Goal: Task Accomplishment & Management: Use online tool/utility

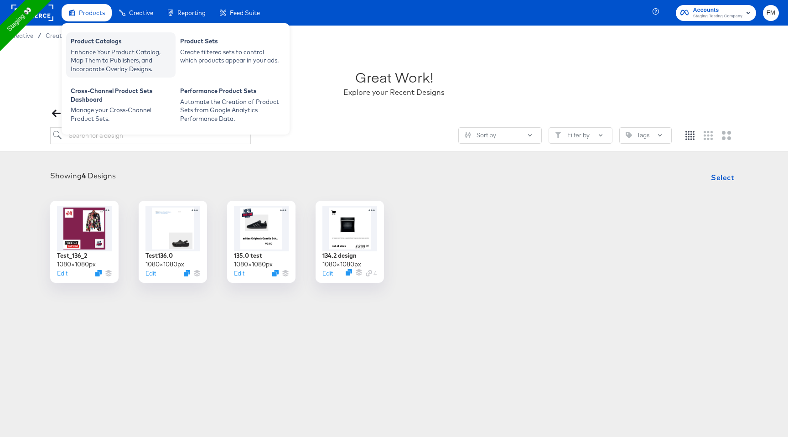
click at [134, 62] on div "Enhance Your Product Catalog, Map Them to Publishers, and Incorporate Overlay D…" at bounding box center [121, 61] width 100 height 26
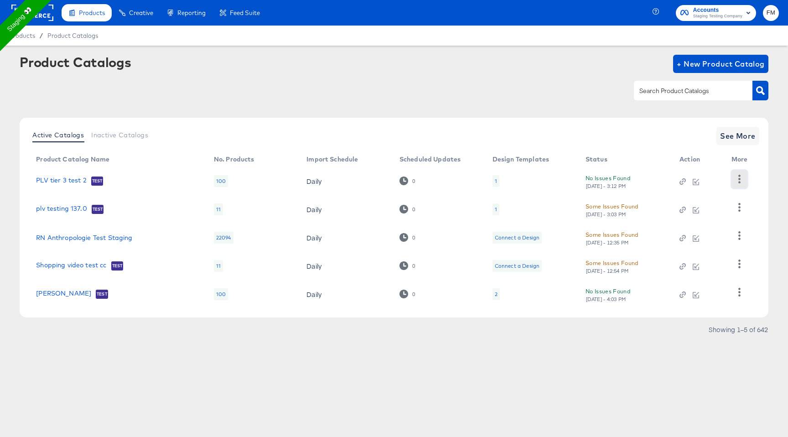
click at [740, 182] on icon "button" at bounding box center [739, 179] width 2 height 9
click at [491, 178] on td "1" at bounding box center [531, 181] width 93 height 28
click at [496, 179] on div "1" at bounding box center [496, 181] width 7 height 12
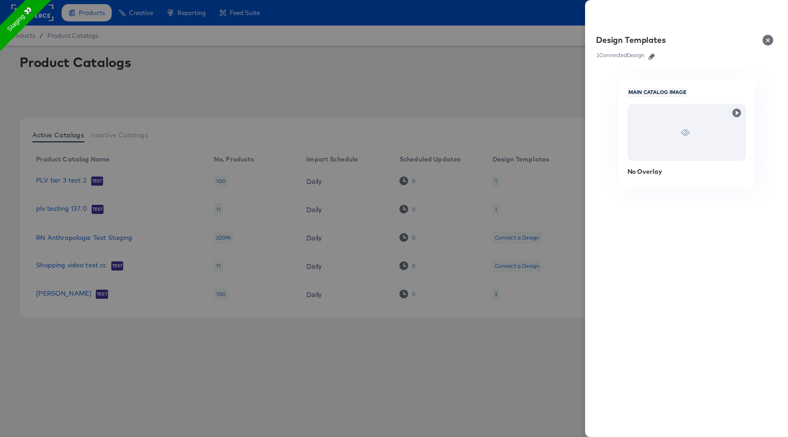
click at [649, 58] on button "button" at bounding box center [652, 56] width 14 height 6
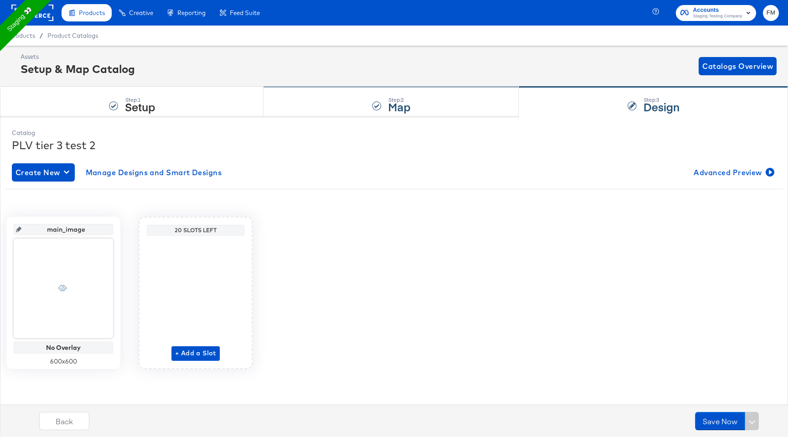
click at [422, 100] on div "Step: 2 Map" at bounding box center [391, 102] width 255 height 30
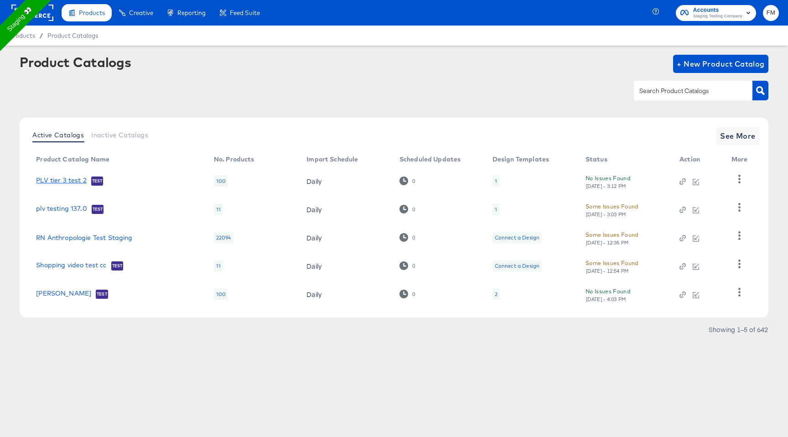
click at [69, 178] on link "PLV tier 3 test 2" at bounding box center [61, 181] width 51 height 9
click at [66, 209] on link "plv testing 137.0" at bounding box center [61, 209] width 51 height 9
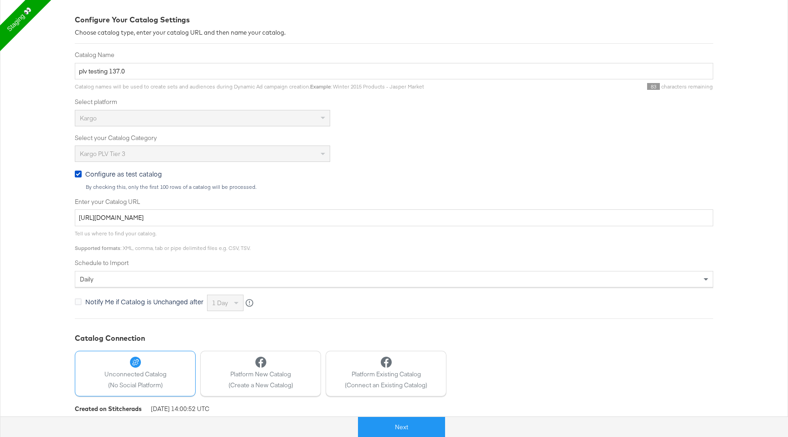
scroll to position [156, 0]
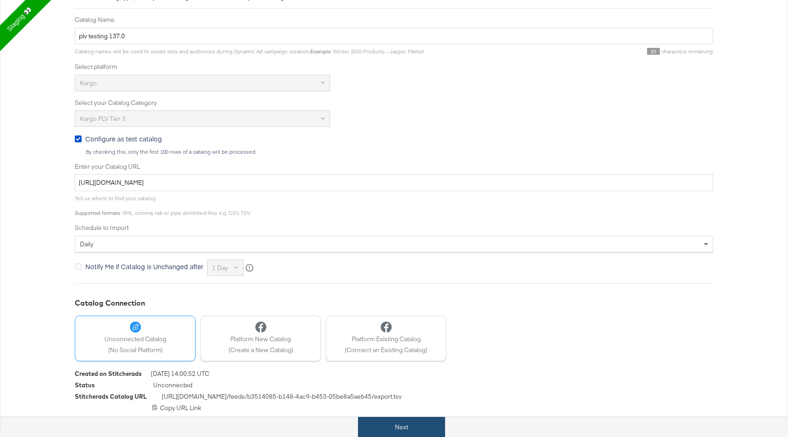
click at [400, 431] on button "Next" at bounding box center [401, 427] width 87 height 21
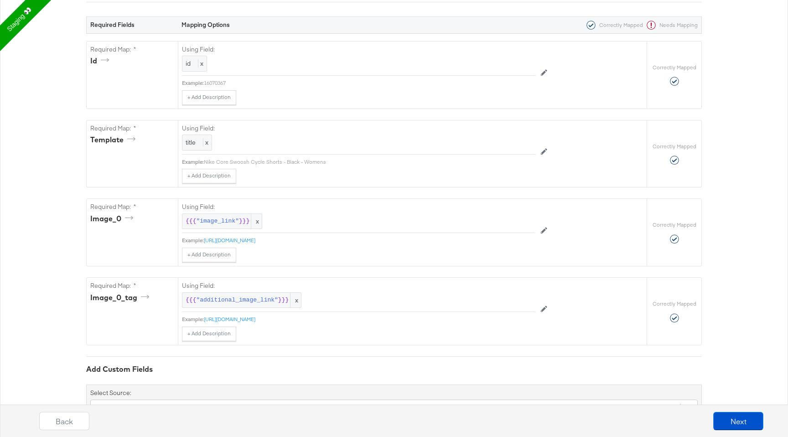
scroll to position [171, 0]
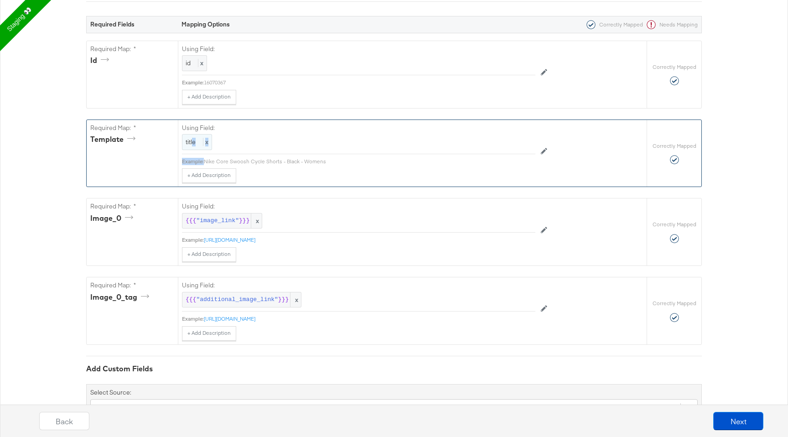
drag, startPoint x: 203, startPoint y: 161, endPoint x: 192, endPoint y: 142, distance: 22.5
click at [192, 142] on div "Using Field: title x Example: Nike Core Swoosh Cycle Shorts - Black - Womens + …" at bounding box center [359, 151] width 354 height 63
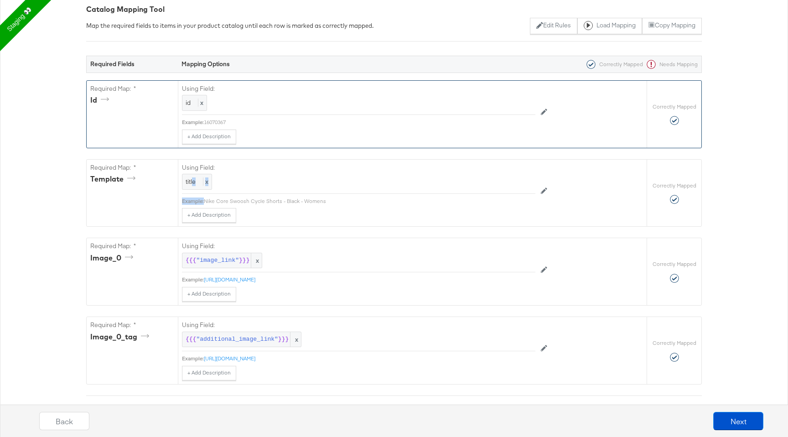
scroll to position [131, 0]
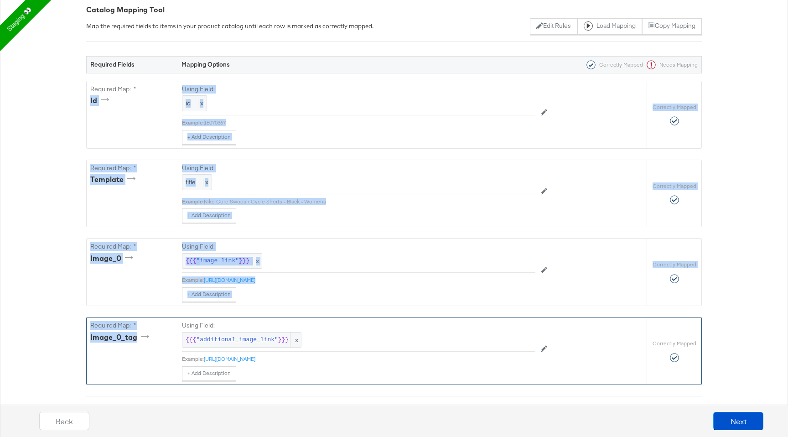
drag, startPoint x: 90, startPoint y: 97, endPoint x: 120, endPoint y: 370, distance: 274.8
click at [119, 371] on div "Required Fields Mapping Options Correctly Mapped Needs Mapping Required Map: * …" at bounding box center [394, 255] width 616 height 426
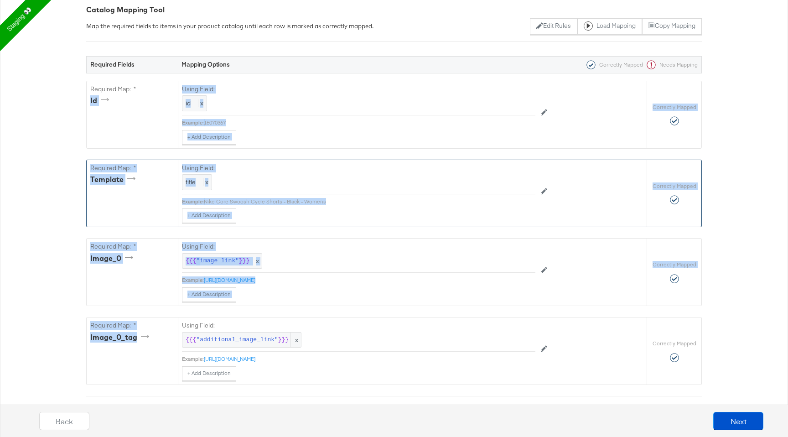
click at [336, 175] on div "title x" at bounding box center [359, 182] width 354 height 16
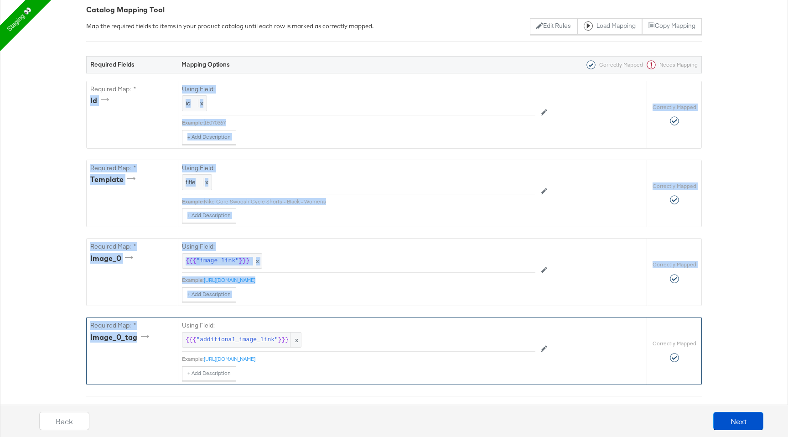
drag, startPoint x: 89, startPoint y: 96, endPoint x: 127, endPoint y: 374, distance: 281.3
click at [127, 374] on div "Required Fields Mapping Options Correctly Mapped Needs Mapping Required Map: * …" at bounding box center [394, 255] width 616 height 426
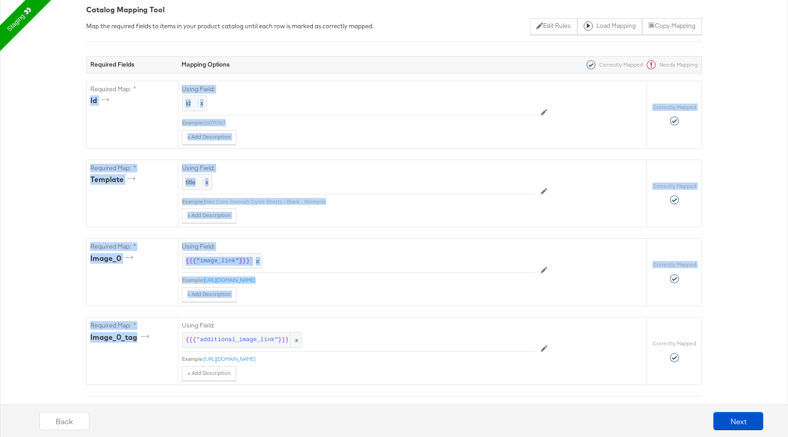
click at [73, 301] on div "{"id":"{{{\"id\"}}}","template":"{{{\"title\"}}}","image_0":"{{{\"image_link\"}…" at bounding box center [394, 250] width 788 height 528
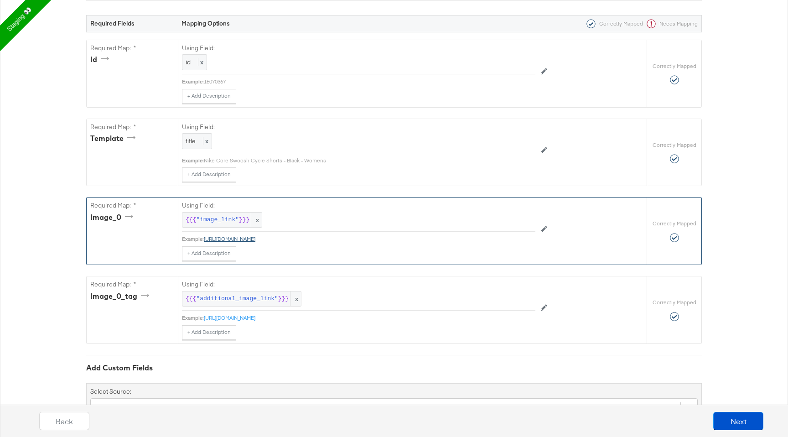
scroll to position [173, 0]
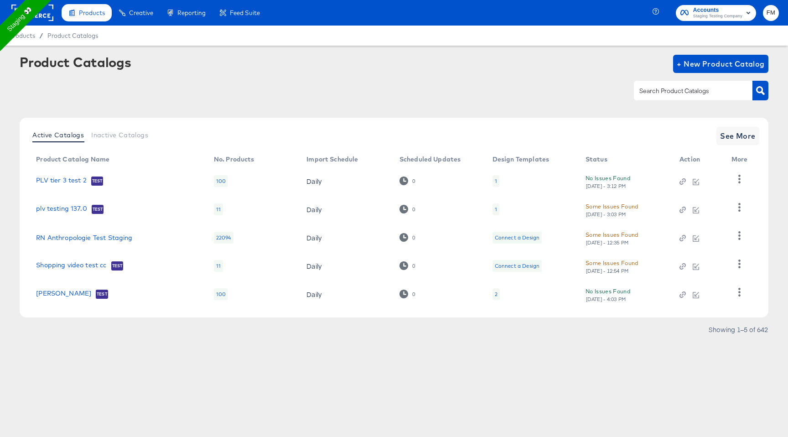
click at [495, 180] on div "1" at bounding box center [496, 180] width 2 height 7
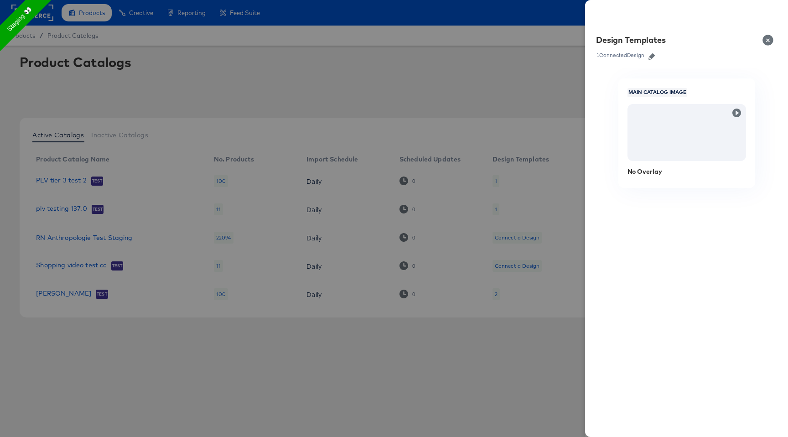
click at [655, 57] on icon "button" at bounding box center [652, 56] width 6 height 6
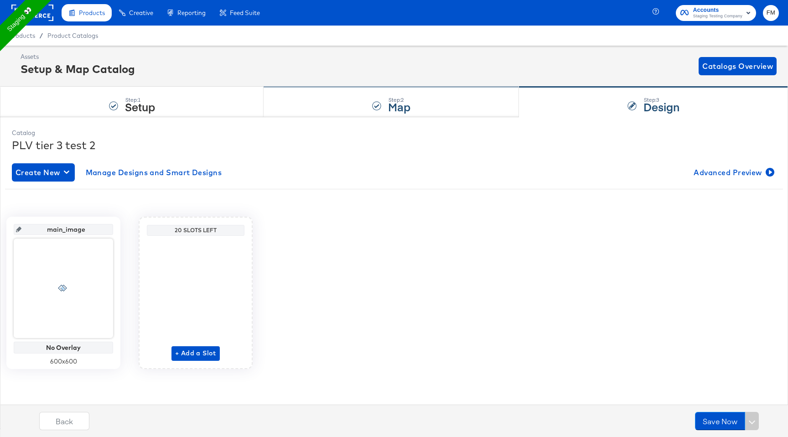
click at [431, 104] on div "Step: 2 Map" at bounding box center [391, 102] width 255 height 30
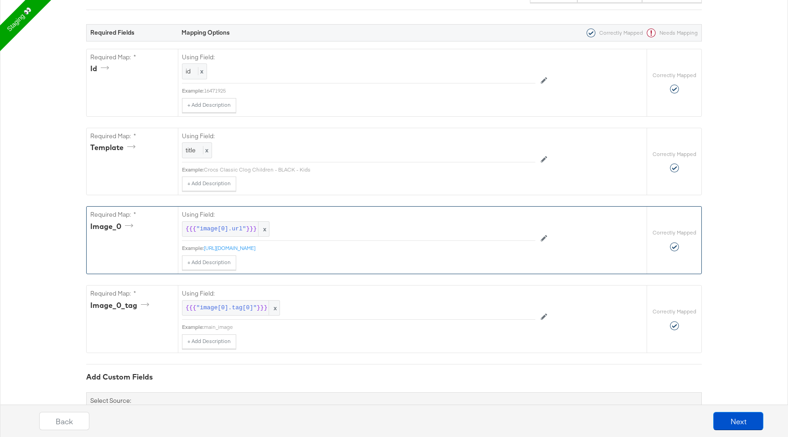
scroll to position [214, 0]
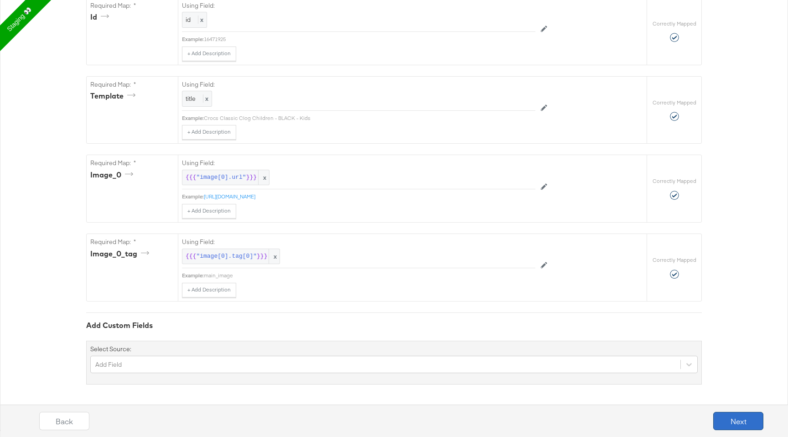
click at [740, 418] on button "Next" at bounding box center [738, 421] width 50 height 18
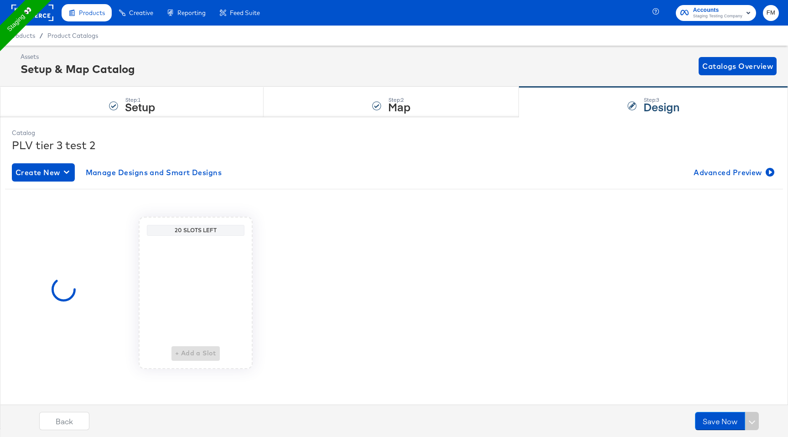
scroll to position [0, 0]
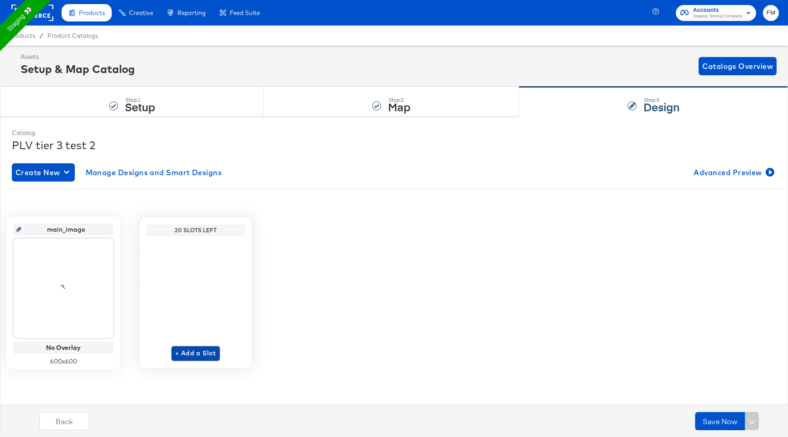
click at [193, 348] on span "+ Add a Slot" at bounding box center [195, 353] width 41 height 11
click at [199, 356] on span "+ Add a Slot" at bounding box center [195, 353] width 41 height 11
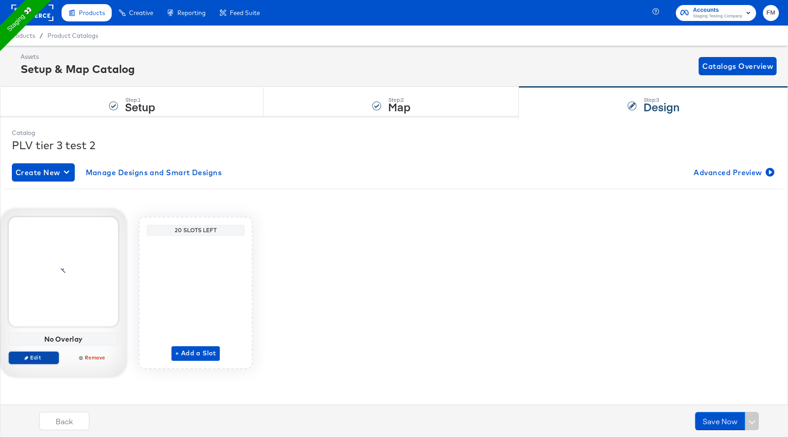
click at [30, 360] on span "Edit" at bounding box center [34, 357] width 42 height 7
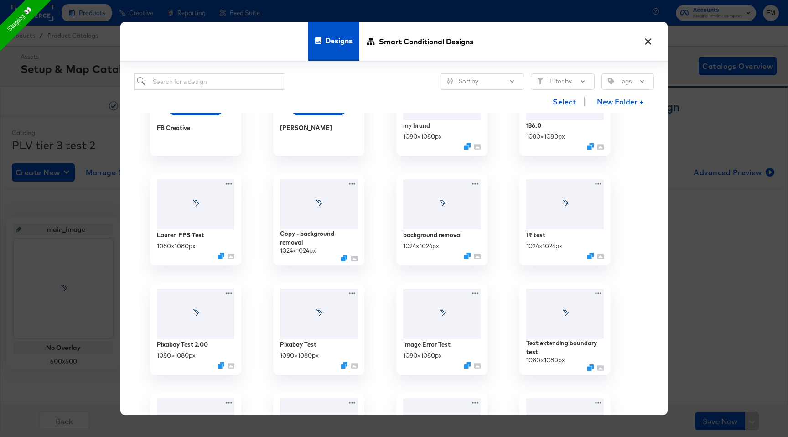
scroll to position [279, 0]
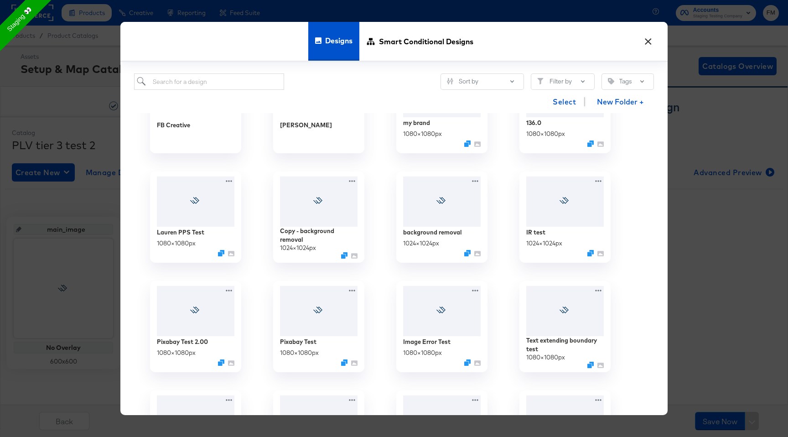
click at [646, 40] on button "×" at bounding box center [648, 39] width 16 height 16
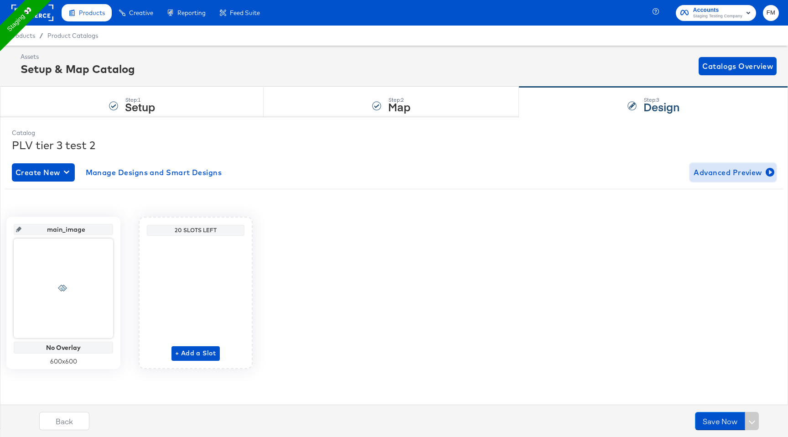
click at [756, 168] on span "Advanced Preview" at bounding box center [733, 172] width 79 height 13
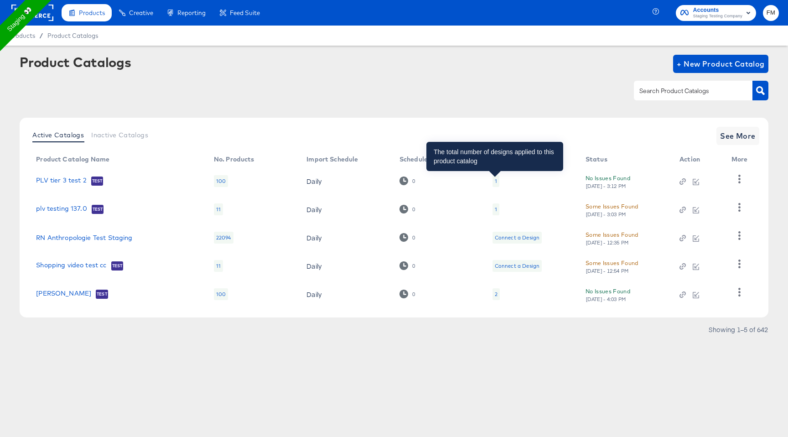
click at [495, 178] on div "1" at bounding box center [496, 180] width 2 height 7
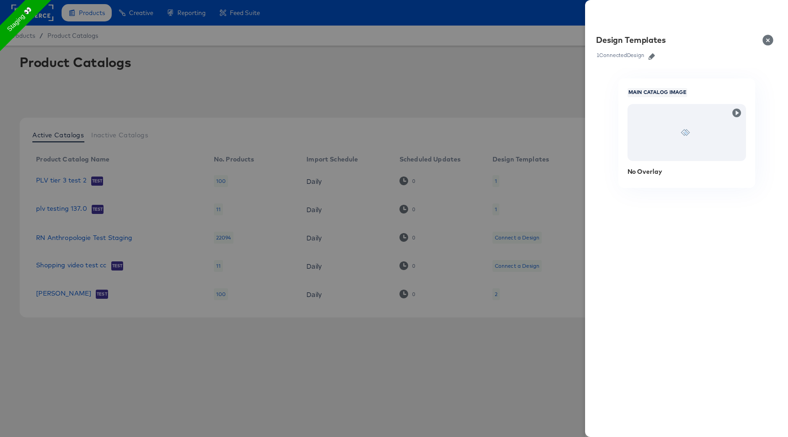
click at [655, 54] on icon "button" at bounding box center [652, 56] width 6 height 6
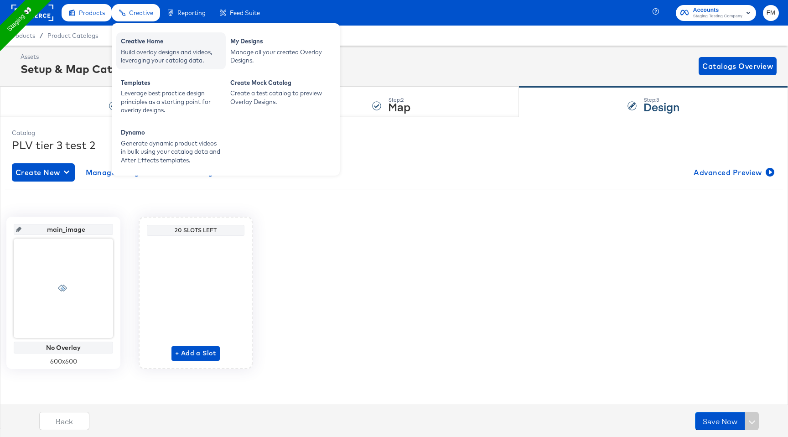
click at [197, 57] on div "Build overlay designs and videos, leveraging your catalog data." at bounding box center [171, 56] width 100 height 17
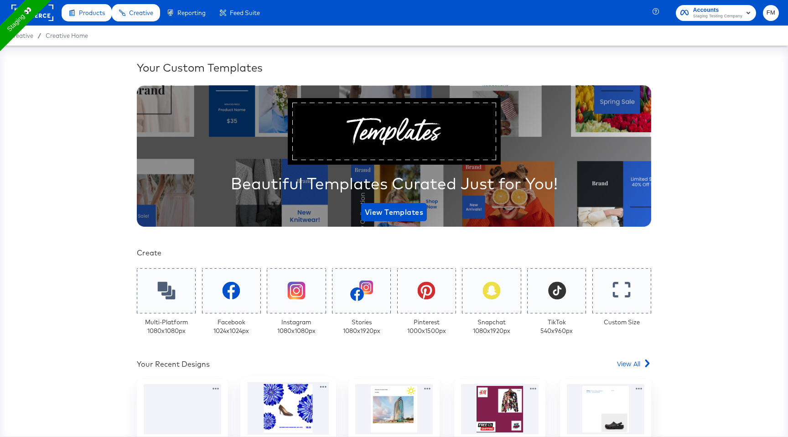
click at [264, 405] on div at bounding box center [289, 408] width 82 height 53
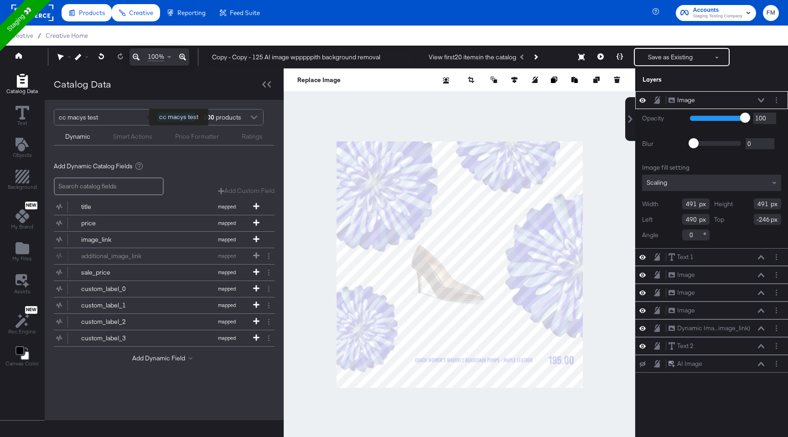
click at [118, 116] on div "cc macys test" at bounding box center [105, 117] width 92 height 16
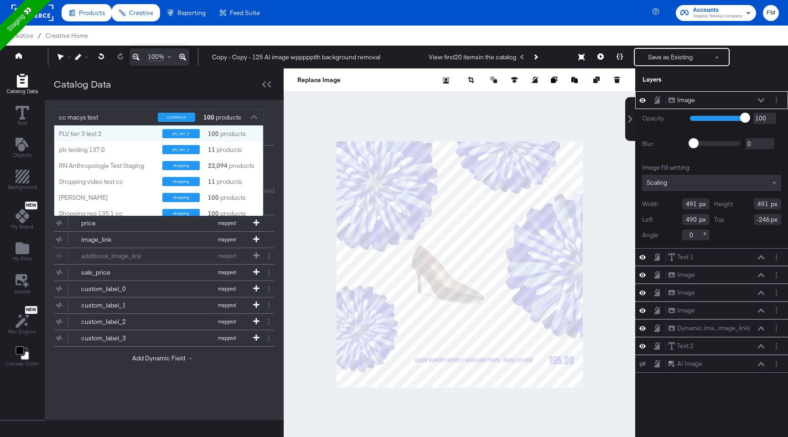
scroll to position [90, 209]
click at [120, 140] on div "PLV tier 3 test 2 plv_tier_3 100 products" at bounding box center [158, 133] width 209 height 16
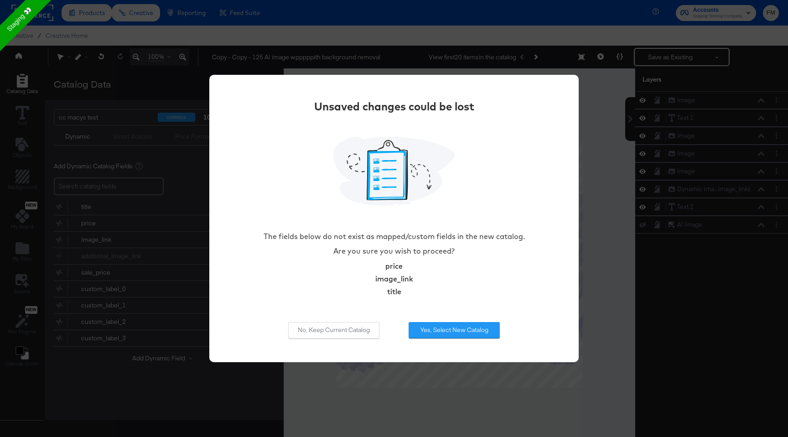
click at [375, 408] on div "Unsaved changes could be lost The fields below do not exist as mapped/custom fi…" at bounding box center [394, 218] width 788 height 437
click at [344, 325] on button "No, Keep Current Catalog" at bounding box center [333, 330] width 91 height 16
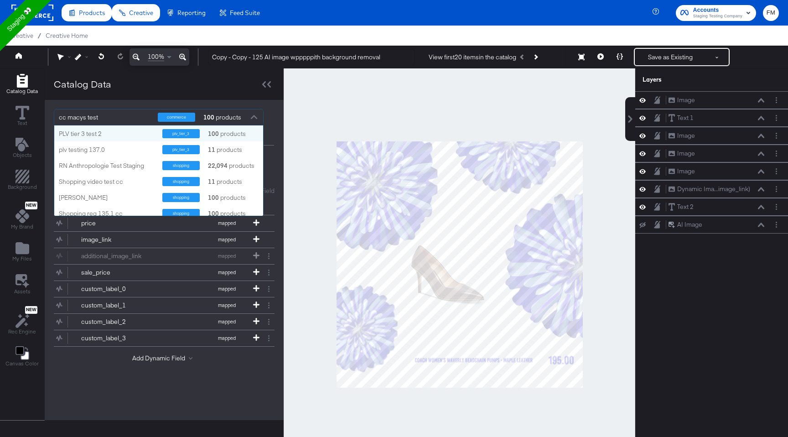
click at [229, 119] on div "100 products" at bounding box center [215, 117] width 27 height 16
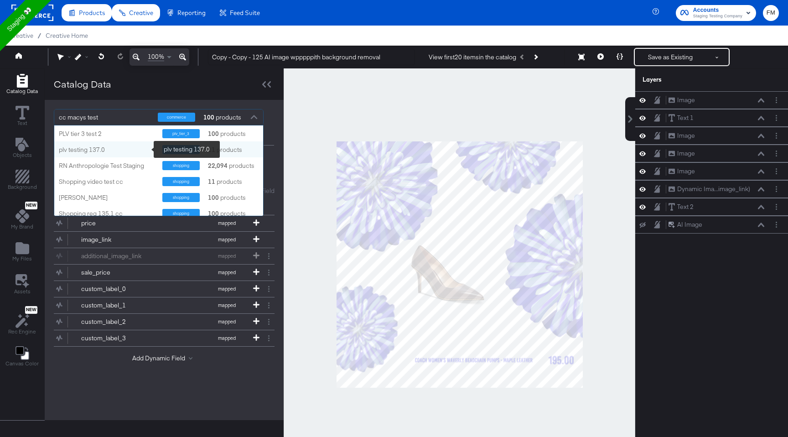
click at [107, 152] on div "plv testing 137.0" at bounding box center [107, 150] width 97 height 9
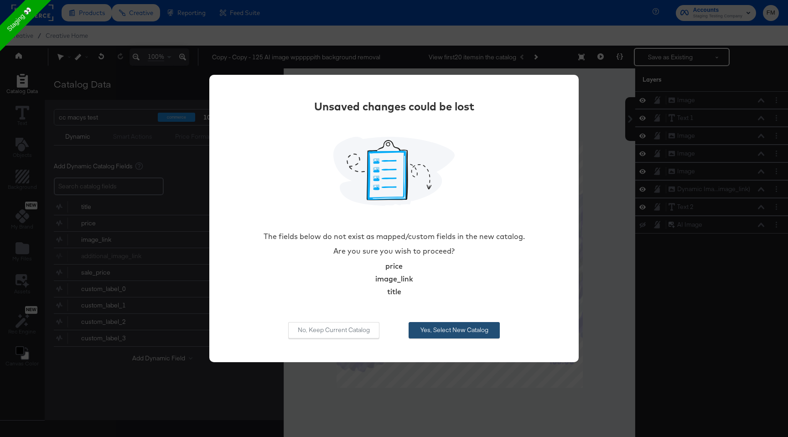
click at [470, 330] on button "Yes, Select New Catalog" at bounding box center [454, 330] width 91 height 16
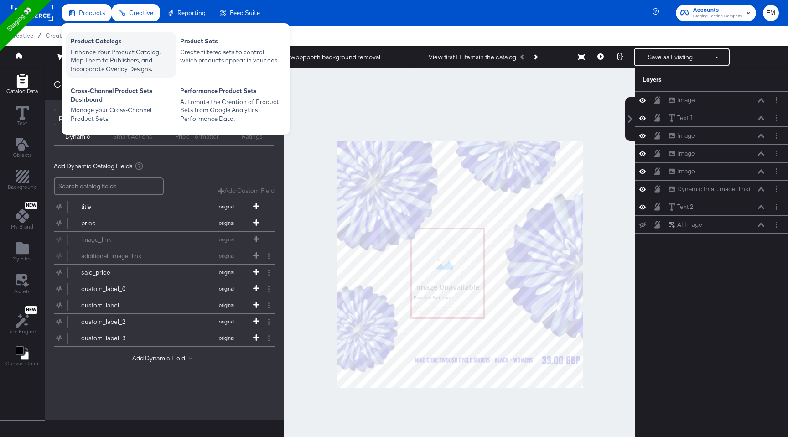
click at [92, 56] on div "Enhance Your Product Catalog, Map Them to Publishers, and Incorporate Overlay D…" at bounding box center [121, 61] width 100 height 26
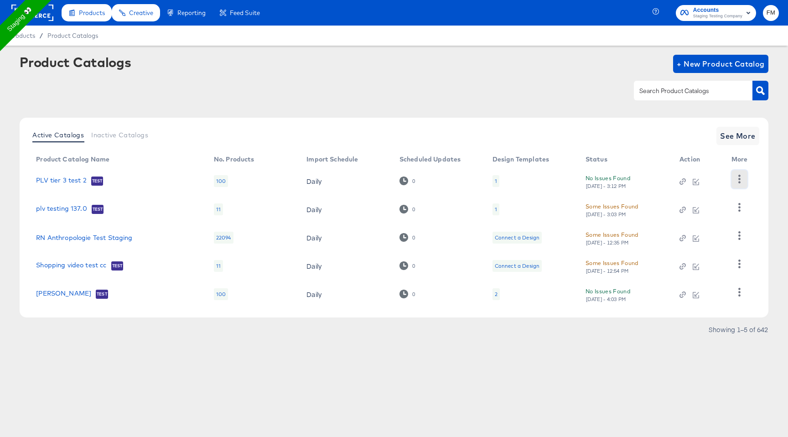
click at [741, 177] on icon "button" at bounding box center [739, 179] width 9 height 9
click at [682, 213] on div "HUD Checks (Internal)" at bounding box center [701, 212] width 91 height 15
click at [646, 87] on input "text" at bounding box center [686, 91] width 97 height 10
type input "plv"
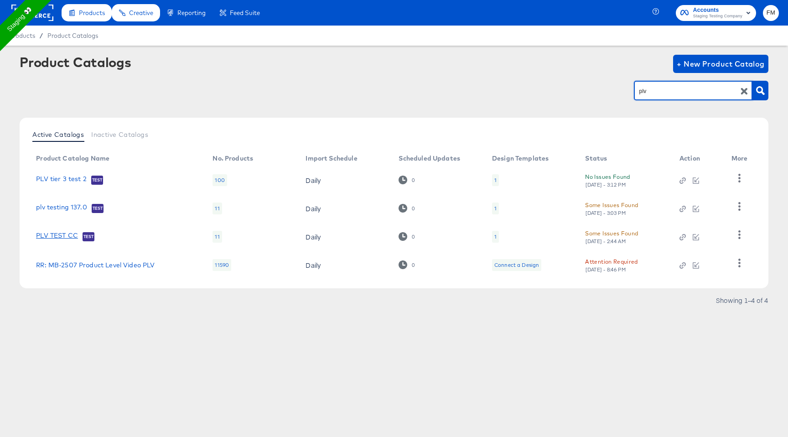
click at [51, 233] on link "PLV TEST CC" at bounding box center [57, 236] width 42 height 9
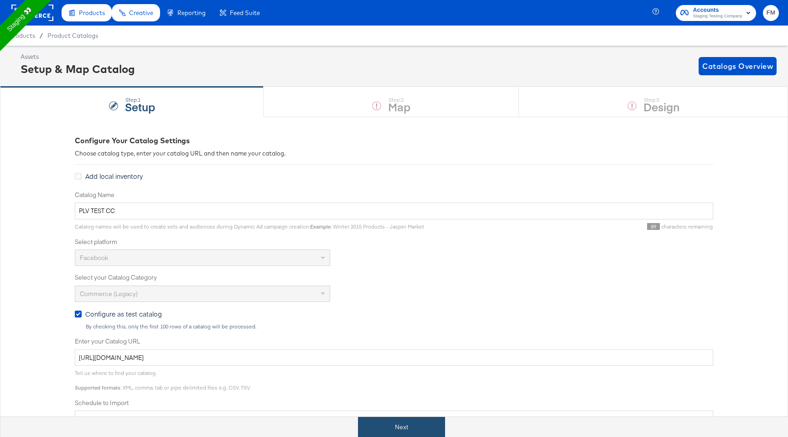
click at [406, 422] on button "Next" at bounding box center [401, 427] width 87 height 21
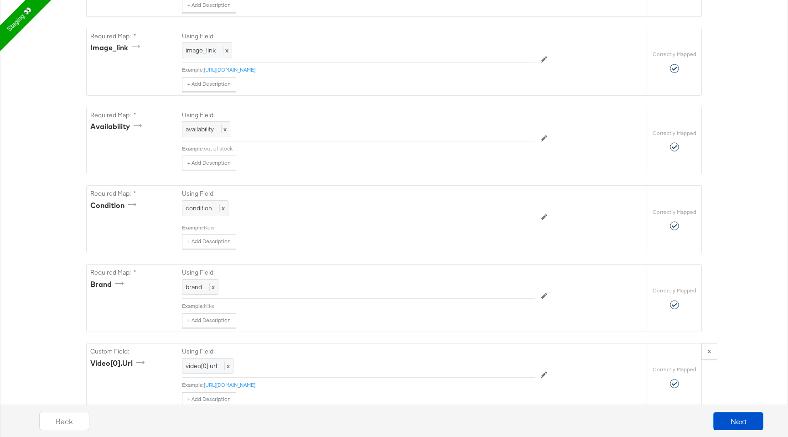
scroll to position [766, 0]
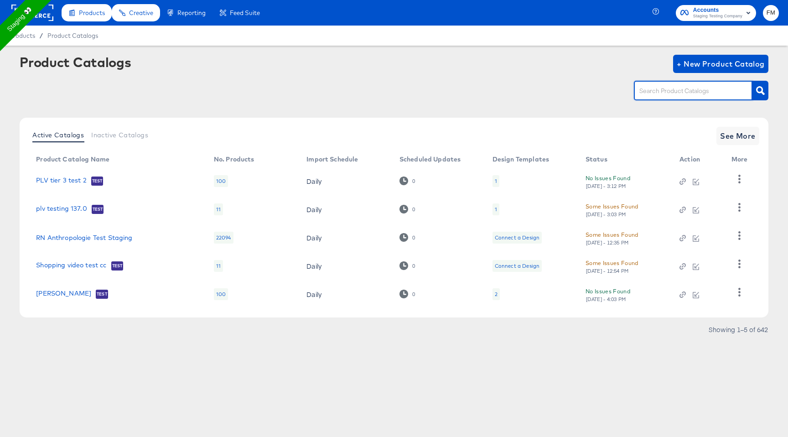
click at [702, 86] on input "text" at bounding box center [686, 91] width 97 height 10
type input "luke"
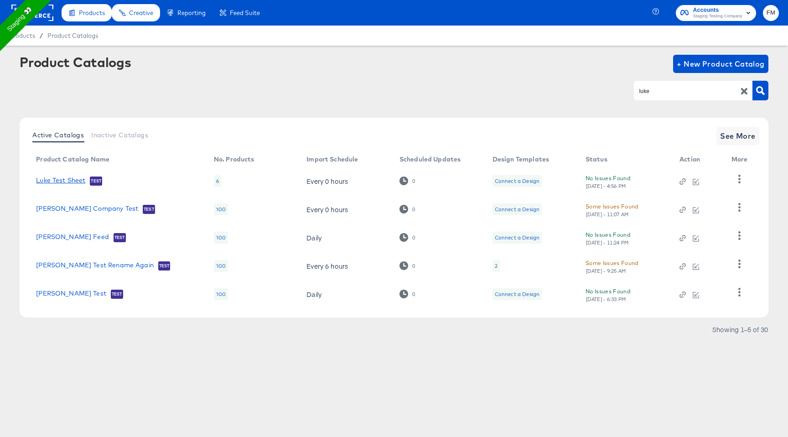
click at [62, 182] on link "Luke Test Sheet" at bounding box center [60, 181] width 49 height 9
click at [754, 131] on span "See More" at bounding box center [738, 136] width 36 height 13
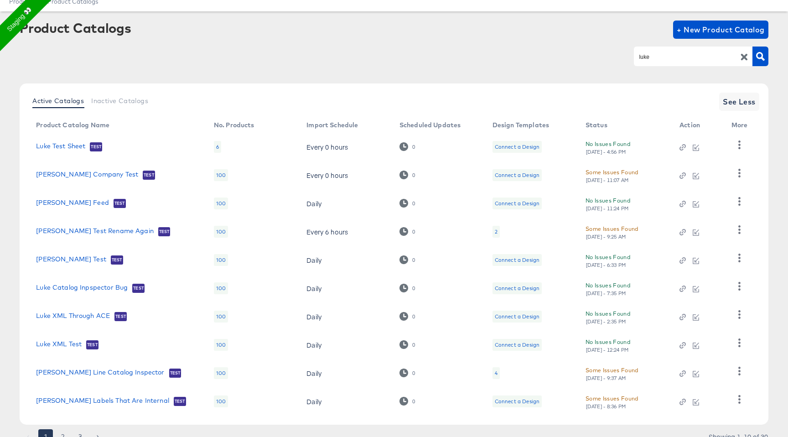
scroll to position [20, 0]
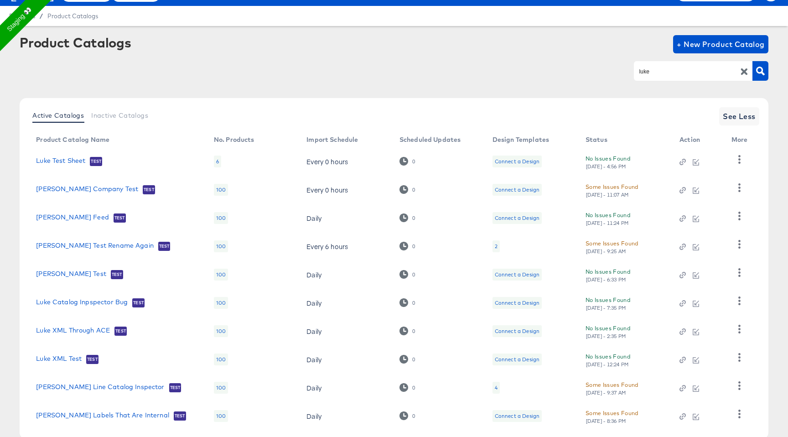
click at [745, 70] on icon "button" at bounding box center [744, 71] width 6 height 6
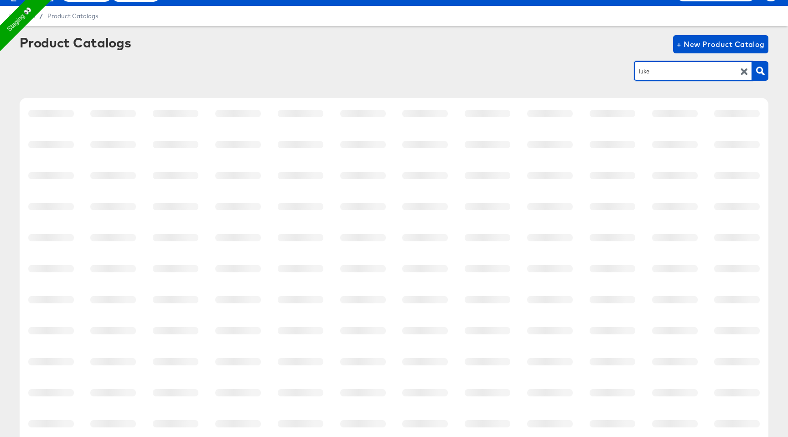
click at [745, 70] on icon "button" at bounding box center [744, 71] width 6 height 6
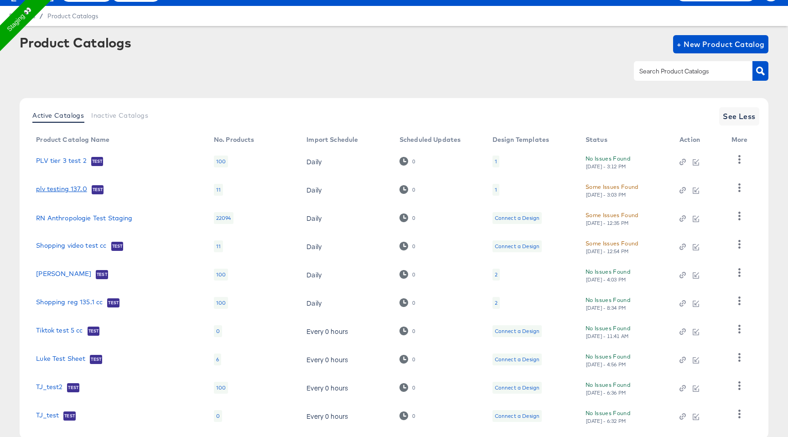
click at [69, 187] on link "plv testing 137.0" at bounding box center [61, 189] width 51 height 9
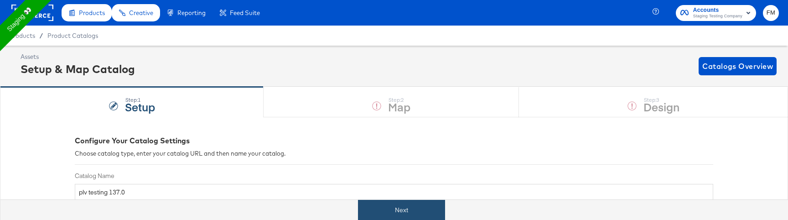
click at [406, 203] on button "Next" at bounding box center [401, 210] width 87 height 21
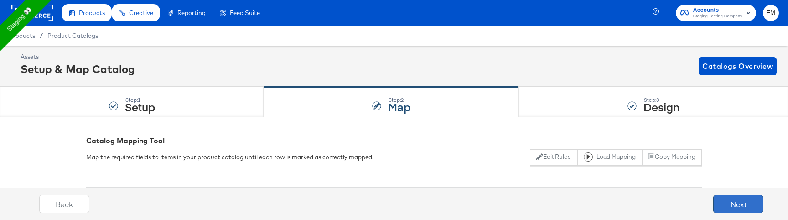
click at [743, 205] on button "Next" at bounding box center [738, 204] width 50 height 18
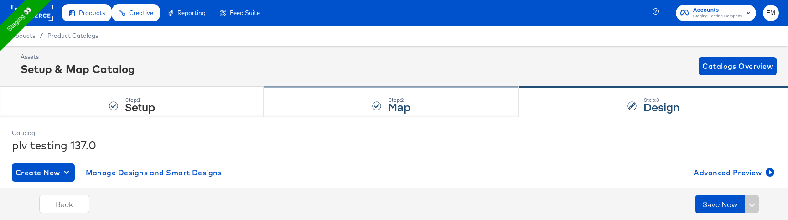
click at [432, 108] on div "Step: 2 Map" at bounding box center [391, 102] width 255 height 30
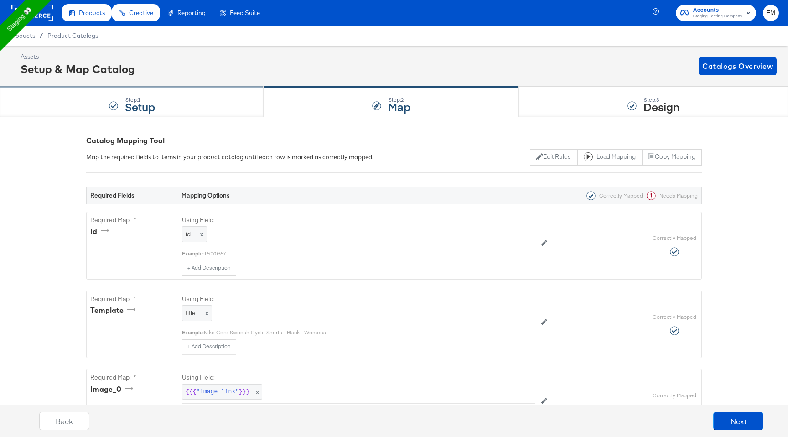
click at [133, 94] on div "Step: 1 Setup" at bounding box center [140, 102] width 30 height 16
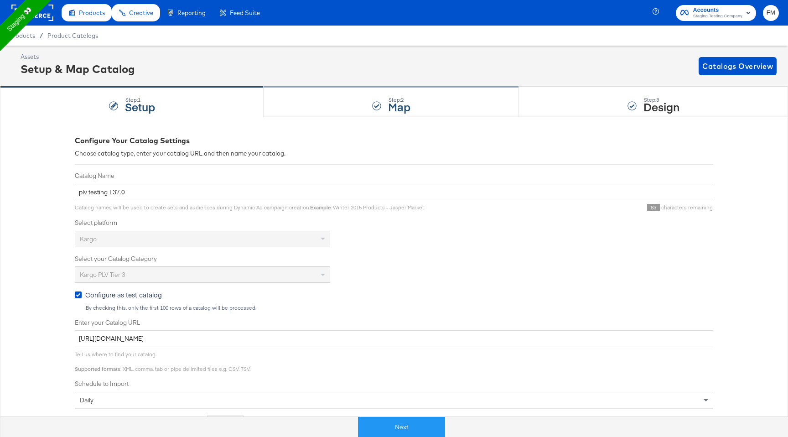
click at [448, 104] on div "Step: 2 Map" at bounding box center [391, 102] width 255 height 30
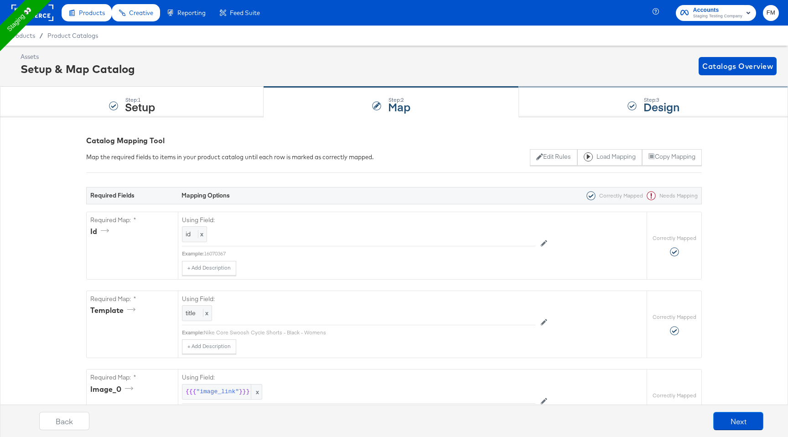
click at [642, 104] on div "Step: 3 Design" at bounding box center [653, 102] width 269 height 30
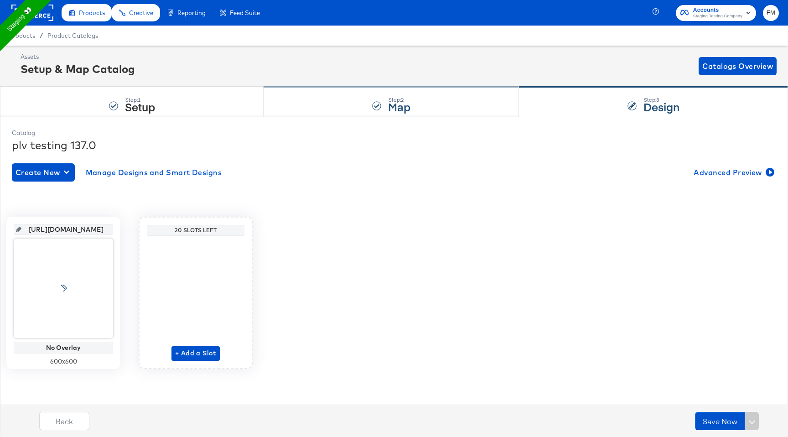
click at [414, 105] on div "Step: 2 Map" at bounding box center [391, 102] width 255 height 30
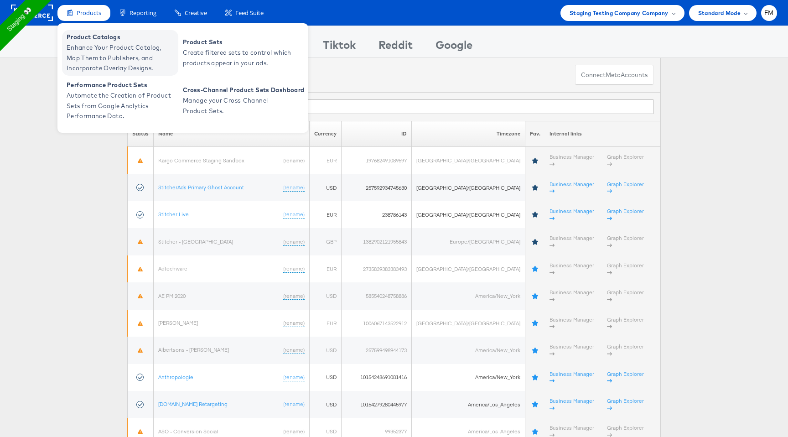
click at [126, 48] on span "Enhance Your Product Catalog, Map Them to Publishers, and Incorporate Overlay D…" at bounding box center [121, 57] width 109 height 31
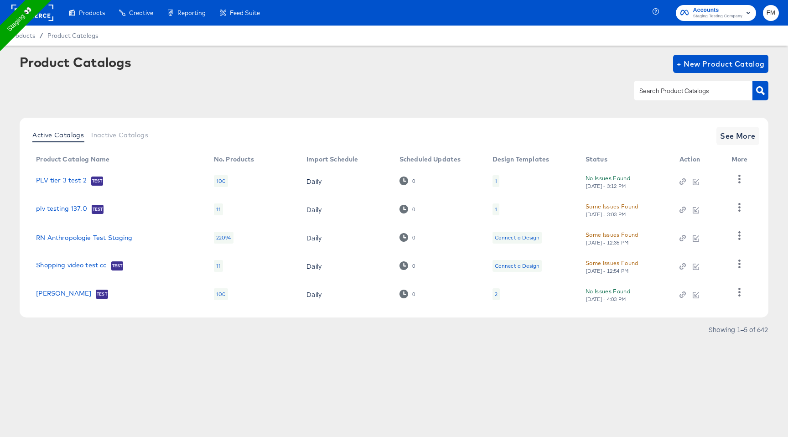
click at [497, 207] on div "1" at bounding box center [496, 209] width 7 height 12
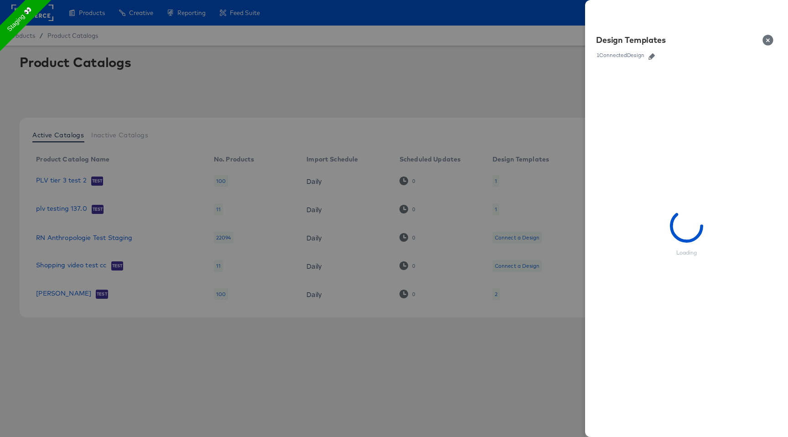
click at [654, 57] on icon "button" at bounding box center [652, 56] width 6 height 6
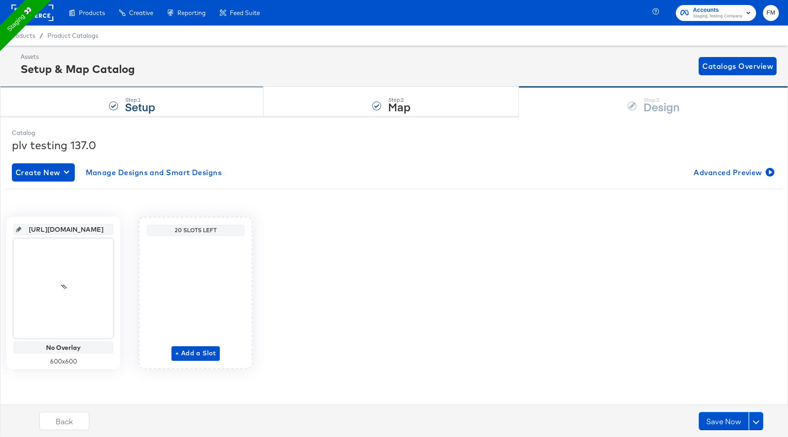
click at [178, 91] on div "Step: 1 Setup" at bounding box center [132, 102] width 264 height 30
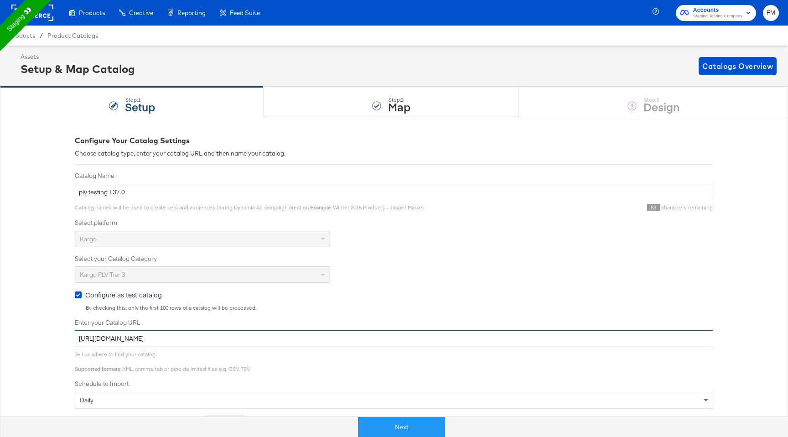
click at [157, 337] on input "[URL][DOMAIN_NAME]" at bounding box center [394, 338] width 639 height 17
click at [79, 42] on div "Products / Product Catalogs" at bounding box center [394, 36] width 788 height 20
click at [82, 39] on div "Product Catalogs" at bounding box center [72, 35] width 51 height 9
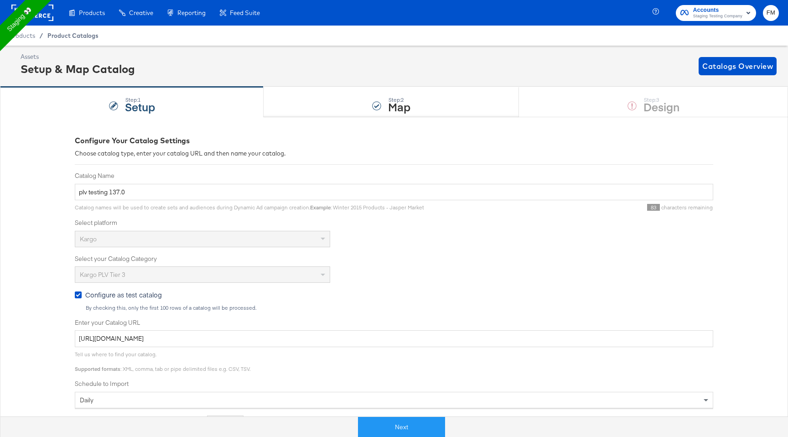
click at [83, 35] on span "Product Catalogs" at bounding box center [72, 35] width 51 height 7
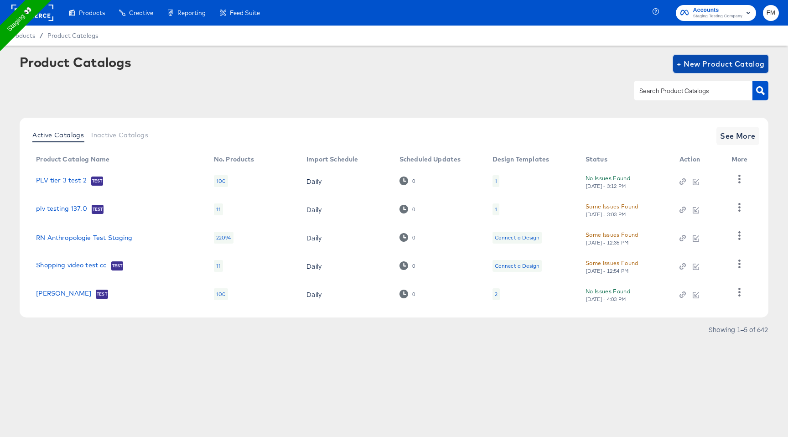
click at [734, 60] on span "+ New Product Catalog" at bounding box center [721, 63] width 88 height 13
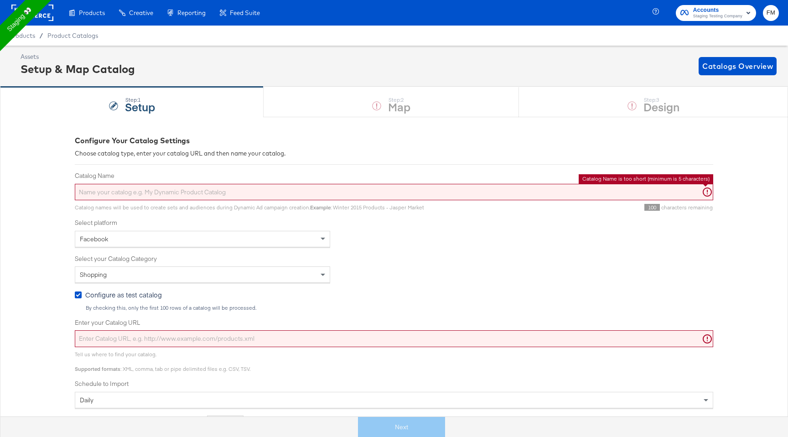
click at [468, 189] on input "Catalog Name" at bounding box center [394, 192] width 639 height 17
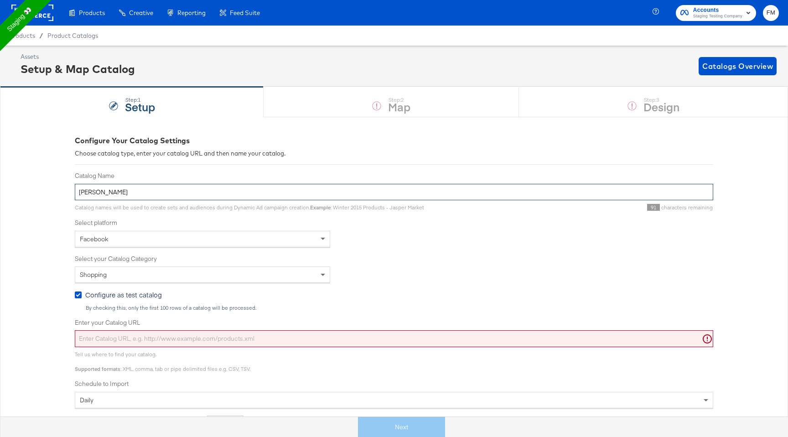
click at [487, 189] on input "fran plv" at bounding box center [394, 192] width 639 height 17
type input "fran plv test"
click at [281, 239] on div "Facebook" at bounding box center [202, 239] width 255 height 16
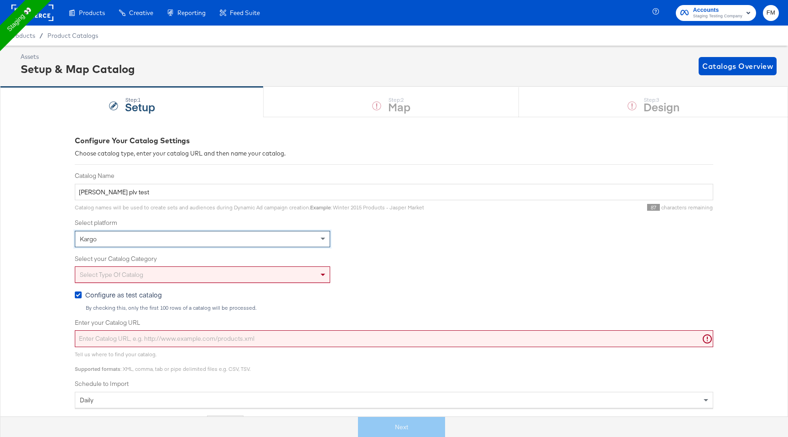
click at [234, 275] on div "Select type of catalog" at bounding box center [202, 275] width 255 height 16
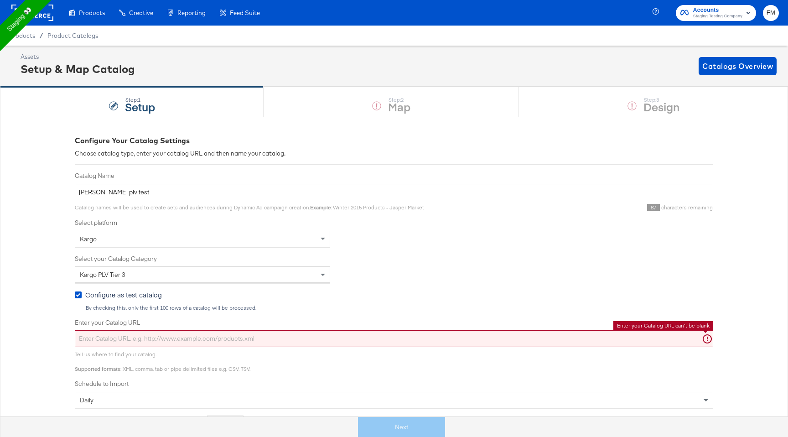
click at [204, 338] on input "Enter your Catalog URL" at bounding box center [394, 338] width 639 height 17
paste input "[URL][DOMAIN_NAME]"
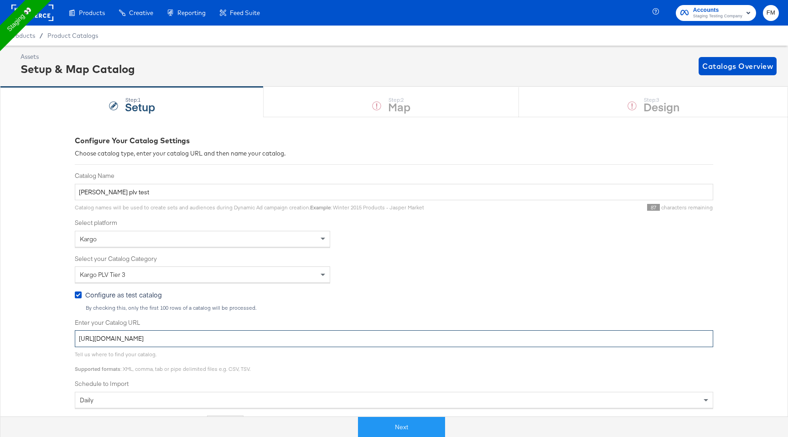
scroll to position [144, 0]
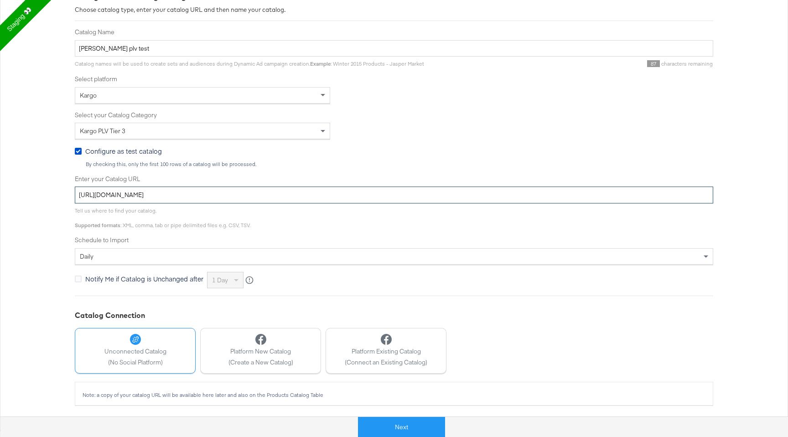
type input "[URL][DOMAIN_NAME]"
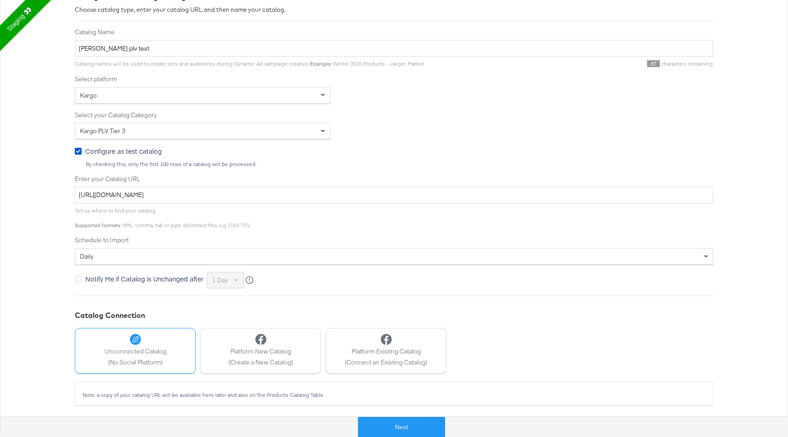
click at [159, 365] on span "(No Social Platform)" at bounding box center [135, 362] width 62 height 9
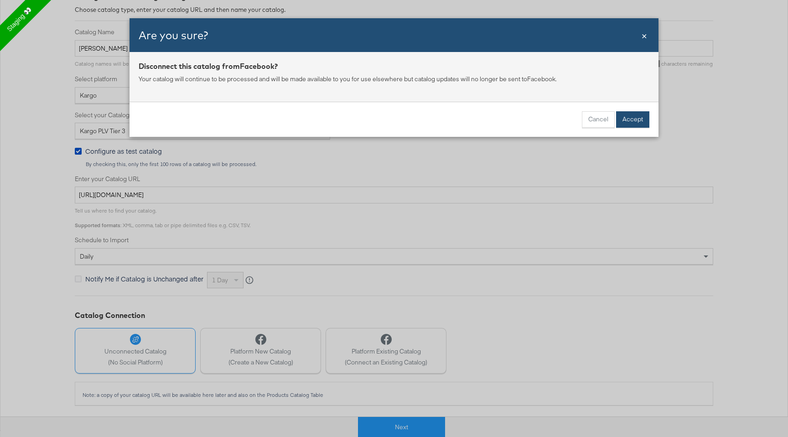
click at [639, 117] on button "Accept" at bounding box center [632, 119] width 33 height 16
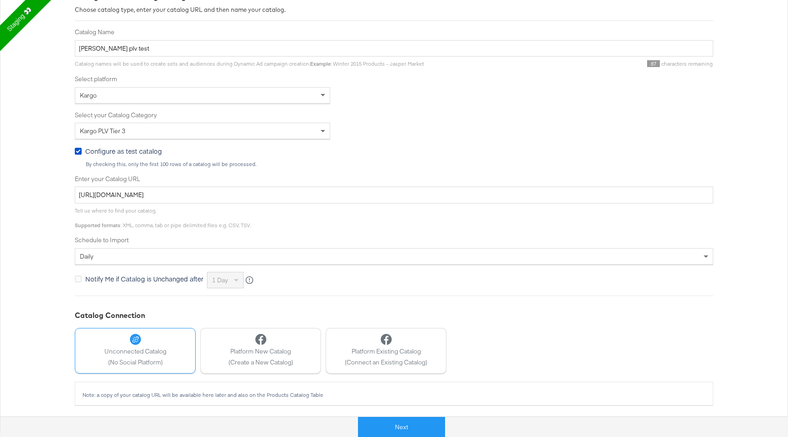
scroll to position [0, 0]
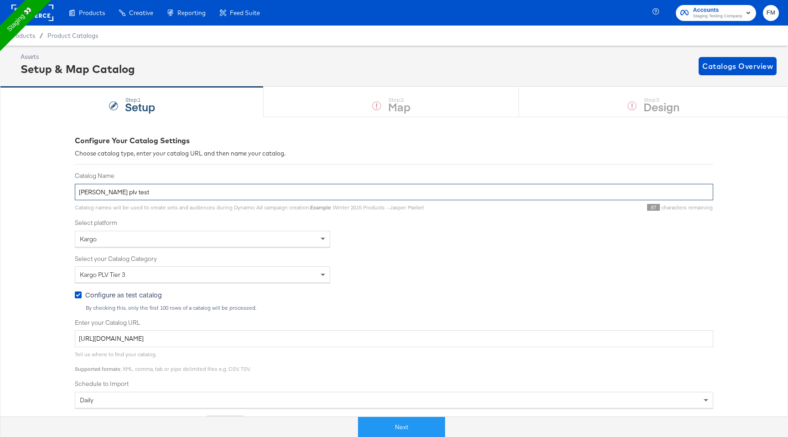
click at [201, 194] on input "fran plv test" at bounding box center [394, 192] width 639 height 17
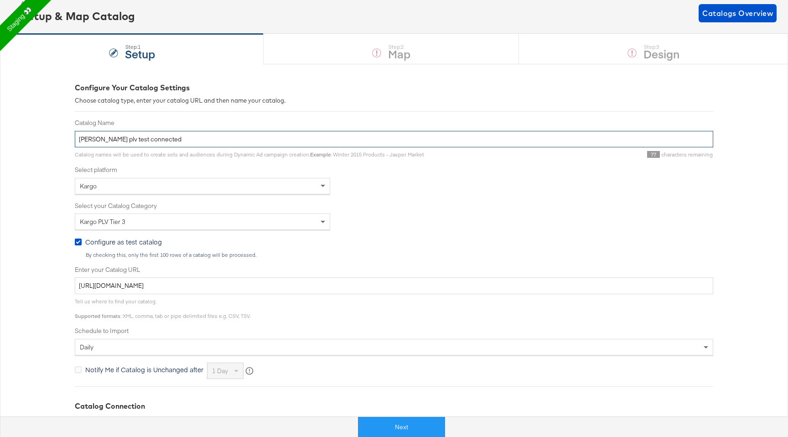
scroll to position [144, 0]
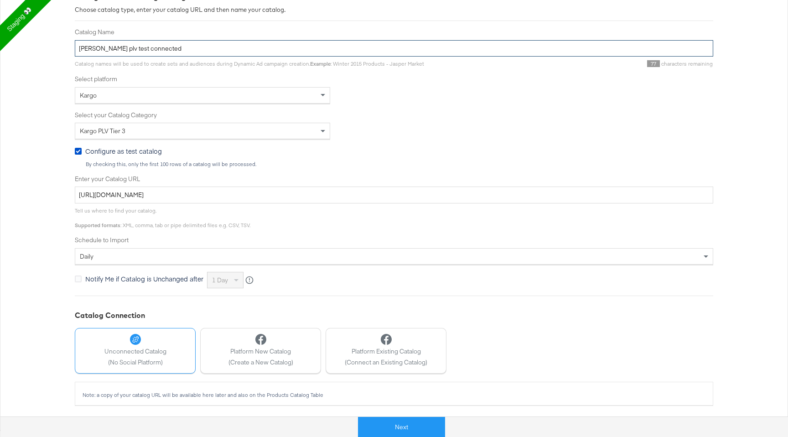
type input "fran plv test connected"
click at [141, 351] on span "Unconnected Catalog" at bounding box center [135, 351] width 62 height 9
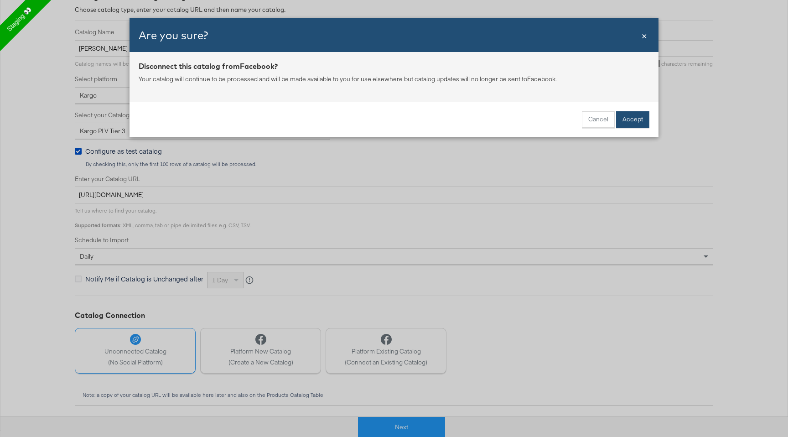
click at [637, 115] on button "Accept" at bounding box center [632, 119] width 33 height 16
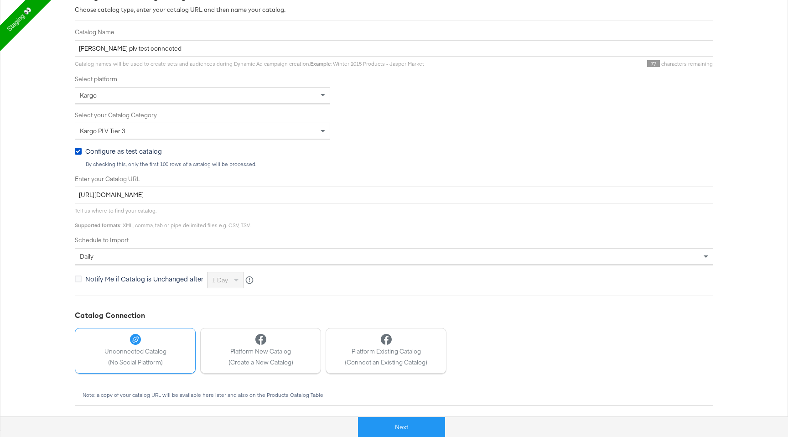
click at [281, 399] on div "Note: a copy of your catalog URL will be available here later and also on the P…" at bounding box center [394, 393] width 639 height 23
click at [280, 395] on div "Note: a copy of your catalog URL will be available here later and also on the P…" at bounding box center [394, 395] width 624 height 6
click at [166, 365] on span "(No Social Platform)" at bounding box center [135, 362] width 62 height 9
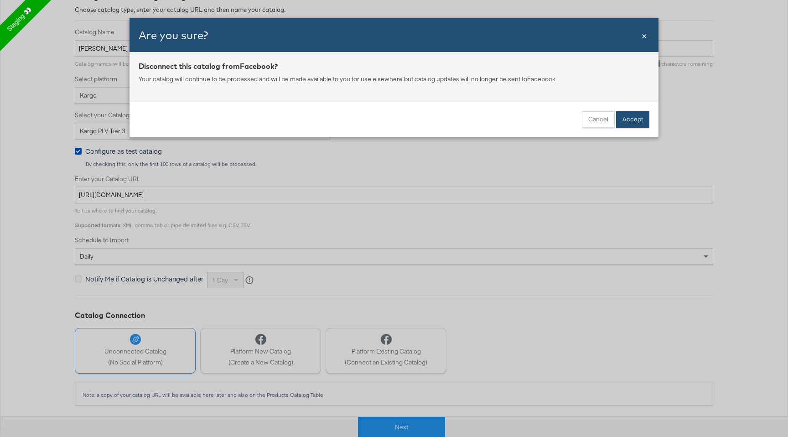
click at [629, 115] on button "Accept" at bounding box center [632, 119] width 33 height 16
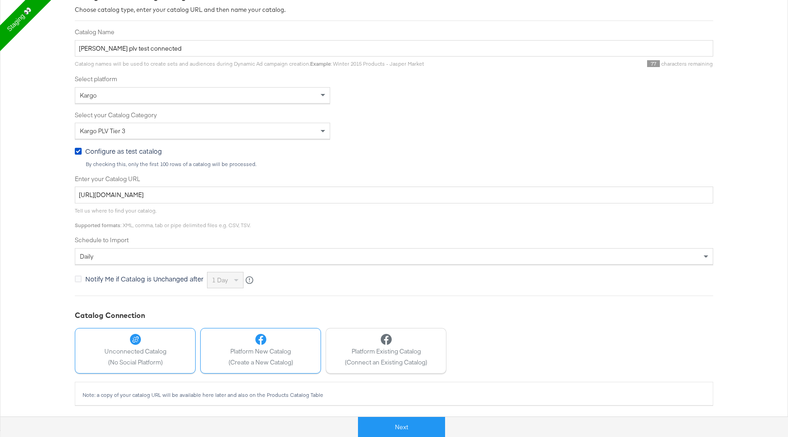
click at [269, 351] on span "Platform New Catalog" at bounding box center [261, 351] width 65 height 9
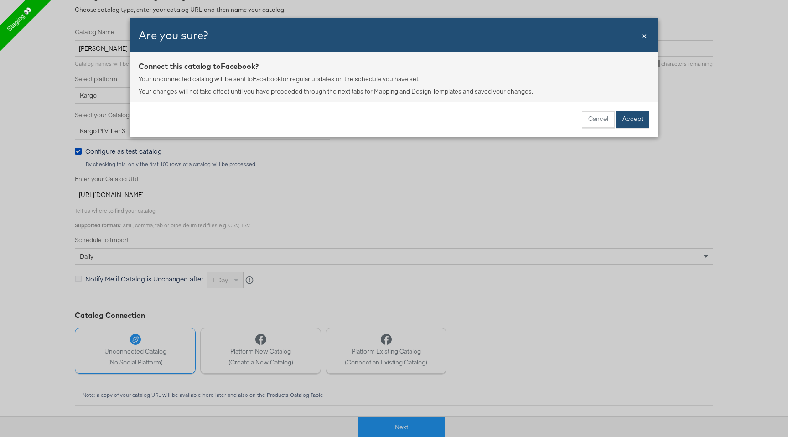
click at [629, 116] on button "Accept" at bounding box center [632, 119] width 33 height 16
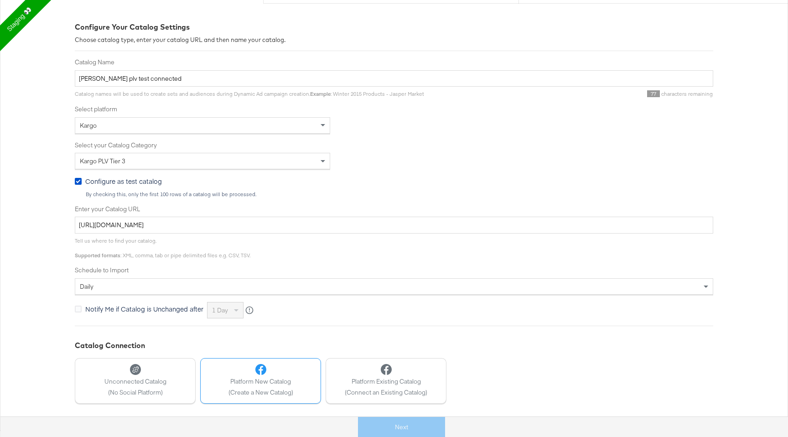
scroll to position [114, 0]
click at [282, 376] on div "Platform New Catalog (Create a New Catalog)" at bounding box center [261, 380] width 65 height 32
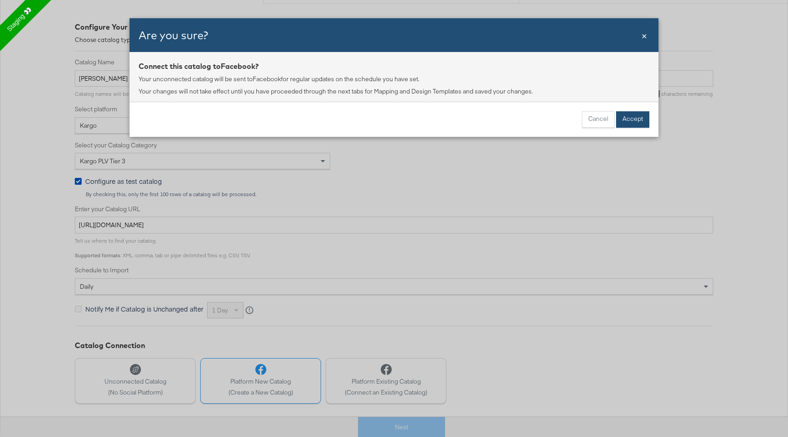
click at [635, 120] on button "Accept" at bounding box center [632, 119] width 33 height 16
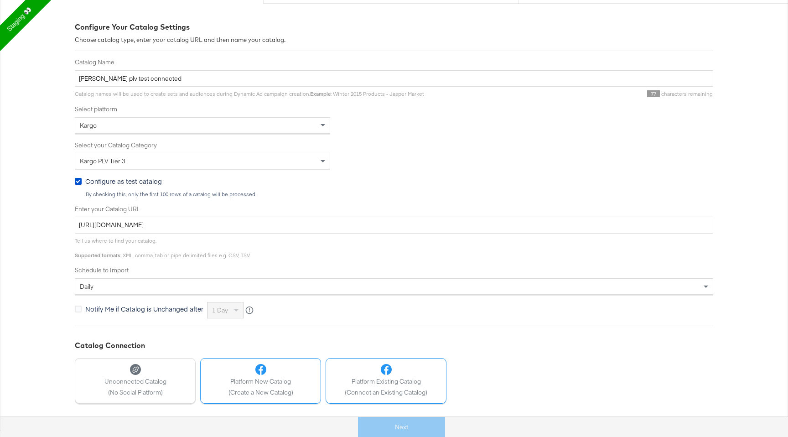
click at [403, 397] on button "Platform Existing Catalog (Connect an Existing Catalog)" at bounding box center [386, 381] width 121 height 46
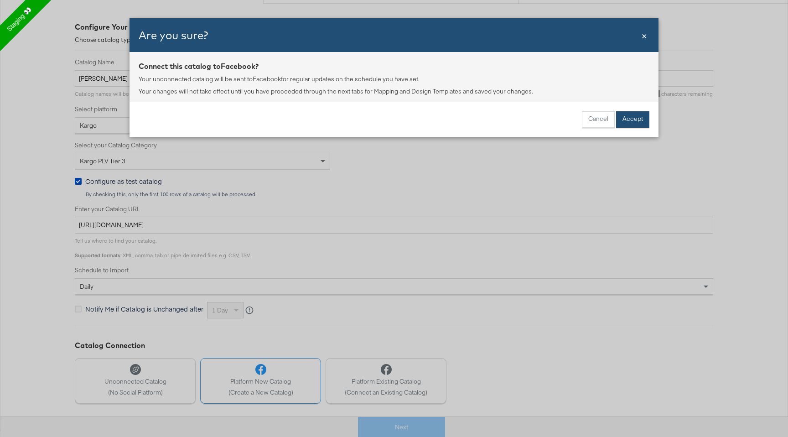
click at [627, 115] on button "Accept" at bounding box center [632, 119] width 33 height 16
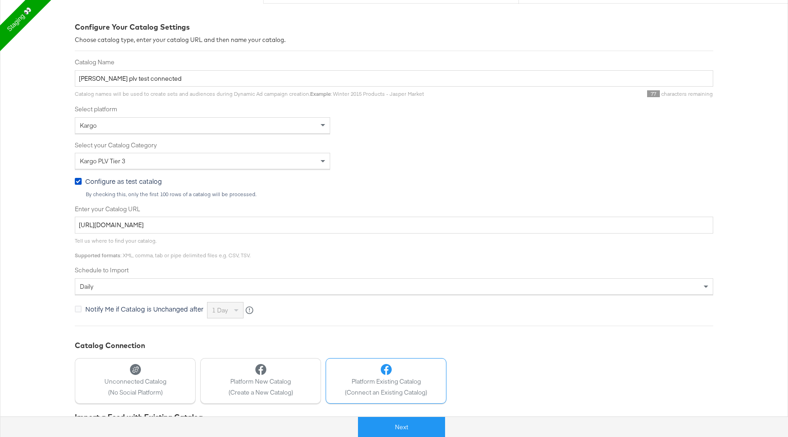
scroll to position [180, 0]
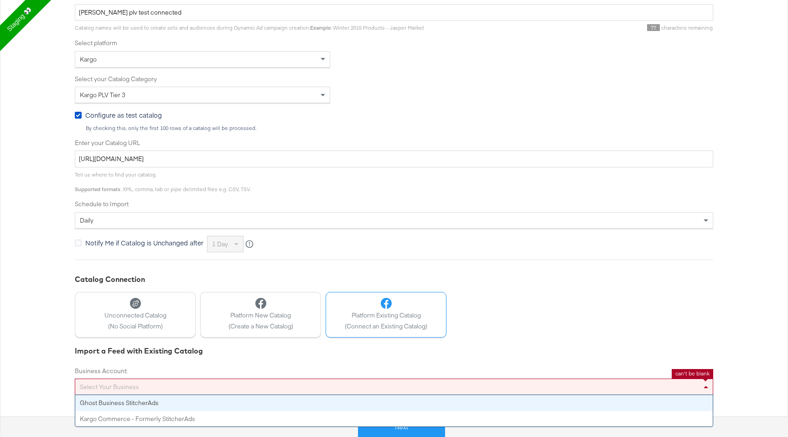
click at [258, 383] on div "Select your business" at bounding box center [394, 387] width 638 height 16
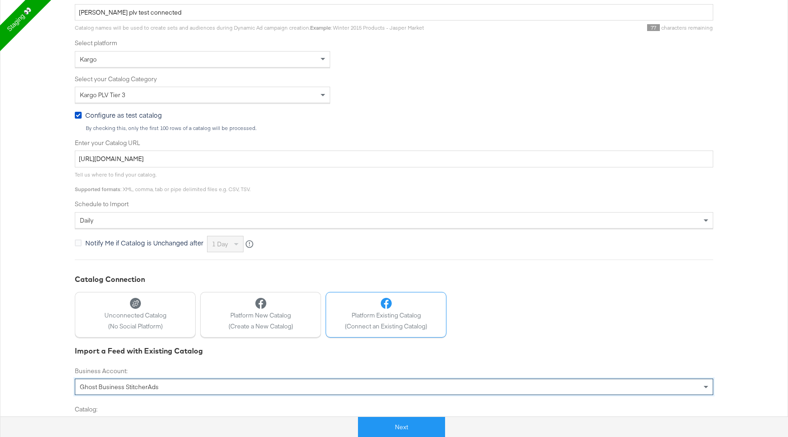
scroll to position [208, 0]
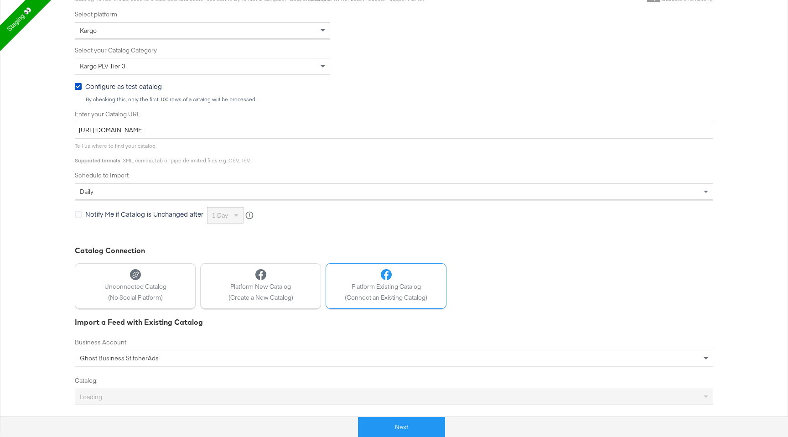
click at [223, 397] on div "Loading" at bounding box center [394, 397] width 638 height 16
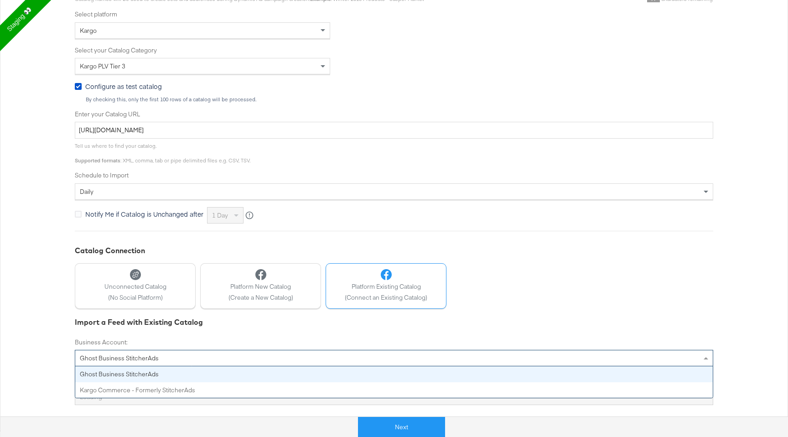
click at [231, 359] on div "Ghost Business StitcherAds" at bounding box center [394, 358] width 638 height 16
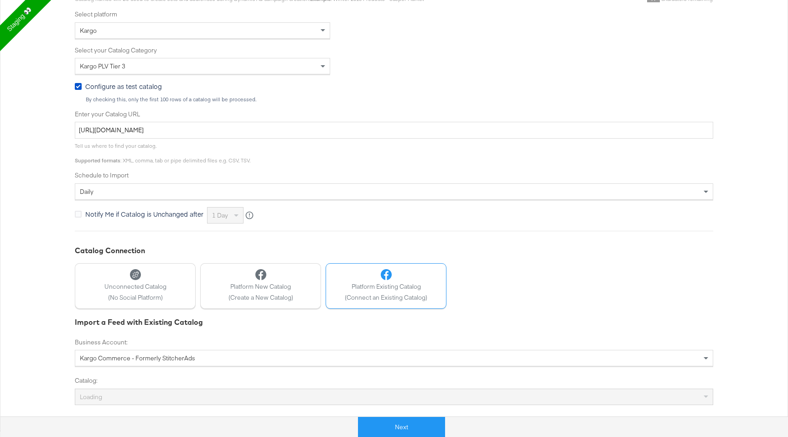
click at [230, 331] on div "Import a Feed with Existing Catalog Business Account: Kargo Commerce - Formerly…" at bounding box center [394, 361] width 639 height 88
click at [212, 395] on div "Loading" at bounding box center [394, 397] width 638 height 16
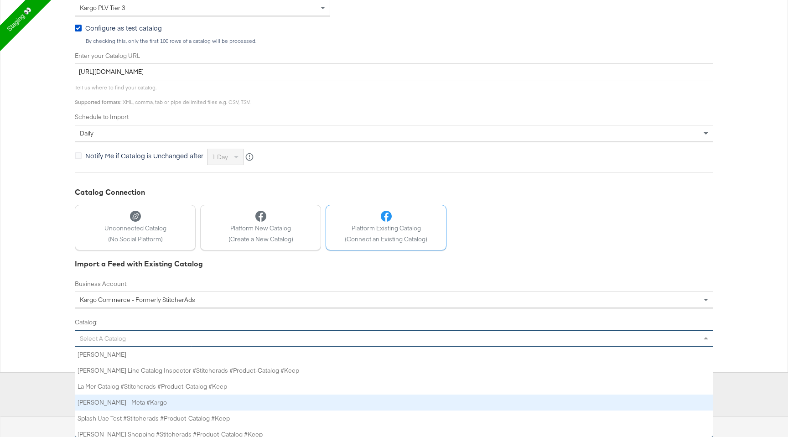
click at [211, 347] on div "Select a Catalog Alexis_Bittar_Testing_processed_feed Luke Finish Line Catalog …" at bounding box center [394, 338] width 639 height 16
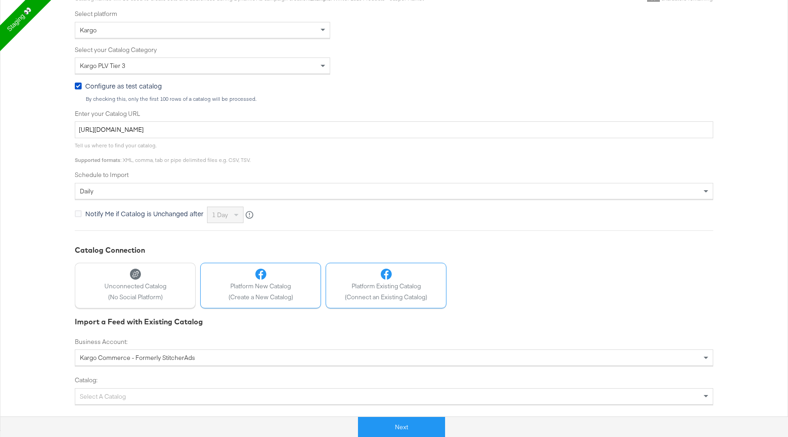
scroll to position [208, 0]
click at [288, 219] on div "Configure Your Catalog Settings Choose catalog type, enter your catalog URL and…" at bounding box center [394, 166] width 639 height 478
click at [264, 273] on icon at bounding box center [260, 274] width 11 height 11
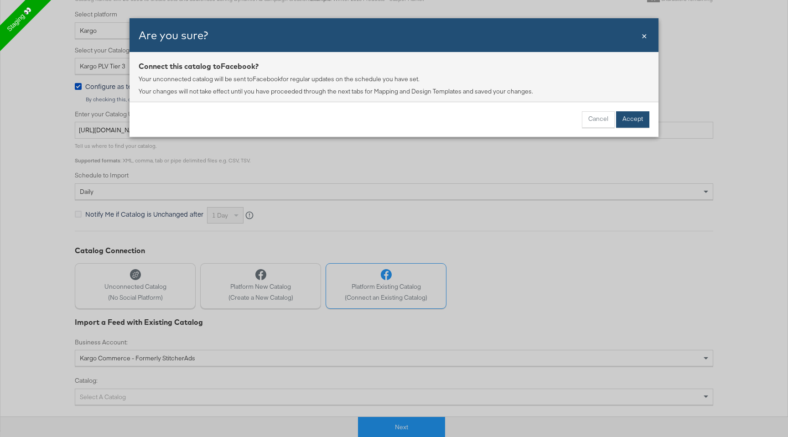
click at [634, 115] on button "Accept" at bounding box center [632, 119] width 33 height 16
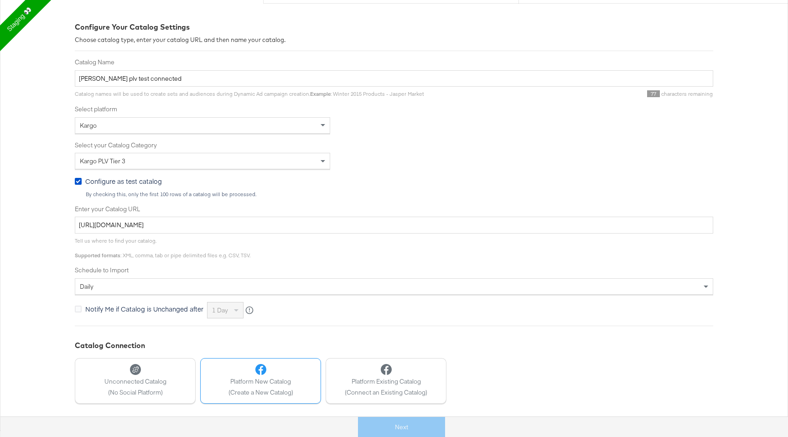
click at [286, 376] on div "Platform New Catalog (Create a New Catalog)" at bounding box center [261, 380] width 65 height 32
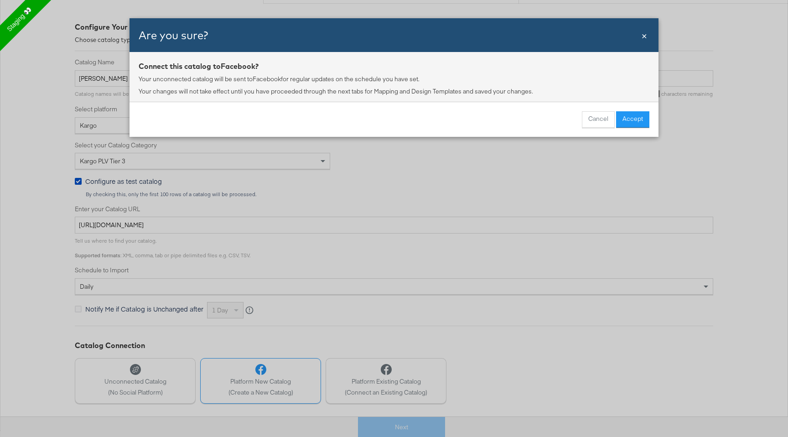
click at [619, 109] on div "Cancel Accept" at bounding box center [394, 119] width 529 height 35
click at [624, 114] on button "Accept" at bounding box center [632, 119] width 33 height 16
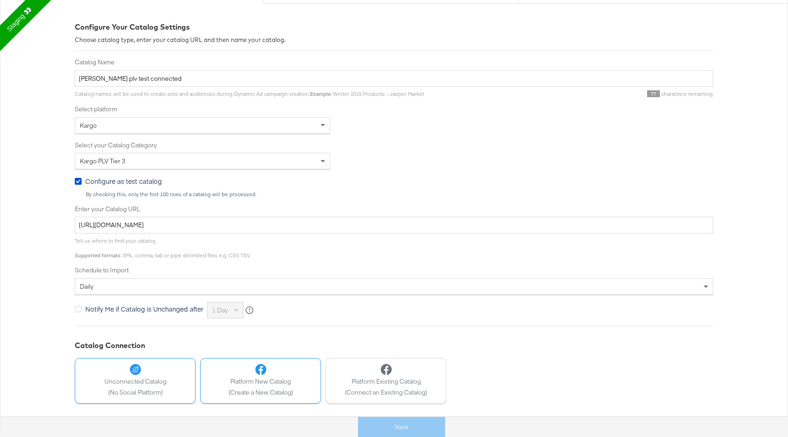
click at [137, 381] on span "Unconnected Catalog" at bounding box center [135, 381] width 62 height 9
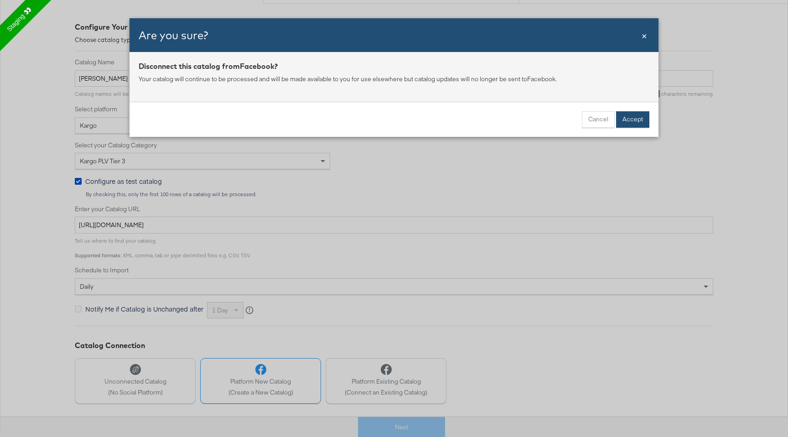
click at [628, 122] on button "Accept" at bounding box center [632, 119] width 33 height 16
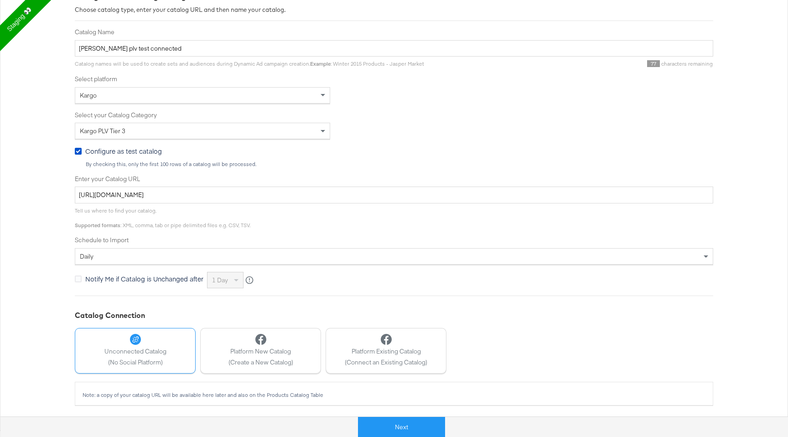
scroll to position [142, 0]
click at [267, 355] on span "Platform New Catalog" at bounding box center [261, 353] width 65 height 9
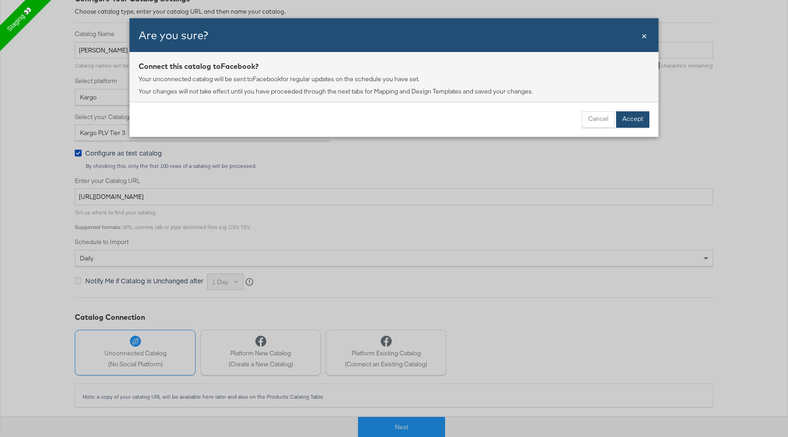
click at [645, 112] on button "Accept" at bounding box center [632, 119] width 33 height 16
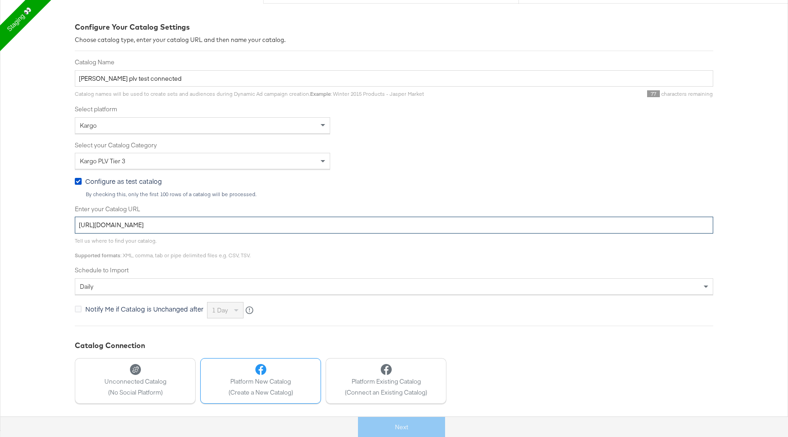
click at [308, 227] on input "[URL][DOMAIN_NAME]" at bounding box center [394, 225] width 639 height 17
click at [137, 380] on span "Unconnected Catalog" at bounding box center [135, 381] width 62 height 9
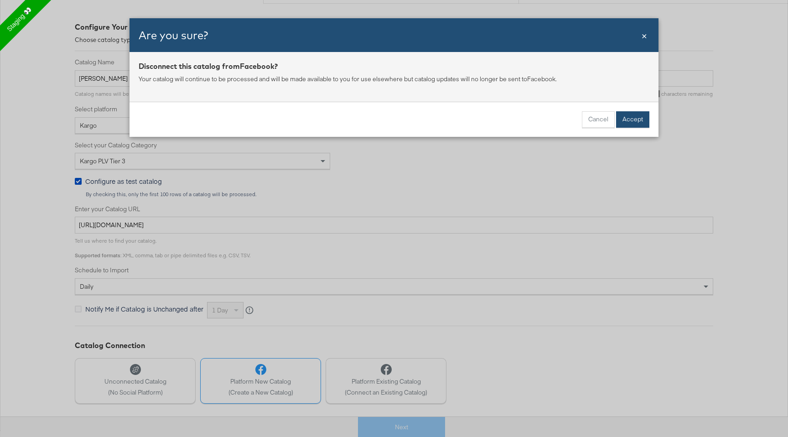
click at [640, 116] on button "Accept" at bounding box center [632, 119] width 33 height 16
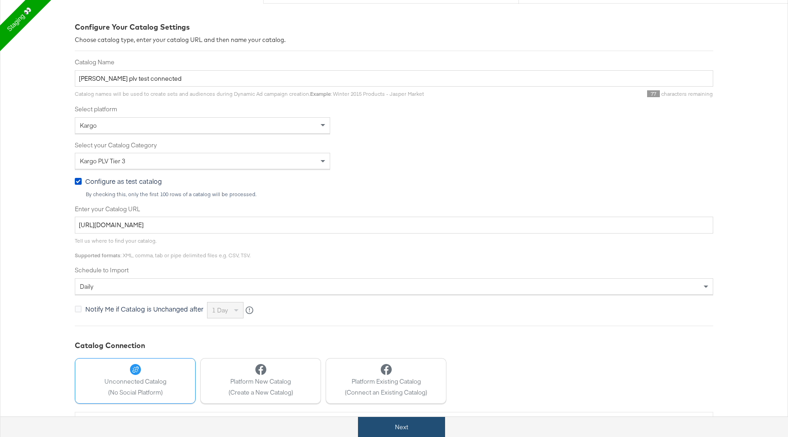
click at [409, 422] on button "Next" at bounding box center [401, 427] width 87 height 21
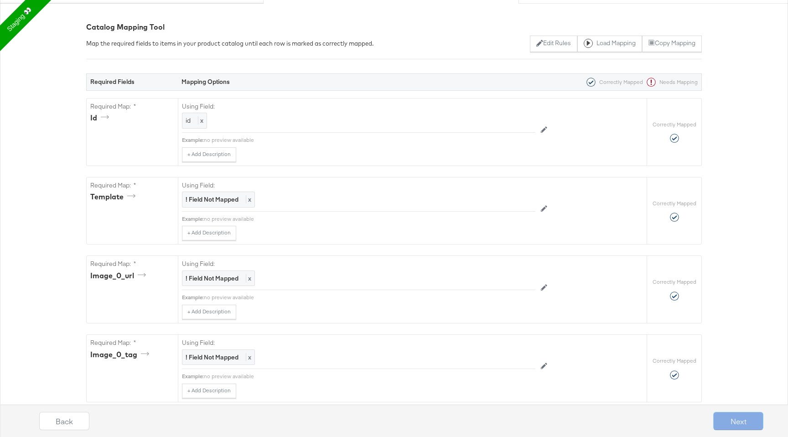
scroll to position [0, 0]
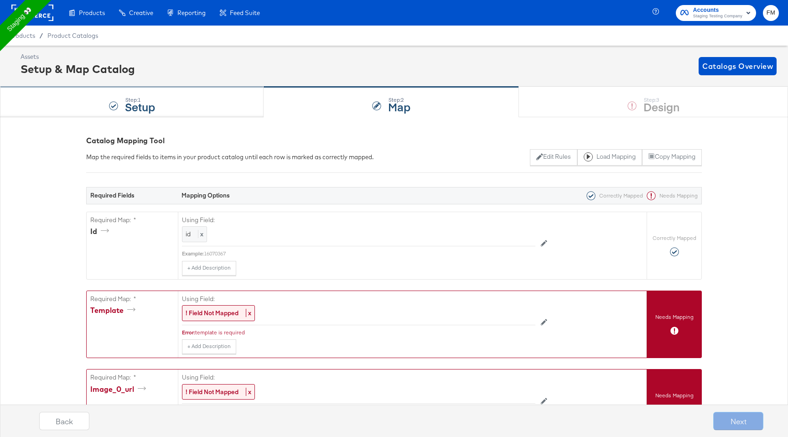
click at [210, 91] on div "Step: 1 Setup" at bounding box center [132, 102] width 264 height 30
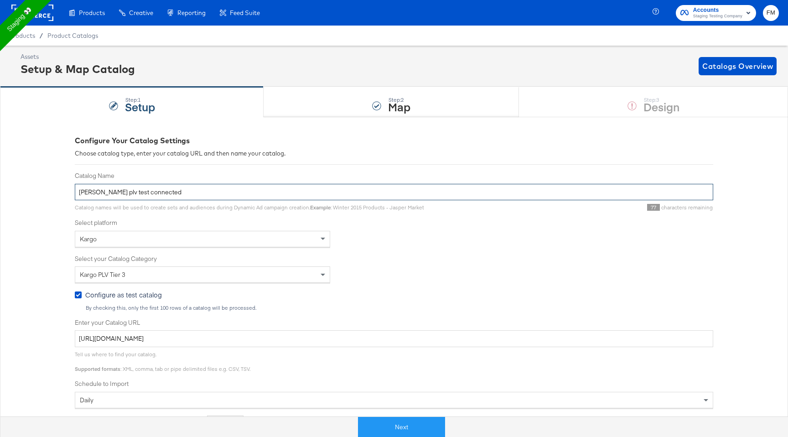
click at [131, 192] on input "fran plv test connected" at bounding box center [394, 192] width 639 height 17
click at [111, 195] on input "fran plv test connected" at bounding box center [394, 192] width 639 height 17
click at [114, 194] on input "fran plv test connected" at bounding box center [394, 192] width 639 height 17
type input "fran plv test unconnected"
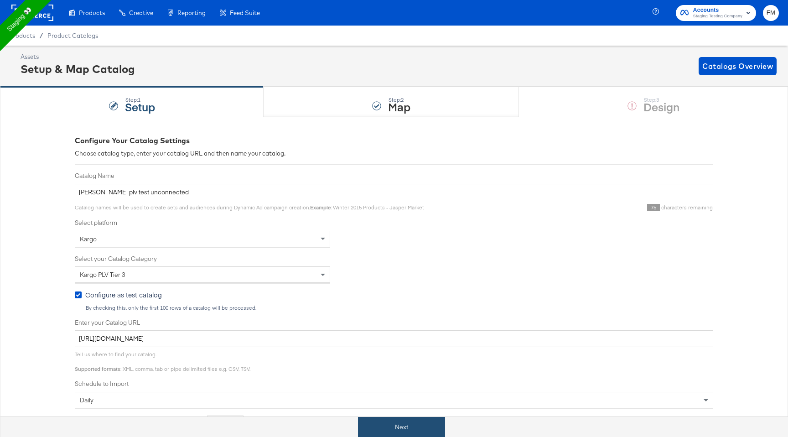
click at [390, 432] on button "Next" at bounding box center [401, 427] width 87 height 21
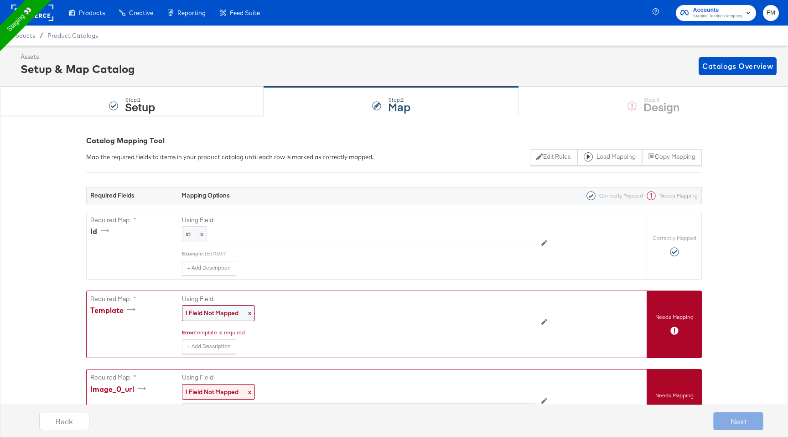
click at [223, 311] on strong "! Field Not Mapped" at bounding box center [212, 313] width 53 height 8
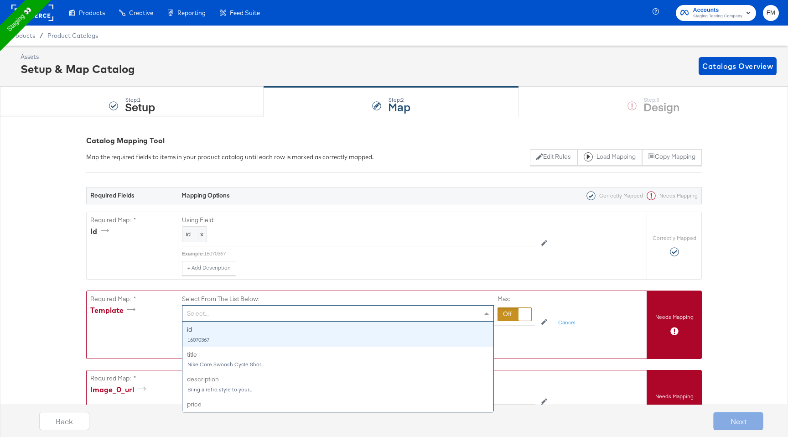
click at [232, 314] on div "Select..." at bounding box center [337, 314] width 311 height 16
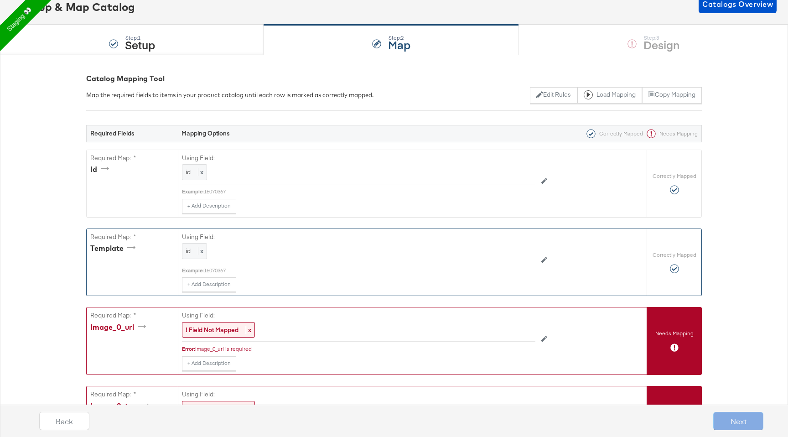
scroll to position [64, 0]
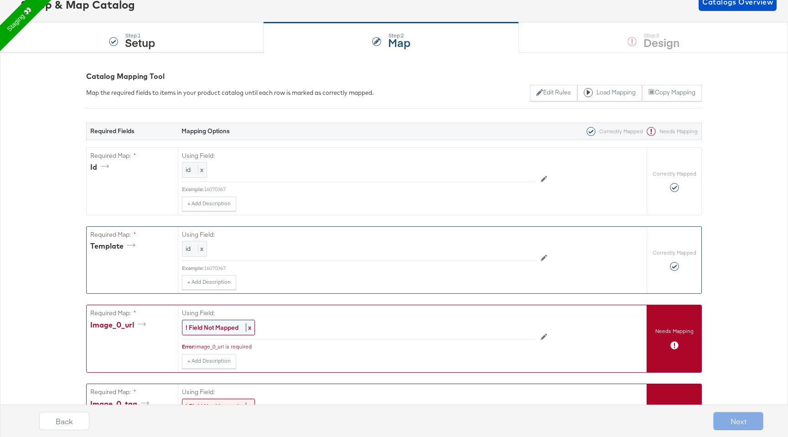
click at [220, 328] on strong "! Field Not Mapped" at bounding box center [212, 327] width 53 height 8
click at [220, 332] on div "Select..." at bounding box center [337, 328] width 311 height 16
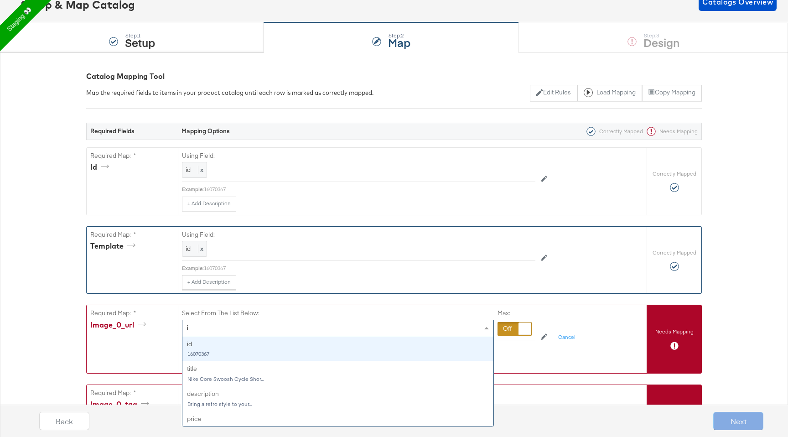
type input "im"
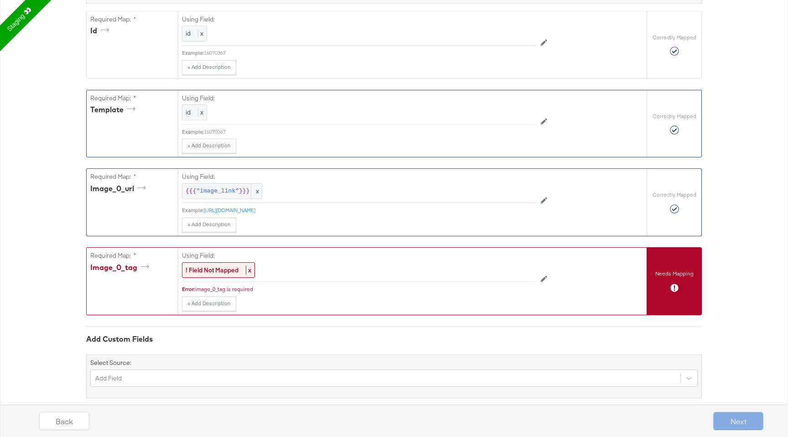
scroll to position [214, 0]
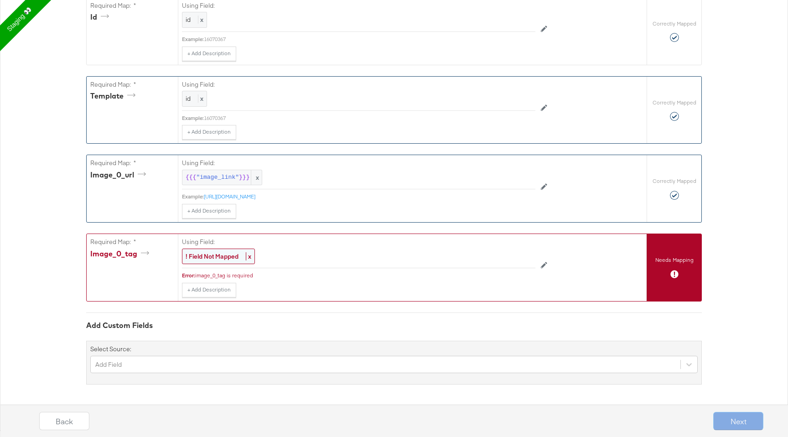
click at [219, 259] on strong "! Field Not Mapped" at bounding box center [212, 256] width 53 height 8
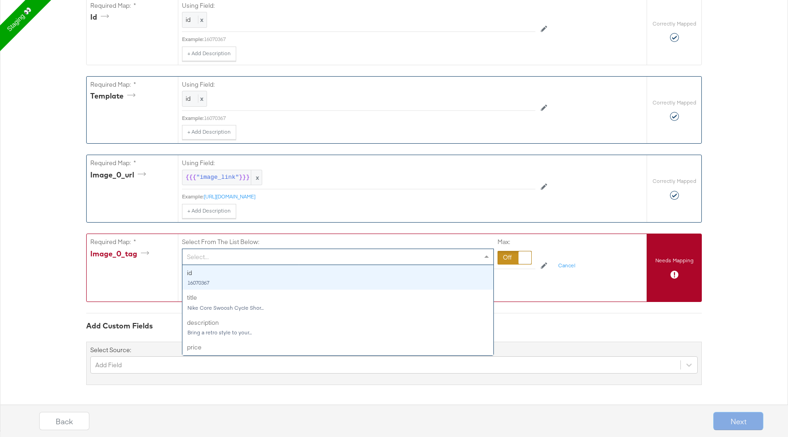
click at [216, 256] on div "Select..." at bounding box center [337, 257] width 311 height 16
type input "im"
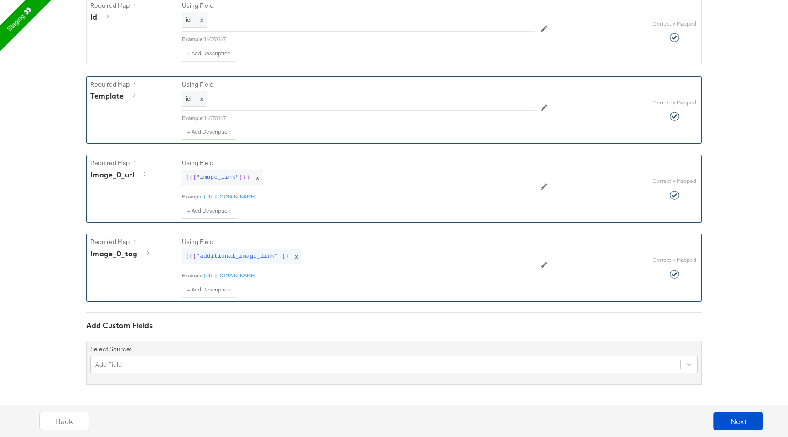
click at [258, 257] on span ""additional_image_link"" at bounding box center [237, 256] width 82 height 9
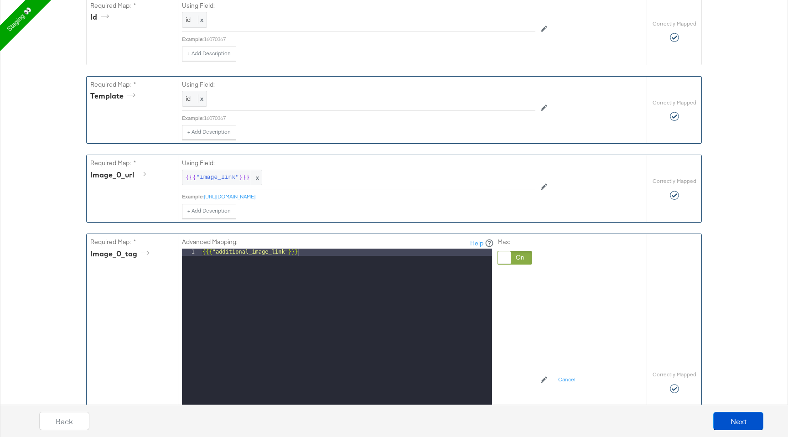
click at [380, 224] on div "Required Fields Mapping Options Correctly Mapped Needs Mapping Required Map: * …" at bounding box center [394, 285] width 616 height 655
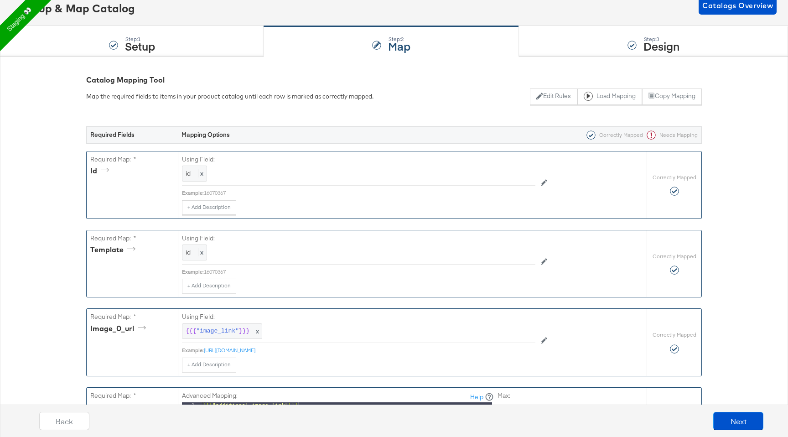
scroll to position [0, 0]
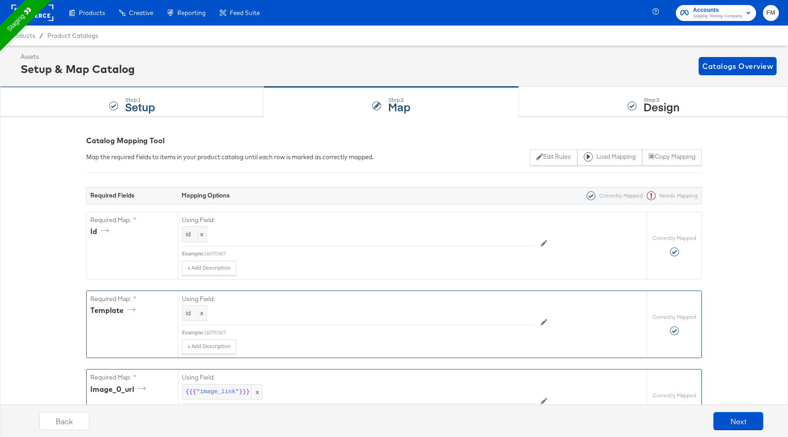
click at [198, 99] on div "Step: 1 Setup" at bounding box center [132, 102] width 264 height 30
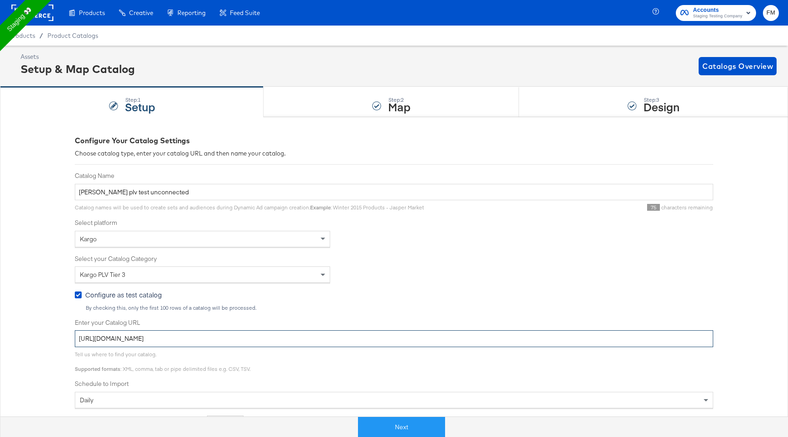
click at [217, 331] on input "[URL][DOMAIN_NAME]" at bounding box center [394, 338] width 639 height 17
paste input "kc-qa-testing.s3.eu-west-1.amazonaws.com/shopping-basic-10k"
type input "[URL][DOMAIN_NAME]"
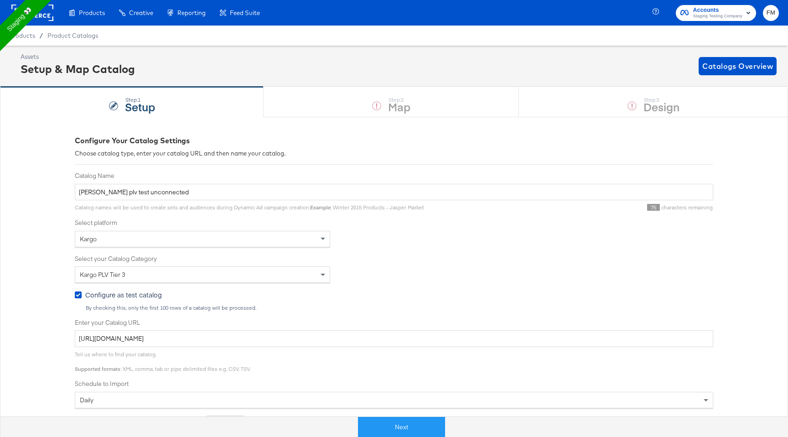
click at [303, 382] on label "Schedule to Import" at bounding box center [394, 384] width 639 height 9
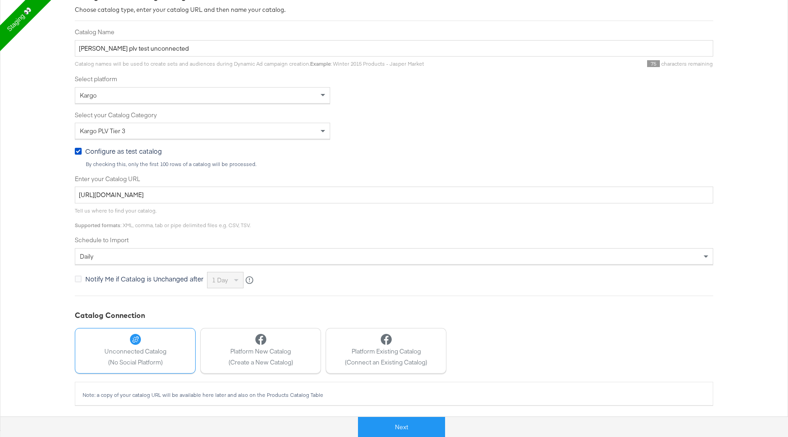
click at [170, 349] on button "Unconnected Catalog (No Social Platform)" at bounding box center [135, 351] width 121 height 46
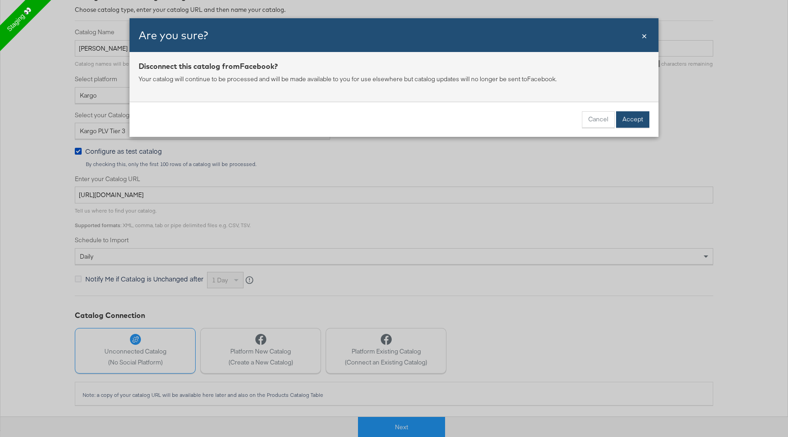
click at [635, 116] on button "Accept" at bounding box center [632, 119] width 33 height 16
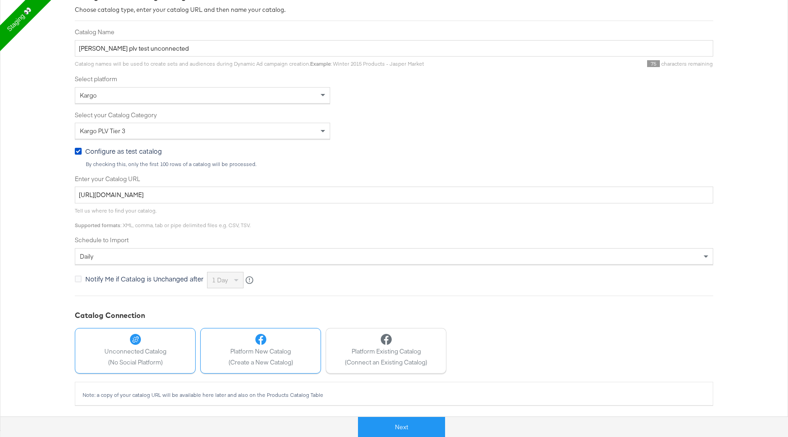
click at [277, 353] on span "Platform New Catalog" at bounding box center [261, 351] width 65 height 9
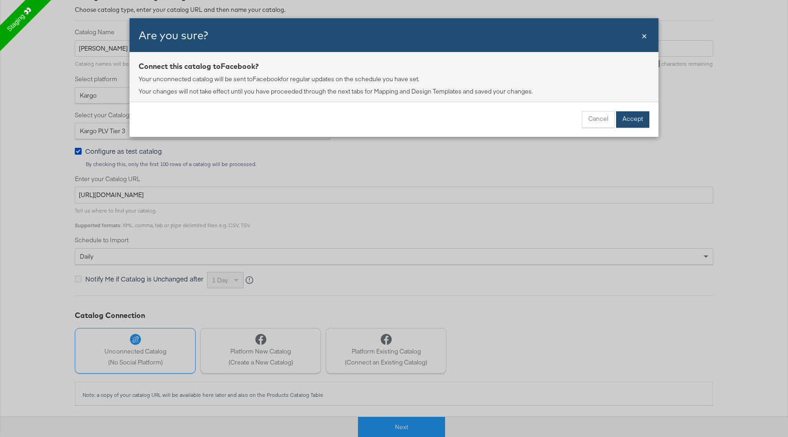
click at [635, 118] on button "Accept" at bounding box center [632, 119] width 33 height 16
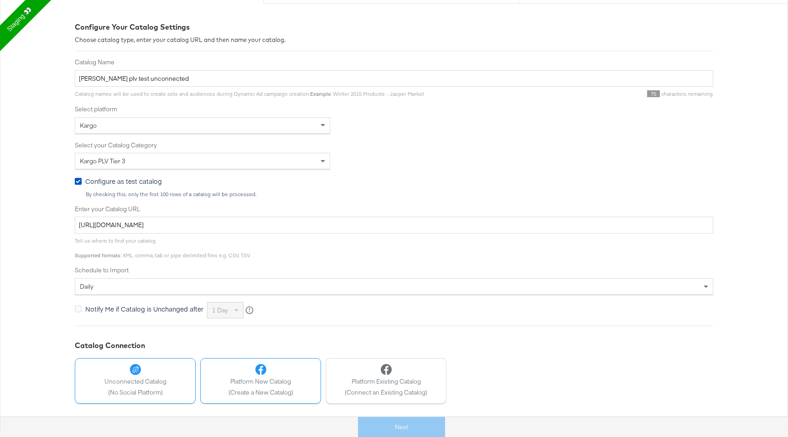
click at [135, 391] on span "(No Social Platform)" at bounding box center [135, 392] width 62 height 9
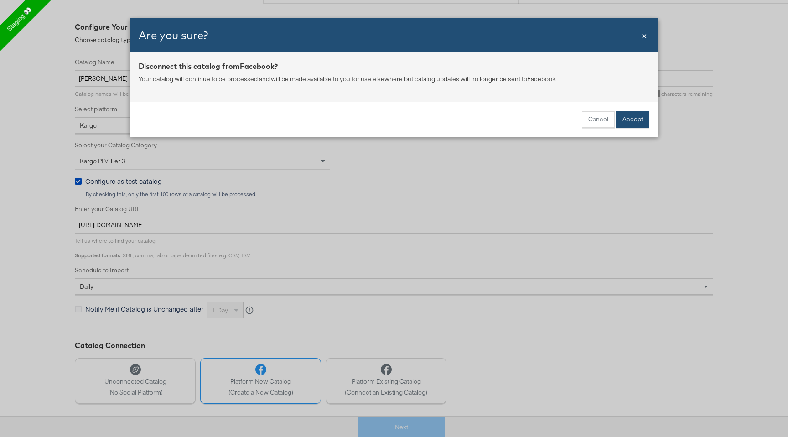
click at [642, 115] on button "Accept" at bounding box center [632, 119] width 33 height 16
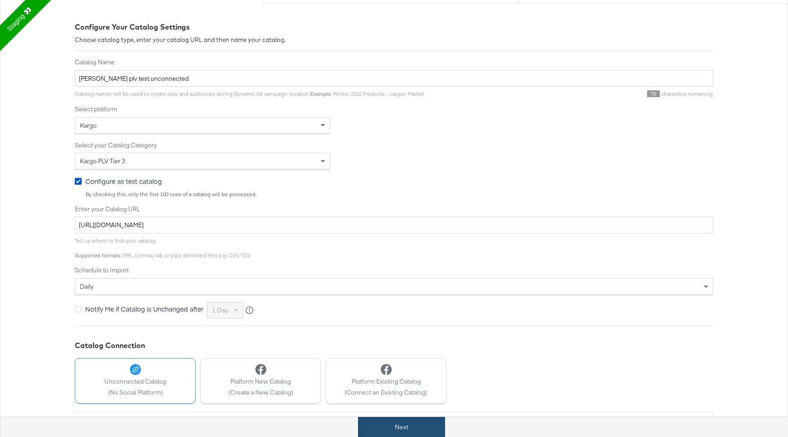
click at [398, 430] on button "Next" at bounding box center [401, 427] width 87 height 21
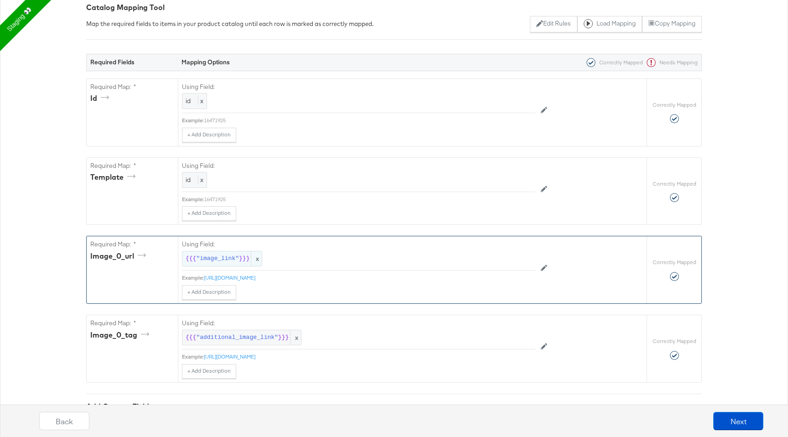
scroll to position [131, 0]
click at [216, 255] on div "{{{ "image_link" }}} x" at bounding box center [222, 261] width 80 height 16
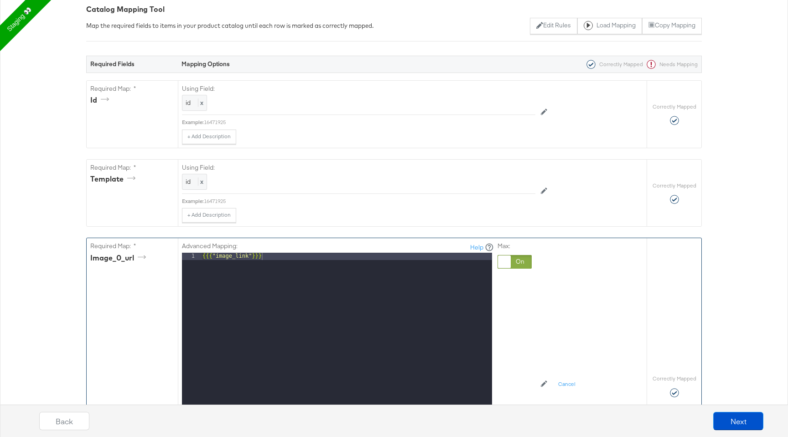
click at [218, 259] on div "{{{ "image_link" }}}" at bounding box center [346, 374] width 291 height 243
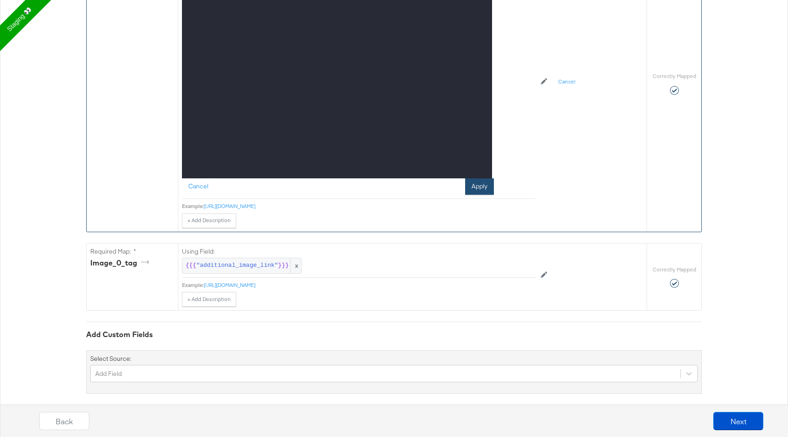
click at [478, 185] on button "Apply" at bounding box center [479, 186] width 29 height 16
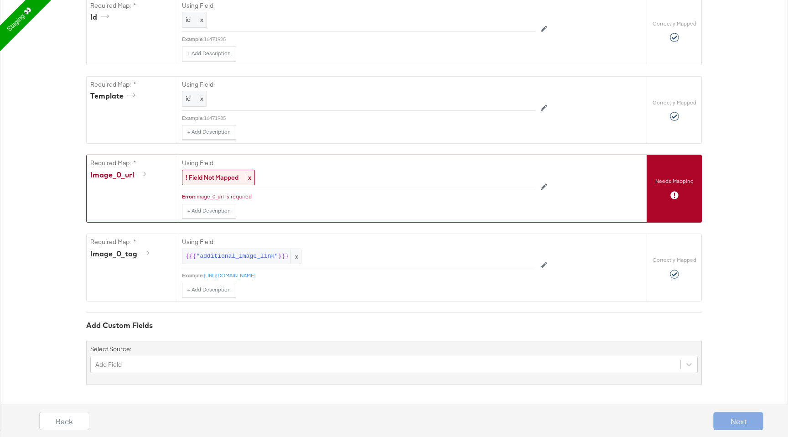
scroll to position [199, 0]
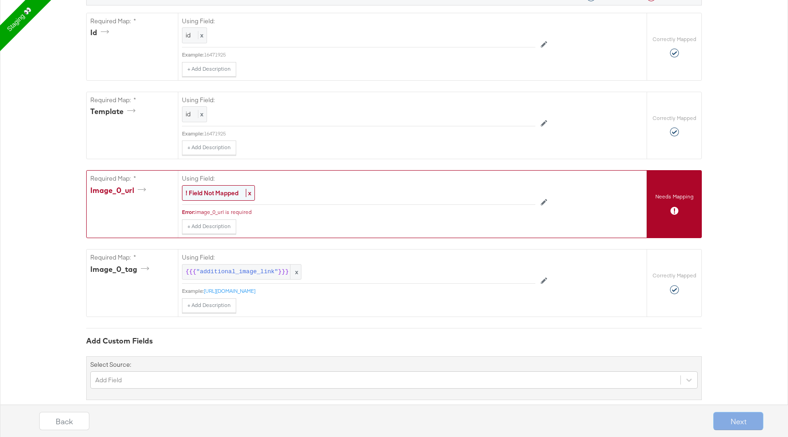
click at [208, 192] on strong "! Field Not Mapped" at bounding box center [212, 193] width 53 height 8
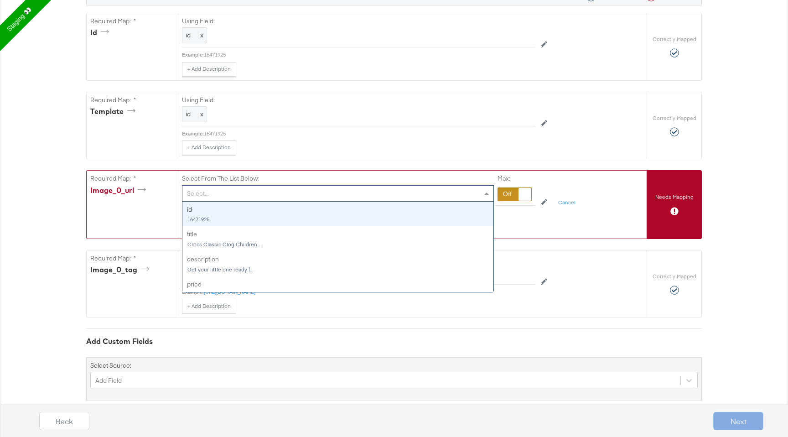
click at [216, 192] on div "Select..." at bounding box center [337, 194] width 311 height 16
type input "im"
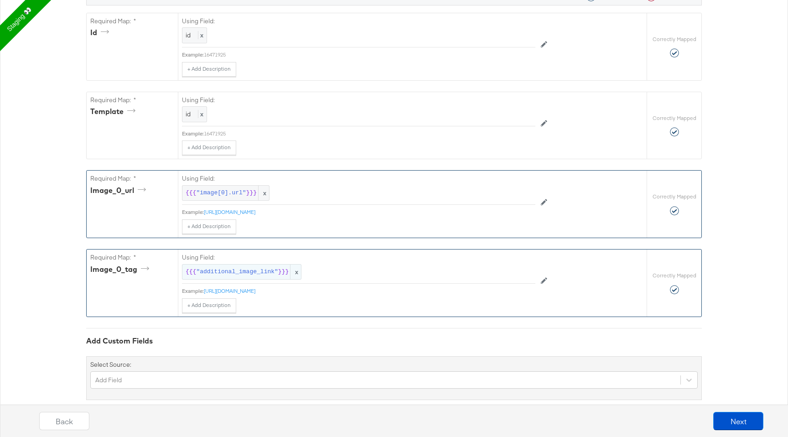
click at [189, 273] on span "{{{" at bounding box center [191, 272] width 10 height 9
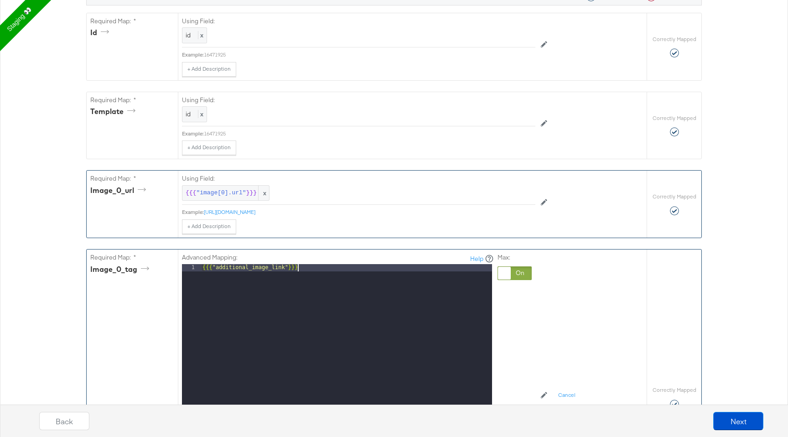
click at [189, 273] on div "1" at bounding box center [191, 385] width 19 height 243
click at [342, 273] on div "{{{ "additional_image_link" }}}" at bounding box center [346, 385] width 291 height 243
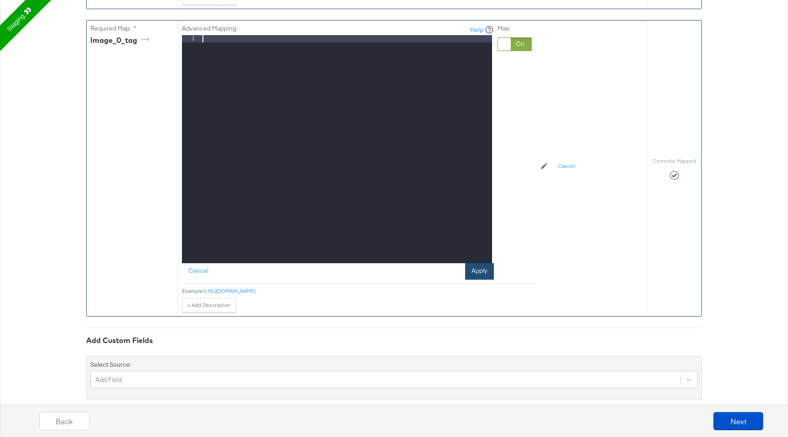
click at [478, 265] on button "Apply" at bounding box center [479, 271] width 29 height 16
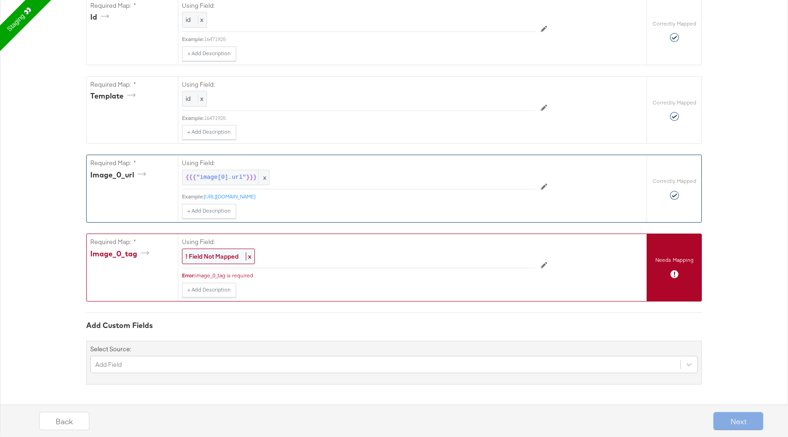
click at [211, 256] on strong "! Field Not Mapped" at bounding box center [212, 256] width 53 height 8
click at [206, 258] on div "Select..." at bounding box center [337, 257] width 311 height 16
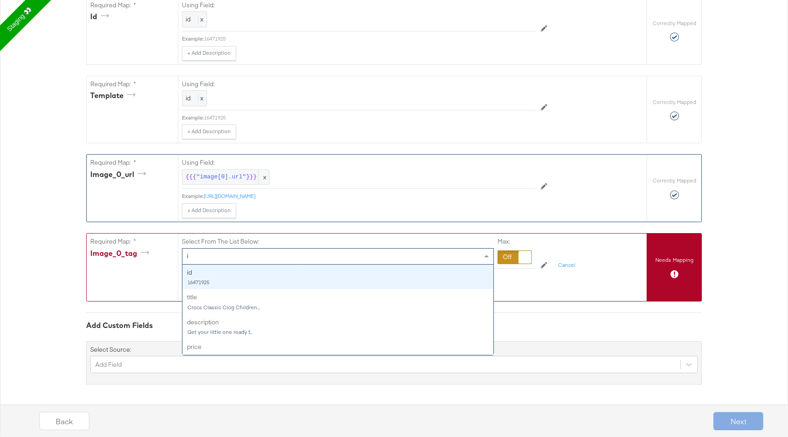
type input "im"
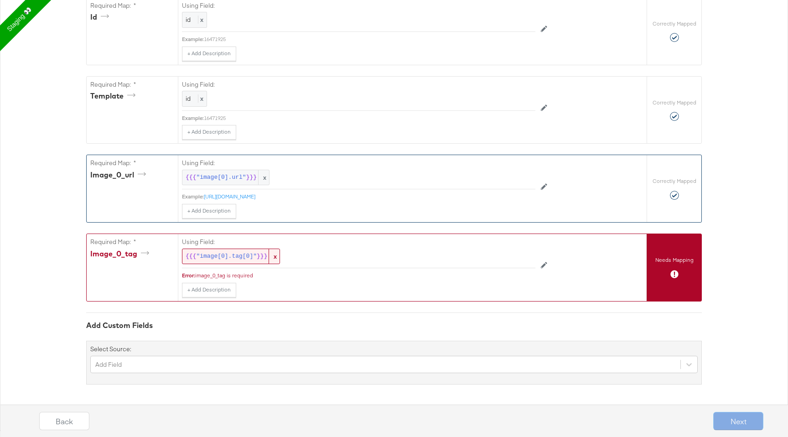
scroll to position [214, 0]
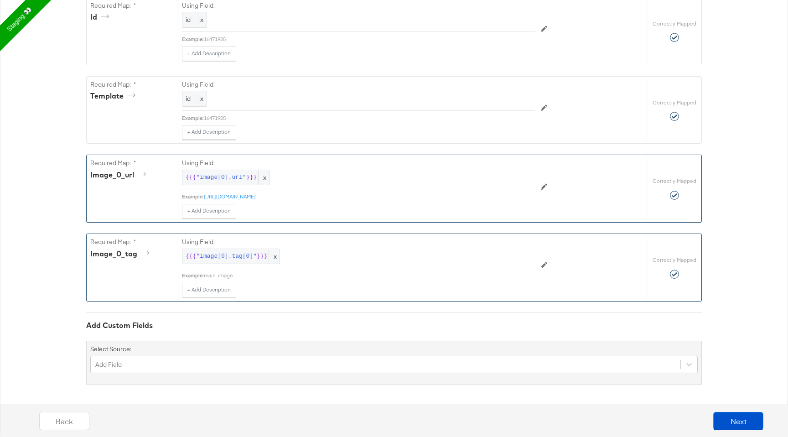
click at [294, 312] on div "Required Fields Mapping Options Correctly Mapped Needs Mapping Required Map: * …" at bounding box center [394, 171] width 616 height 426
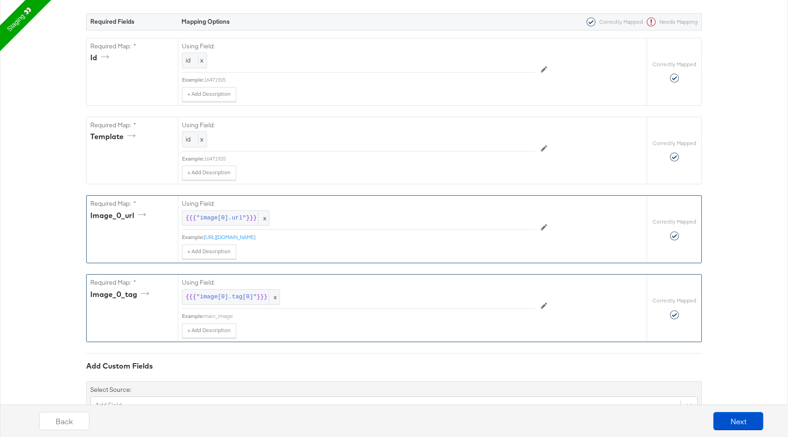
scroll to position [154, 0]
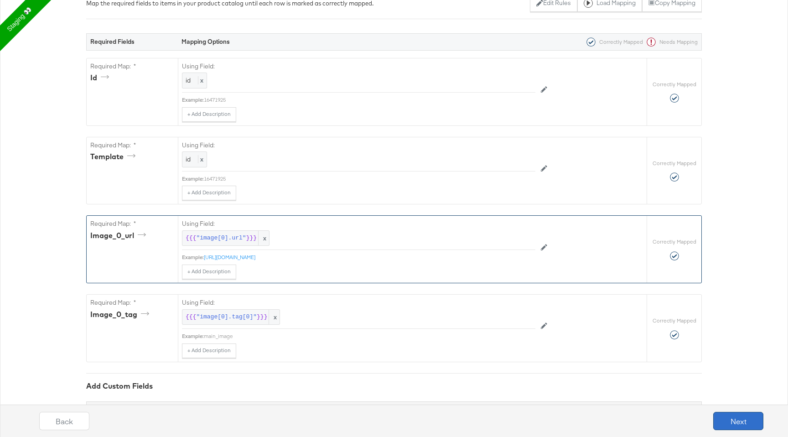
click at [728, 419] on button "Next" at bounding box center [738, 421] width 50 height 18
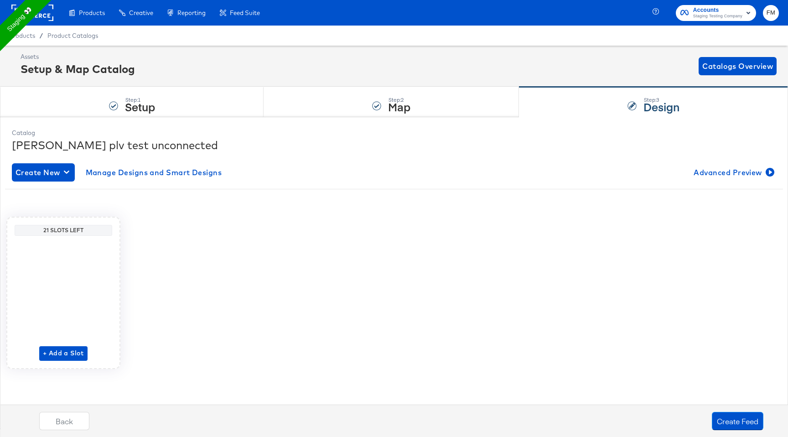
scroll to position [0, 0]
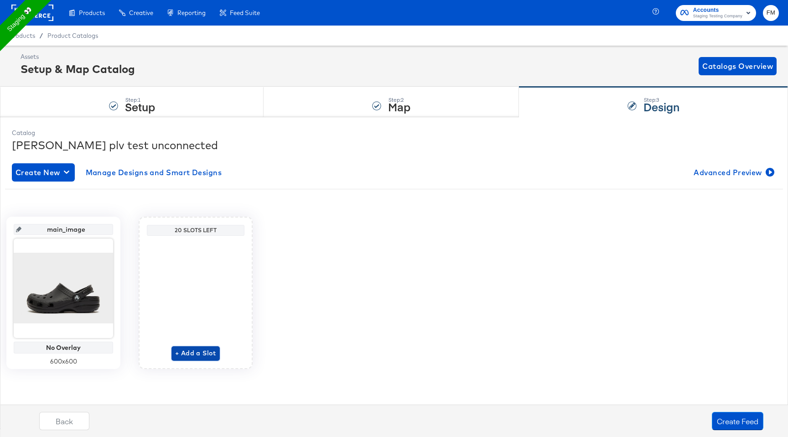
click at [209, 353] on span "+ Add a Slot" at bounding box center [195, 353] width 41 height 11
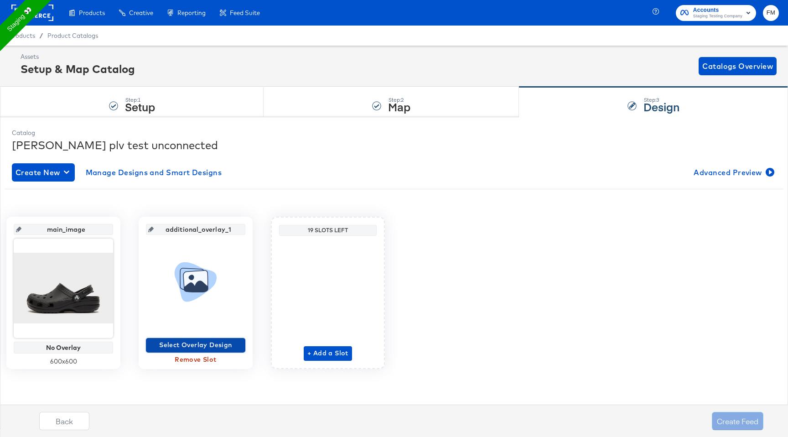
click at [217, 347] on span "Select Overlay Design" at bounding box center [196, 344] width 92 height 11
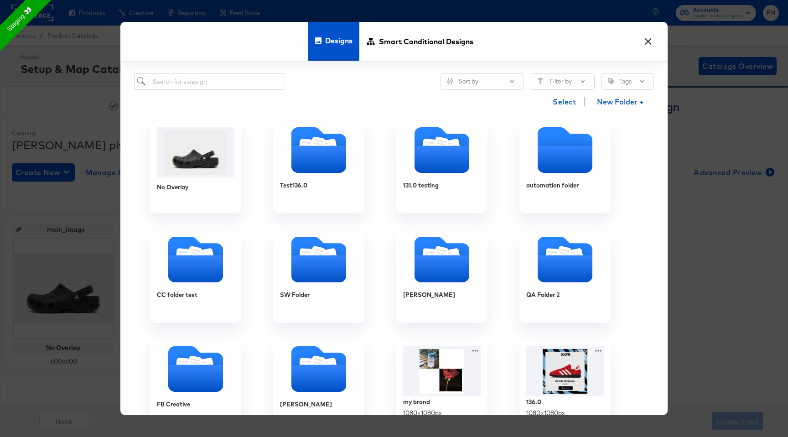
scroll to position [280, 0]
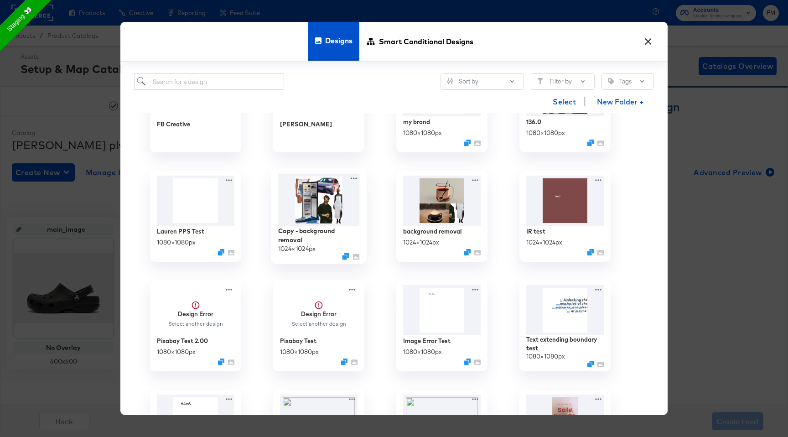
click at [315, 184] on img at bounding box center [319, 200] width 82 height 52
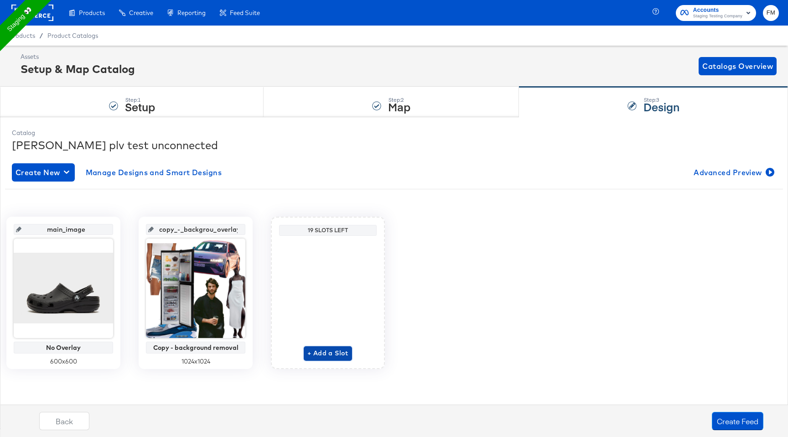
click at [341, 354] on span "+ Add a Slot" at bounding box center [327, 353] width 41 height 11
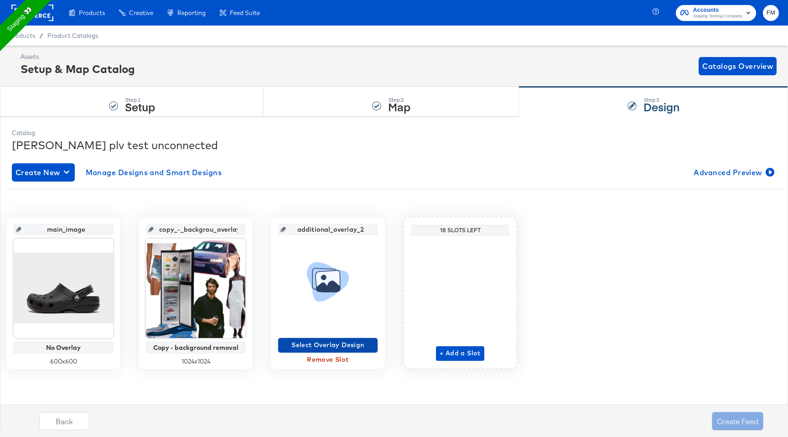
click at [343, 348] on span "Select Overlay Design" at bounding box center [328, 344] width 92 height 11
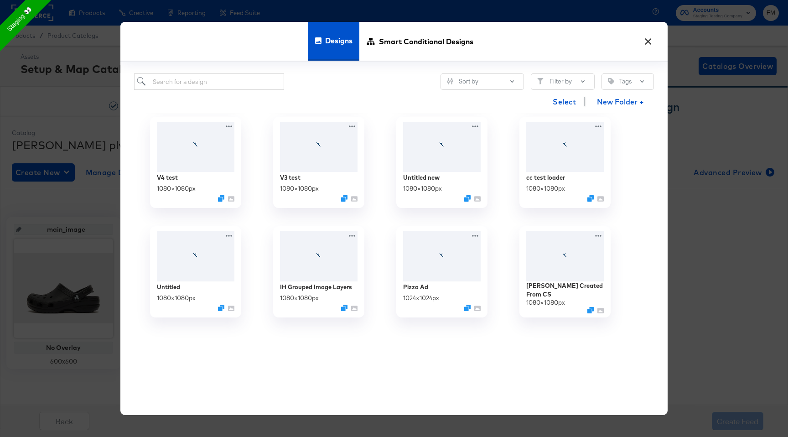
scroll to position [1098, 0]
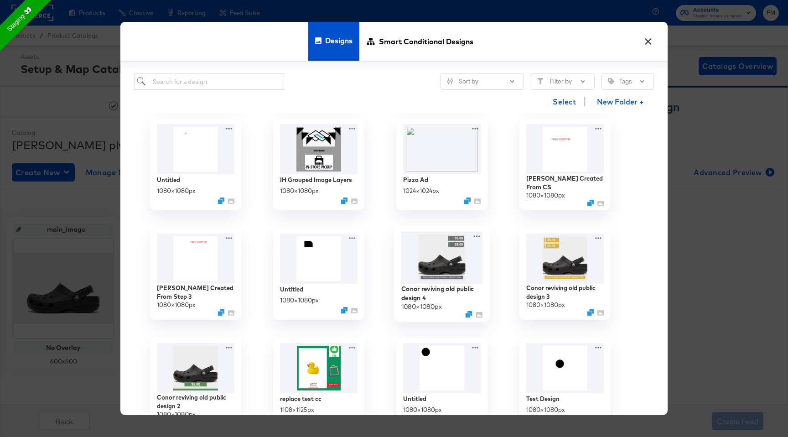
click at [447, 242] on img at bounding box center [442, 258] width 82 height 52
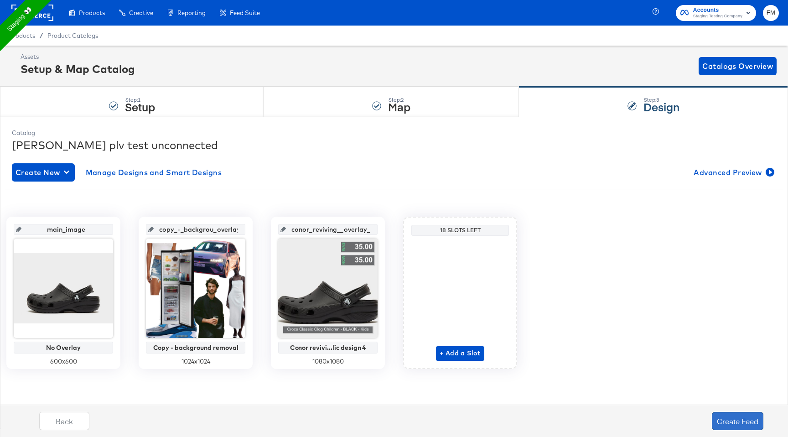
click at [723, 421] on button "Create Feed" at bounding box center [738, 421] width 52 height 18
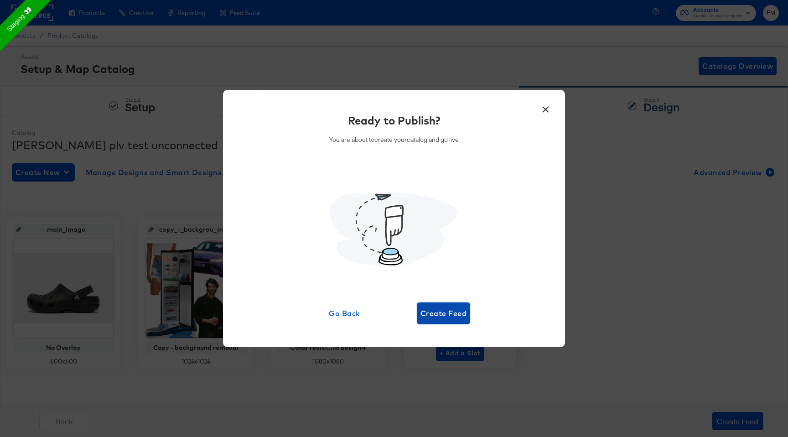
click at [451, 320] on button "Create Feed" at bounding box center [443, 313] width 53 height 22
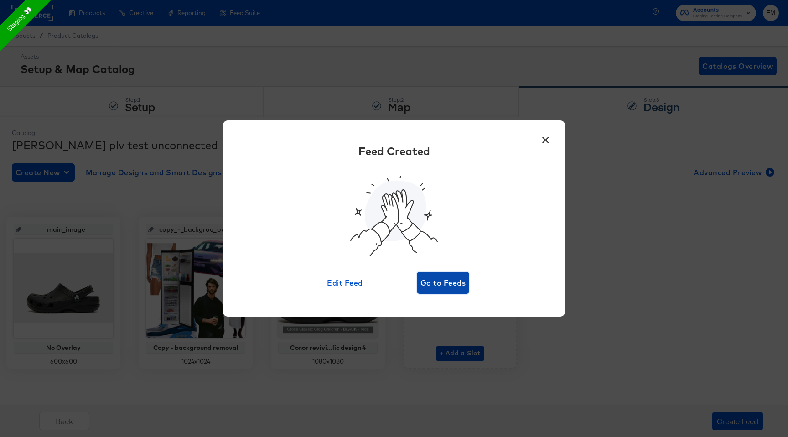
click at [451, 284] on span "Go to Feeds" at bounding box center [443, 282] width 45 height 13
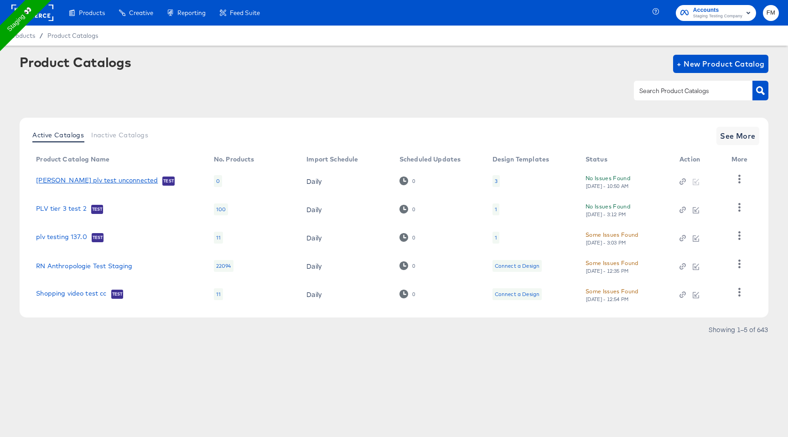
click at [104, 177] on link "fran plv test unconnected" at bounding box center [97, 181] width 122 height 9
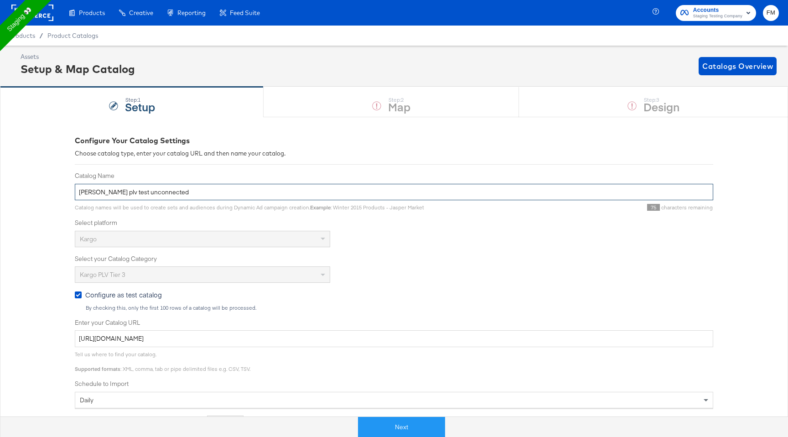
click at [113, 194] on input "fran plv test unconnected" at bounding box center [394, 192] width 639 height 17
click at [637, 289] on div "Catalog Name fran plv test unconnected Catalog names will be used to create set…" at bounding box center [394, 302] width 639 height 260
click at [761, 72] on span "Catalogs Overview" at bounding box center [737, 66] width 71 height 13
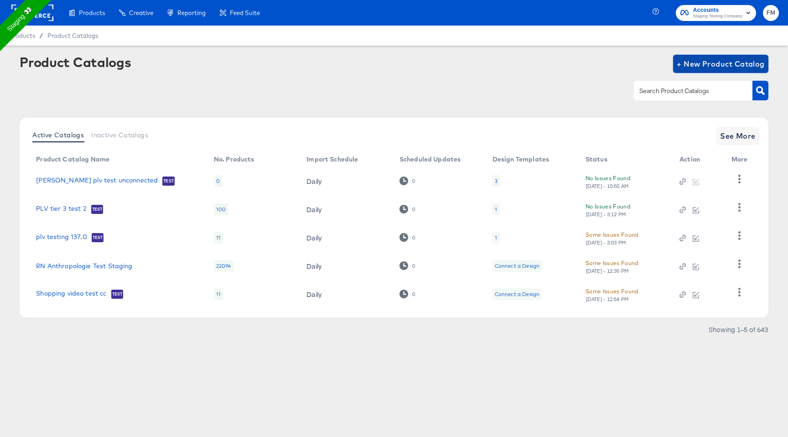
click at [740, 62] on span "+ New Product Catalog" at bounding box center [721, 63] width 88 height 13
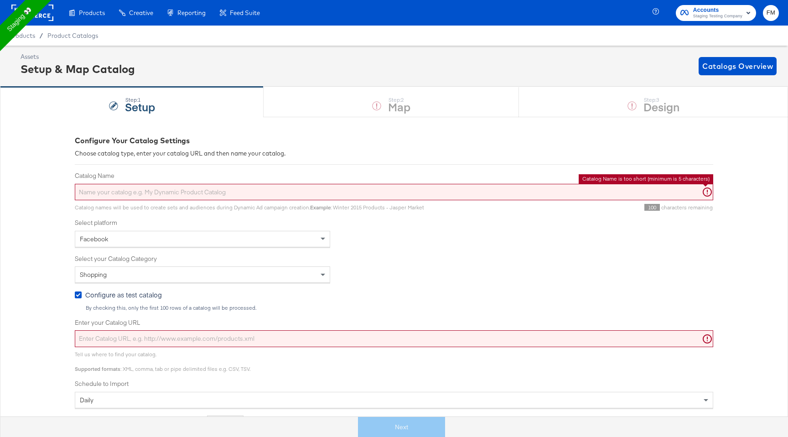
click at [283, 192] on input "Catalog Name" at bounding box center [394, 192] width 639 height 17
paste input "fran plv test unconnected"
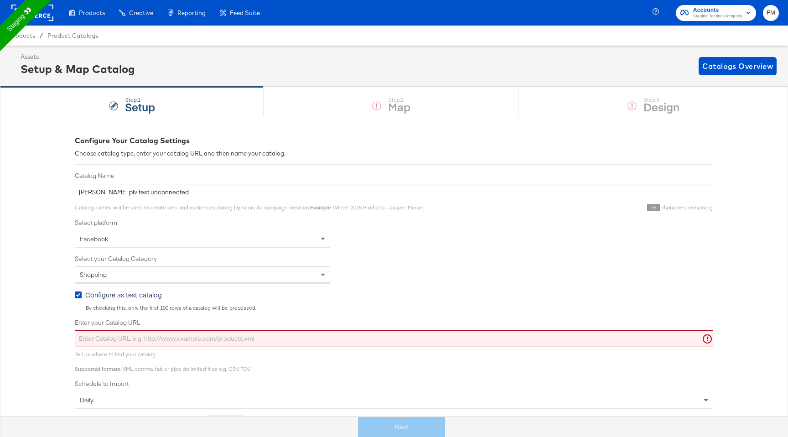
click at [120, 194] on input "fran plv test unconnected" at bounding box center [394, 192] width 639 height 17
type input "fran plv test connected"
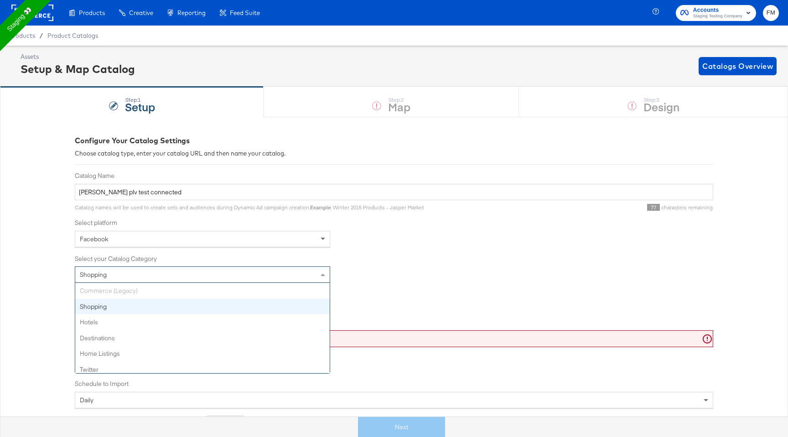
scroll to position [4, 0]
click at [140, 281] on div "Shopping" at bounding box center [202, 275] width 255 height 16
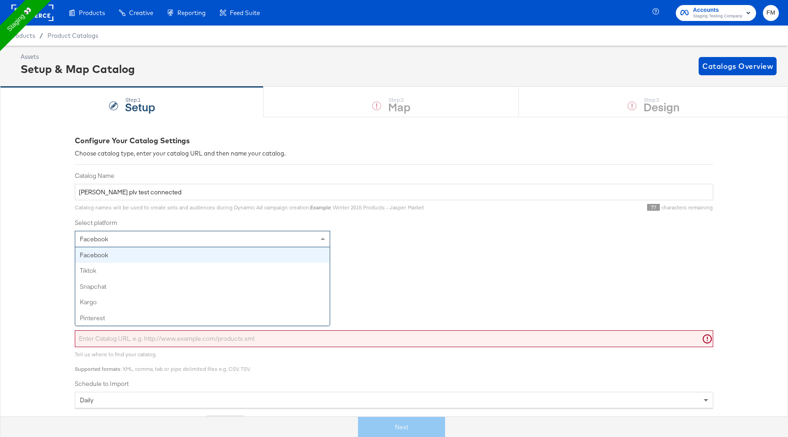
click at [156, 231] on div "Facebook" at bounding box center [202, 239] width 255 height 16
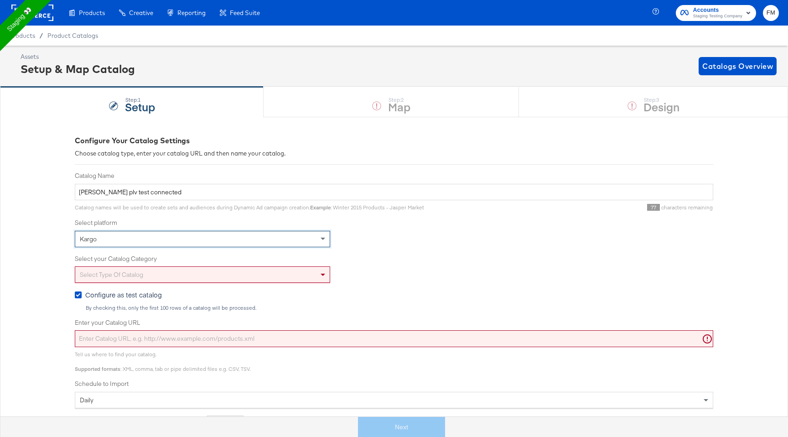
click at [161, 275] on div "Select type of catalog" at bounding box center [202, 275] width 255 height 16
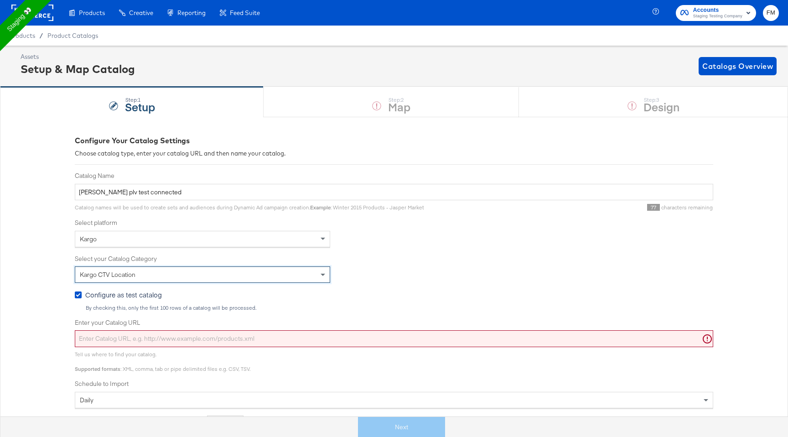
click at [158, 278] on div "Kargo CTV Location" at bounding box center [202, 275] width 255 height 16
click at [148, 336] on input "Enter your Catalog URL" at bounding box center [394, 338] width 639 height 17
click at [244, 338] on input "Enter your Catalog URL" at bounding box center [394, 338] width 639 height 17
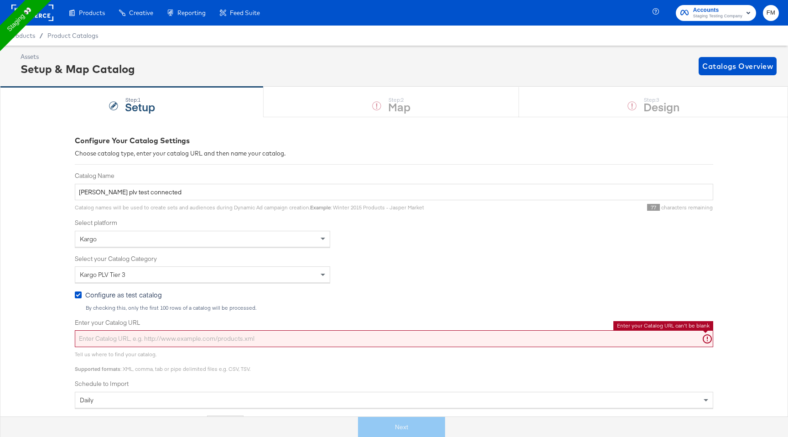
paste input "[URL][DOMAIN_NAME]"
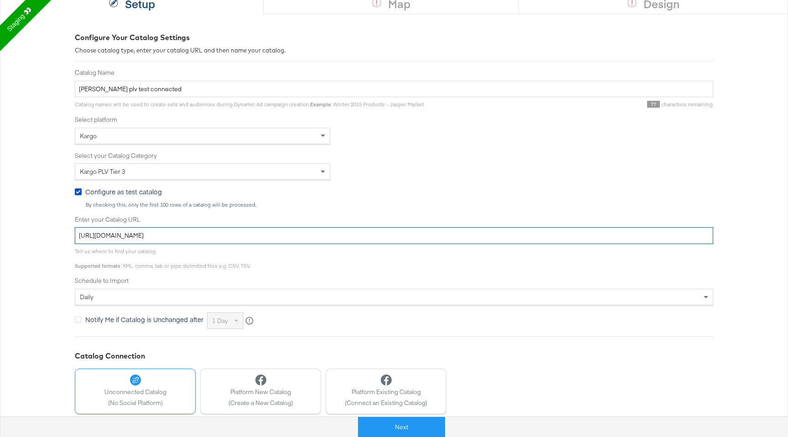
scroll to position [144, 0]
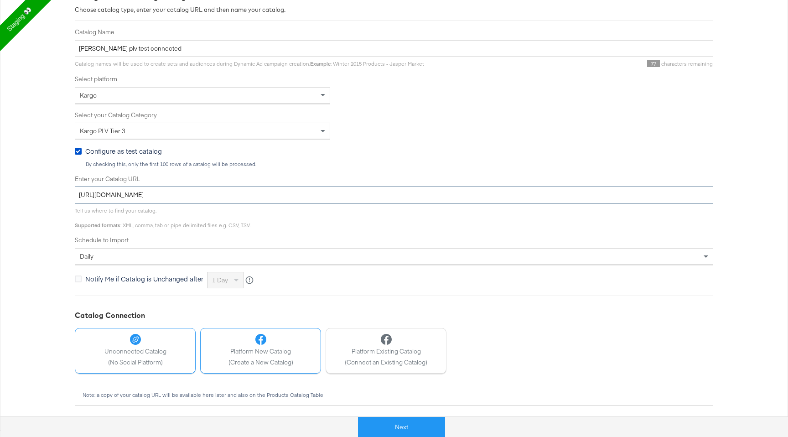
type input "[URL][DOMAIN_NAME]"
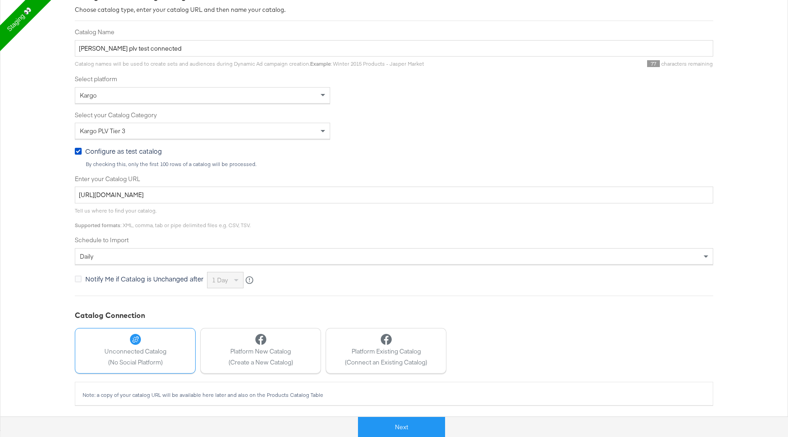
drag, startPoint x: 226, startPoint y: 347, endPoint x: 263, endPoint y: 230, distance: 122.5
click at [262, 231] on div "Configure Your Catalog Settings Choose catalog type, enter your catalog URL and…" at bounding box center [394, 198] width 639 height 413
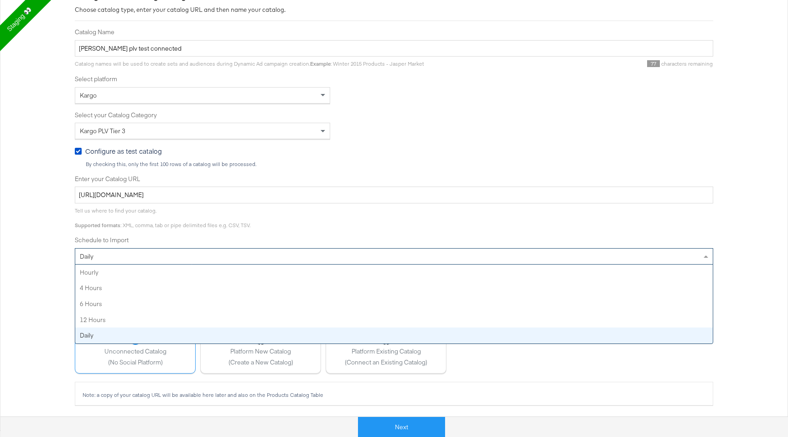
click at [253, 254] on div "daily" at bounding box center [394, 257] width 638 height 16
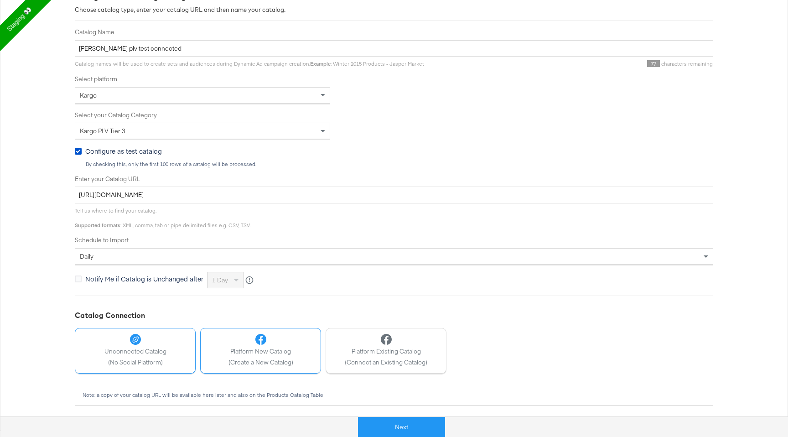
click at [244, 353] on span "Platform New Catalog" at bounding box center [261, 351] width 65 height 9
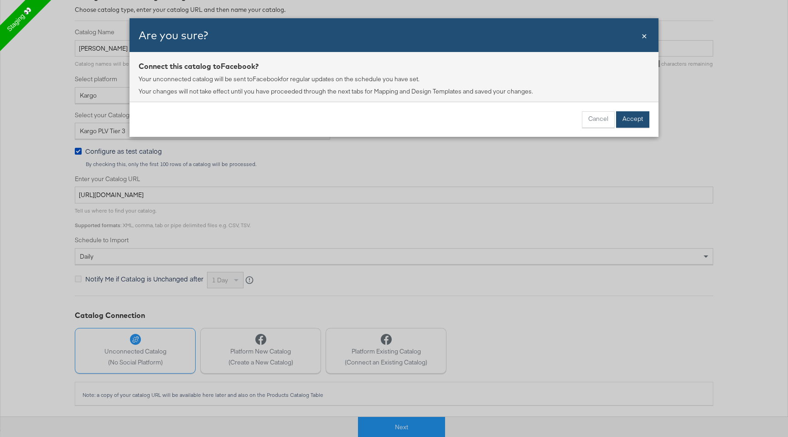
click at [643, 117] on button "Accept" at bounding box center [632, 119] width 33 height 16
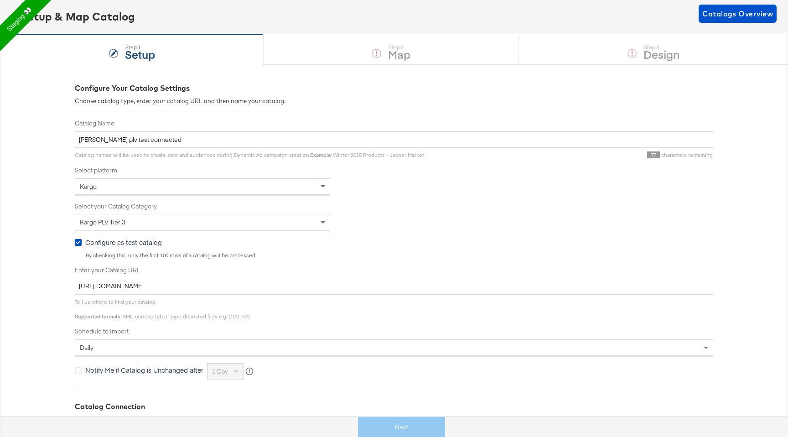
scroll to position [0, 0]
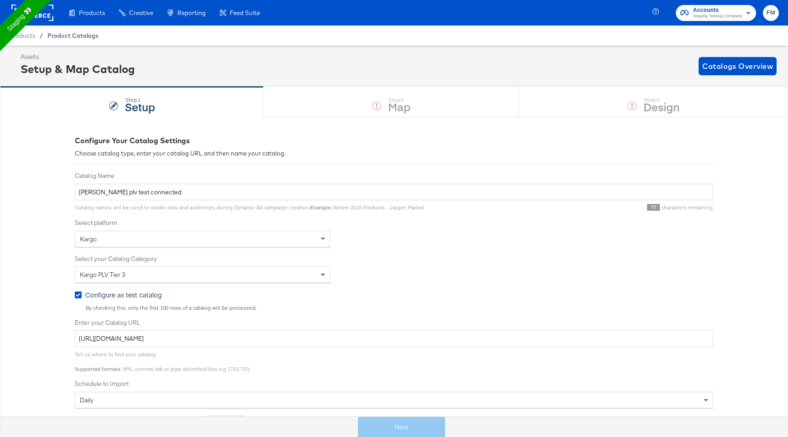
click at [68, 36] on span "Product Catalogs" at bounding box center [72, 35] width 51 height 7
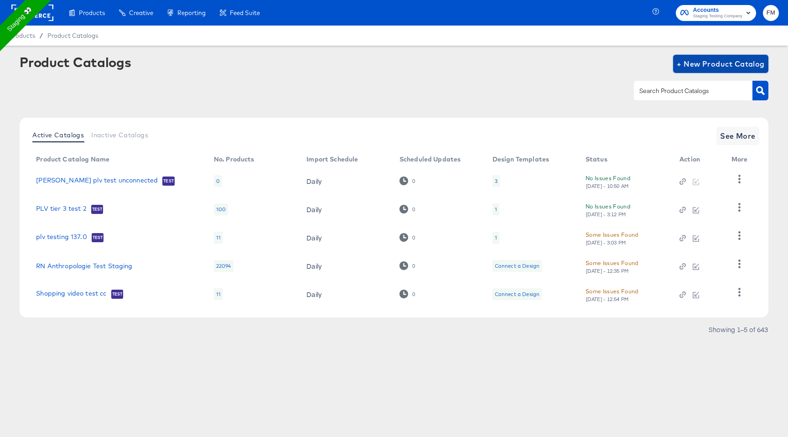
click at [695, 59] on span "+ New Product Catalog" at bounding box center [721, 63] width 88 height 13
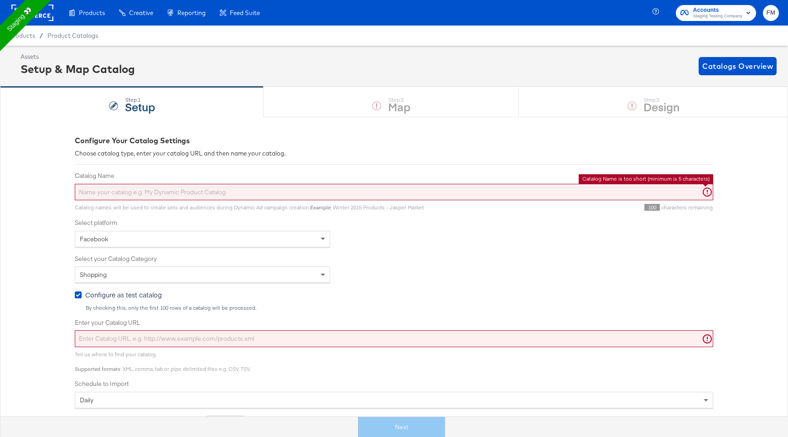
click at [304, 196] on input "Catalog Name" at bounding box center [394, 192] width 639 height 17
type input "klarna"
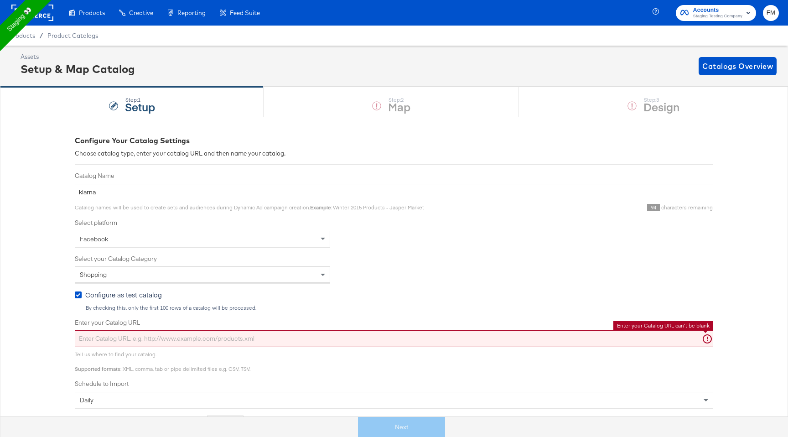
click at [151, 331] on input "Enter your Catalog URL" at bounding box center [394, 338] width 639 height 17
paste input "[URL][DOMAIN_NAME]"
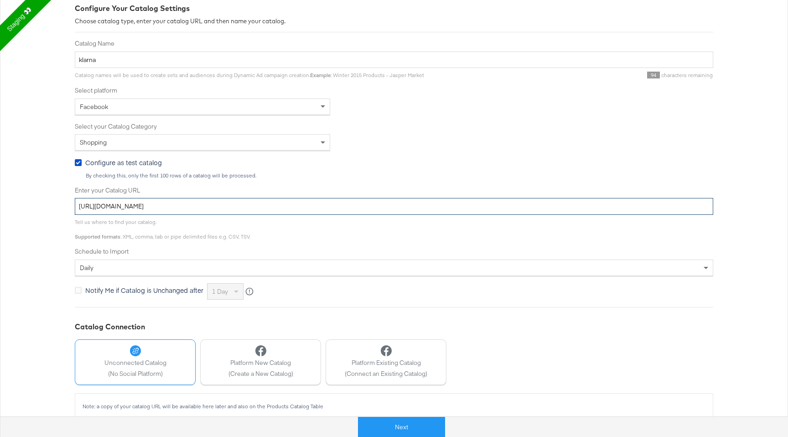
scroll to position [144, 0]
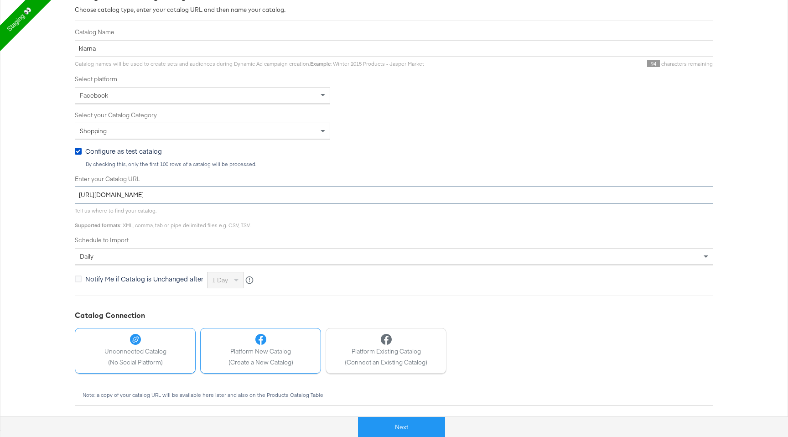
type input "[URL][DOMAIN_NAME]"
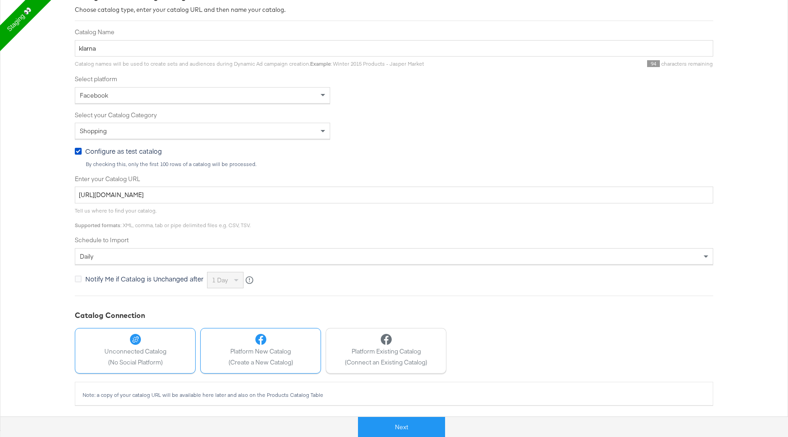
click at [241, 357] on div "Platform New Catalog (Create a New Catalog)" at bounding box center [261, 350] width 65 height 32
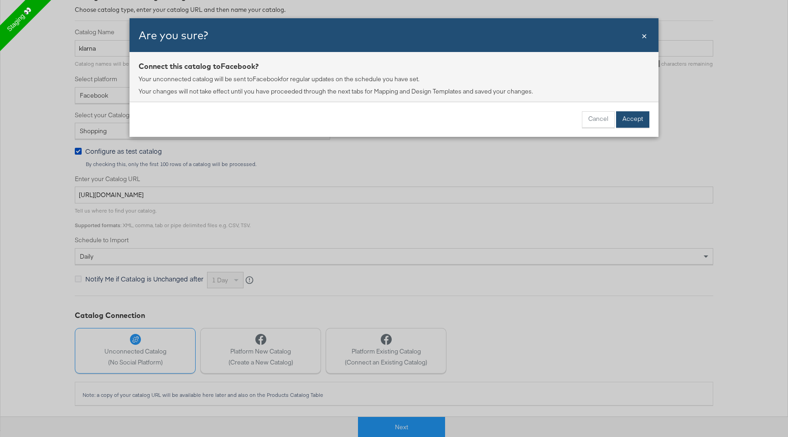
click at [637, 118] on button "Accept" at bounding box center [632, 119] width 33 height 16
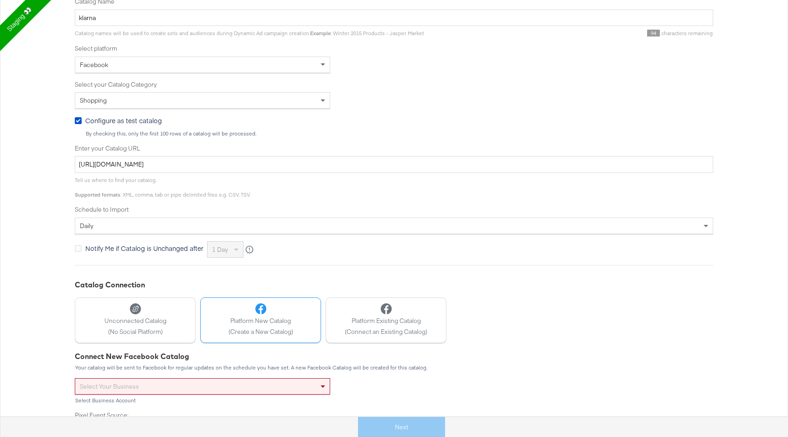
scroll to position [238, 0]
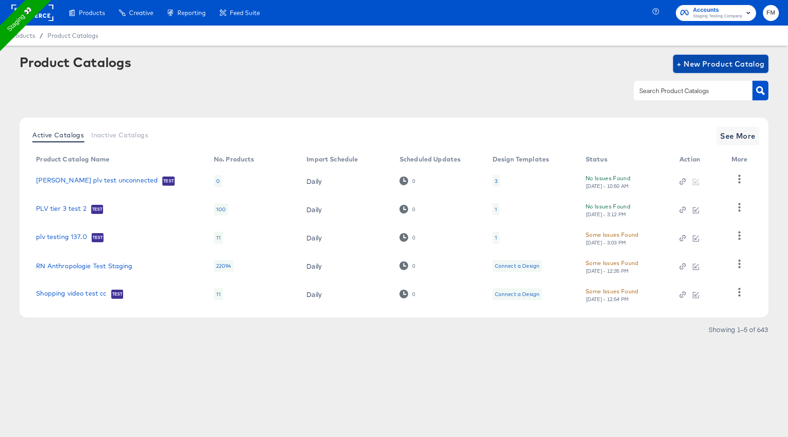
click at [735, 62] on span "+ New Product Catalog" at bounding box center [721, 63] width 88 height 13
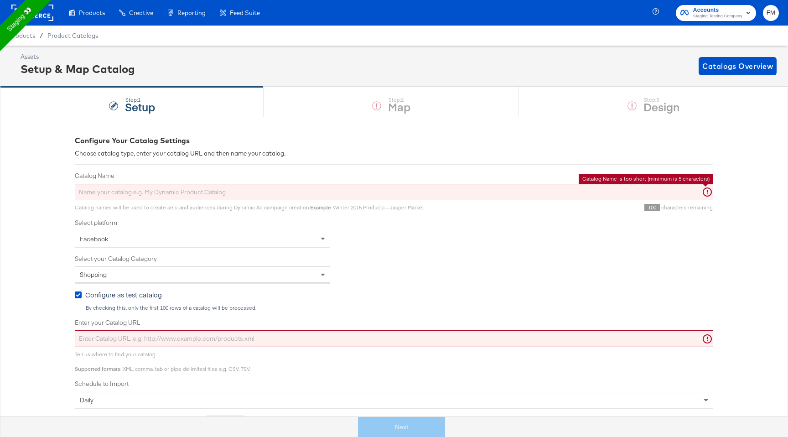
click at [412, 184] on input "Catalog Name" at bounding box center [394, 192] width 639 height 17
type input "Sale Stared"
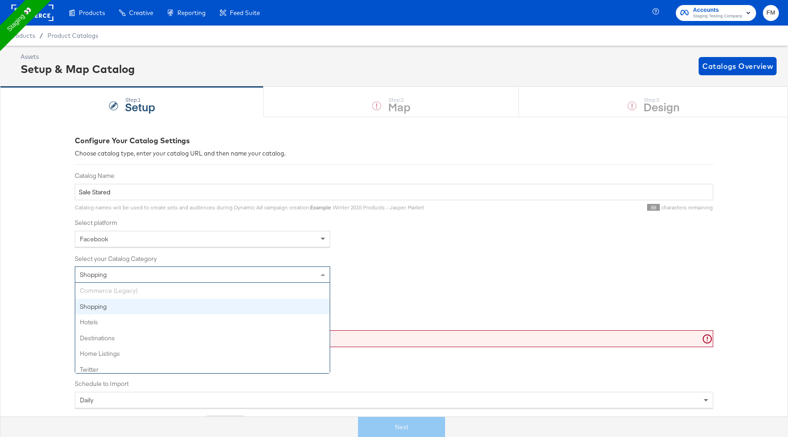
click at [122, 275] on div "Shopping" at bounding box center [202, 275] width 255 height 16
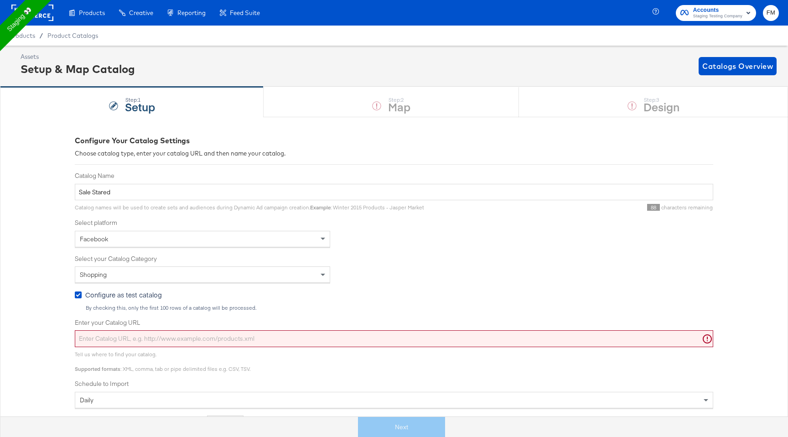
click at [144, 248] on div "Catalog Name Sale Stared Catalog names will be used to create sets and audience…" at bounding box center [394, 302] width 639 height 260
click at [144, 245] on div "Facebook" at bounding box center [202, 239] width 255 height 16
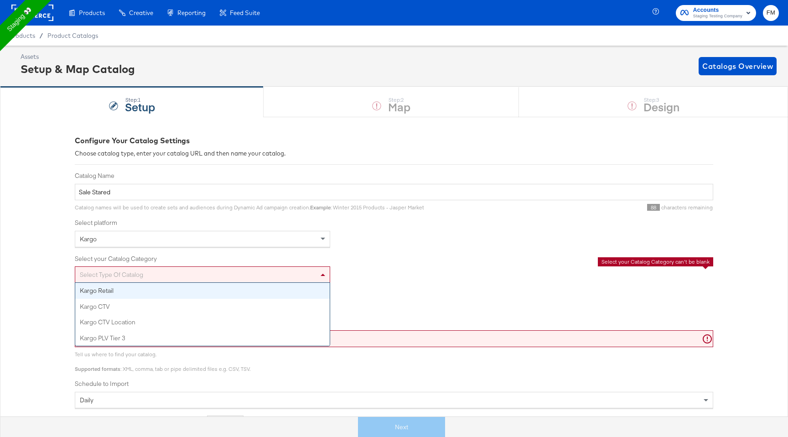
click at [140, 281] on div "Select type of catalog" at bounding box center [202, 275] width 255 height 16
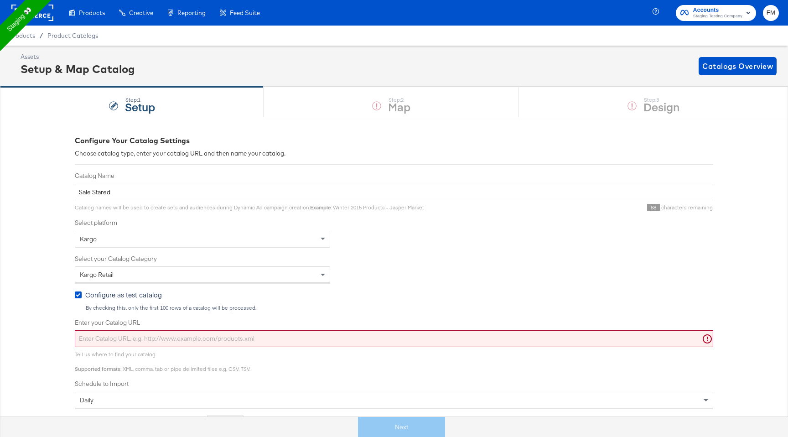
click at [128, 327] on div "Enter your Catalog URL" at bounding box center [394, 332] width 639 height 29
click at [128, 335] on input "Enter your Catalog URL" at bounding box center [394, 338] width 639 height 17
paste input "[URL][DOMAIN_NAME]"
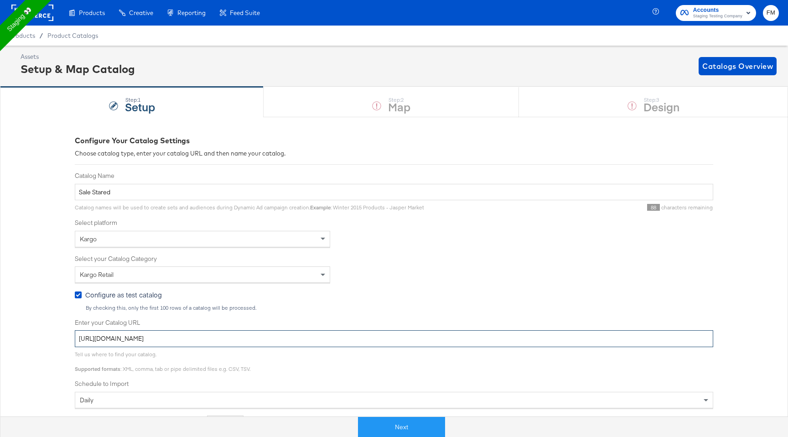
scroll to position [144, 0]
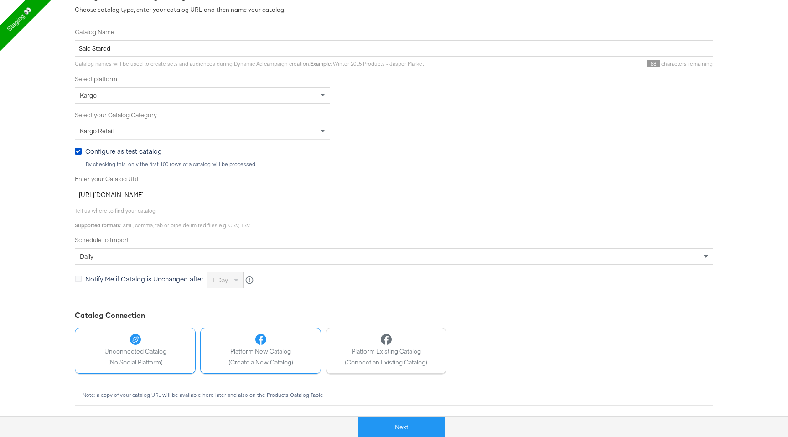
type input "[URL][DOMAIN_NAME]"
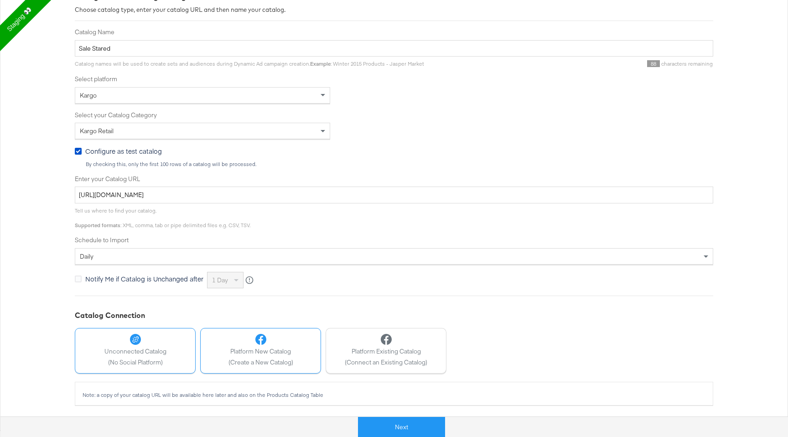
click at [250, 354] on span "Platform New Catalog" at bounding box center [261, 351] width 65 height 9
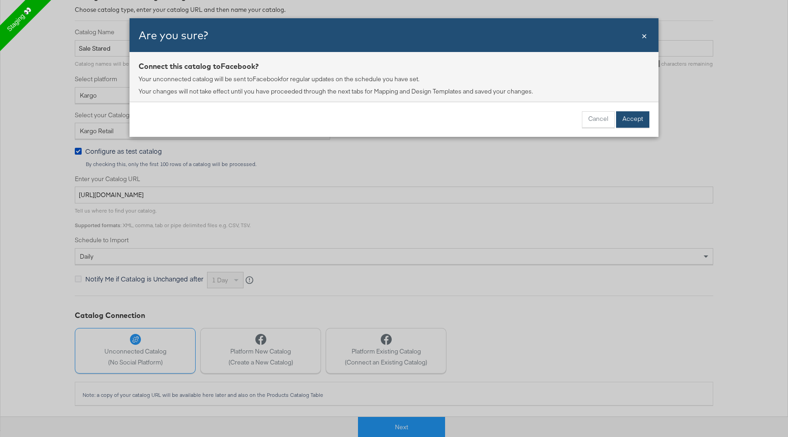
click at [633, 115] on button "Accept" at bounding box center [632, 119] width 33 height 16
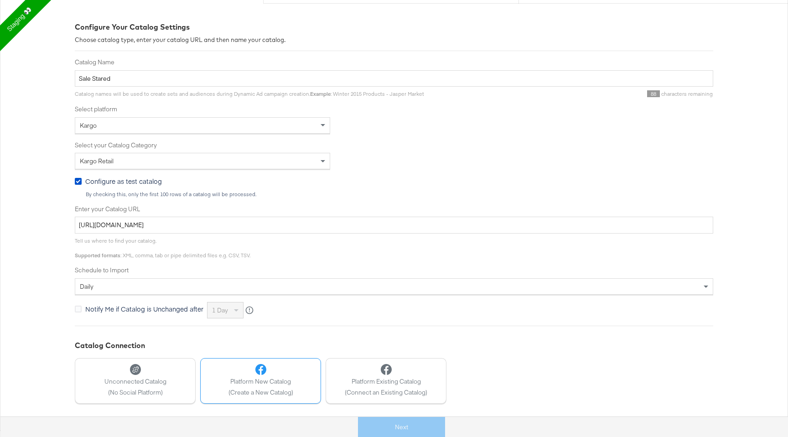
scroll to position [114, 0]
click at [327, 155] on span at bounding box center [323, 161] width 11 height 16
click at [254, 389] on span "(Create a New Catalog)" at bounding box center [261, 392] width 65 height 9
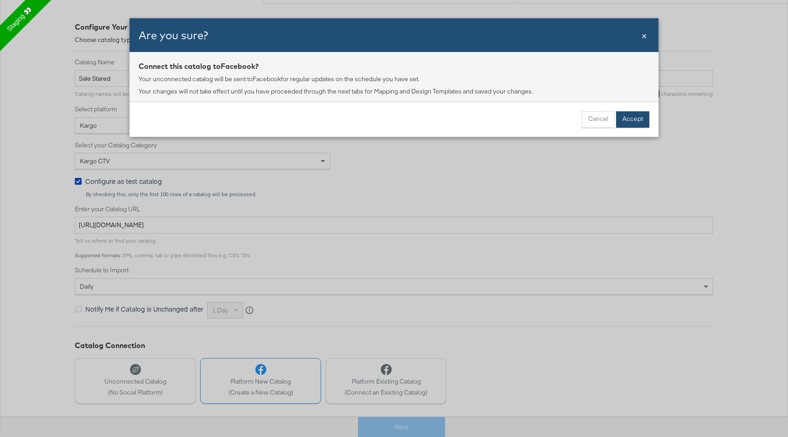
click at [633, 119] on button "Accept" at bounding box center [632, 119] width 33 height 16
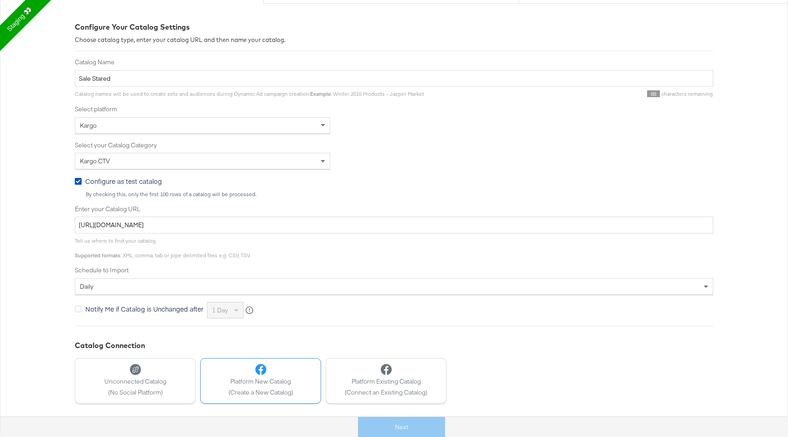
scroll to position [0, 0]
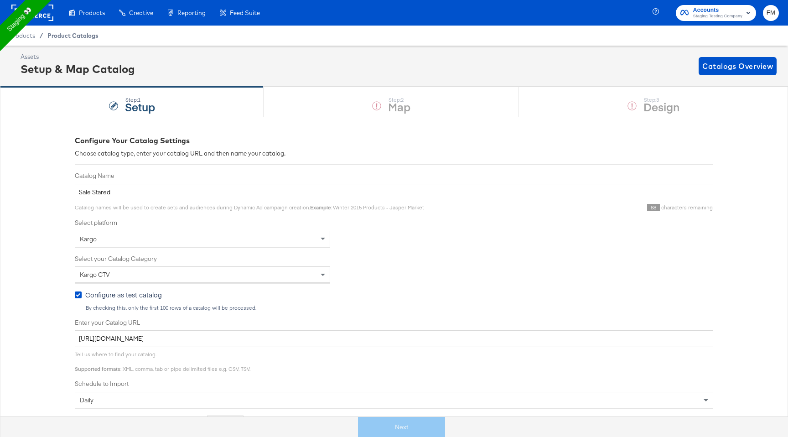
click at [79, 39] on span "Product Catalogs" at bounding box center [72, 35] width 51 height 7
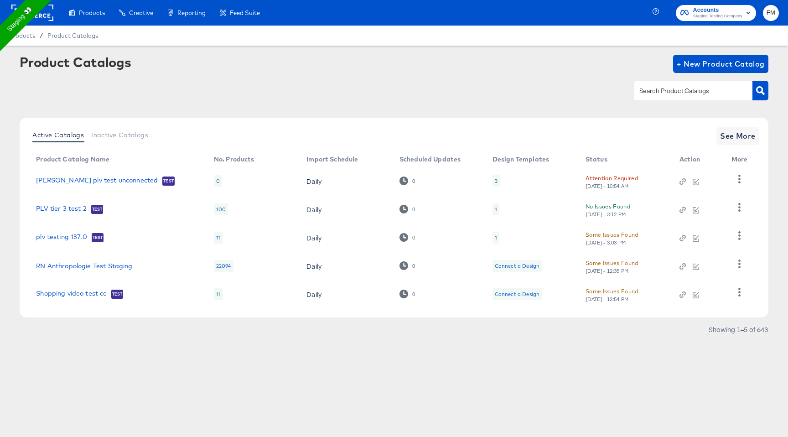
click at [622, 177] on div "Attention Required" at bounding box center [612, 178] width 52 height 10
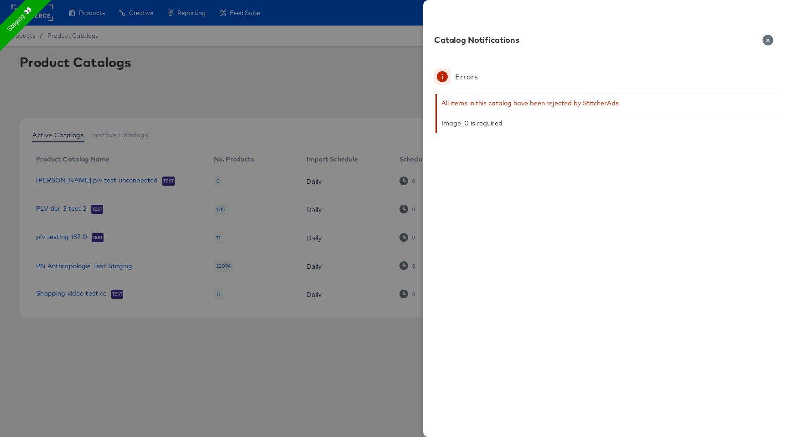
click at [343, 176] on div at bounding box center [394, 218] width 788 height 437
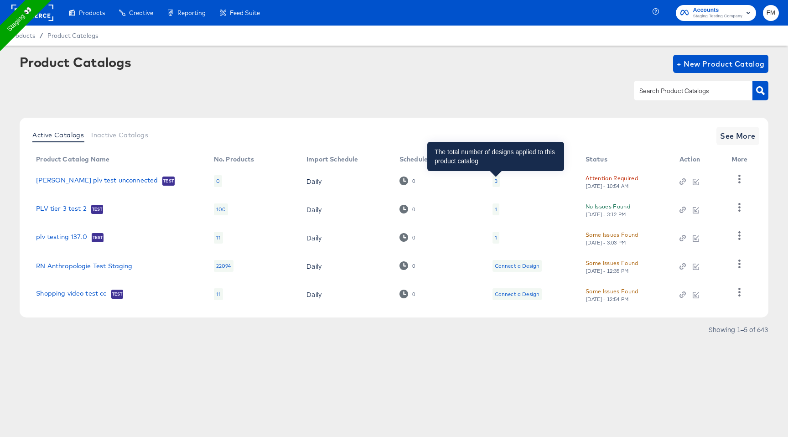
click at [496, 182] on div "3" at bounding box center [496, 180] width 3 height 7
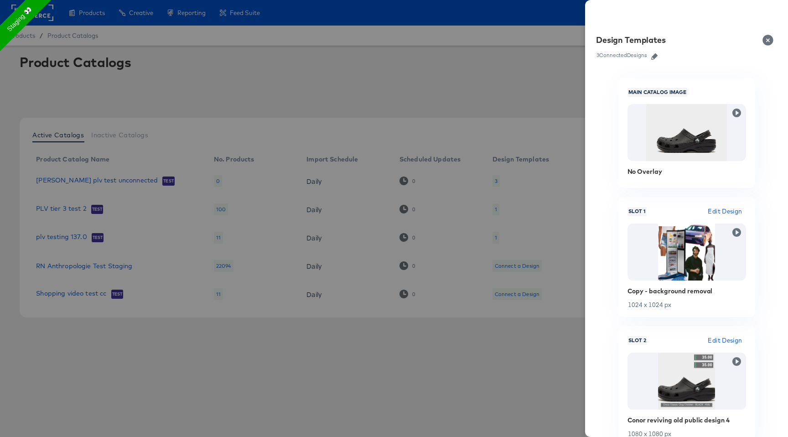
click at [655, 56] on icon "button" at bounding box center [654, 56] width 6 height 6
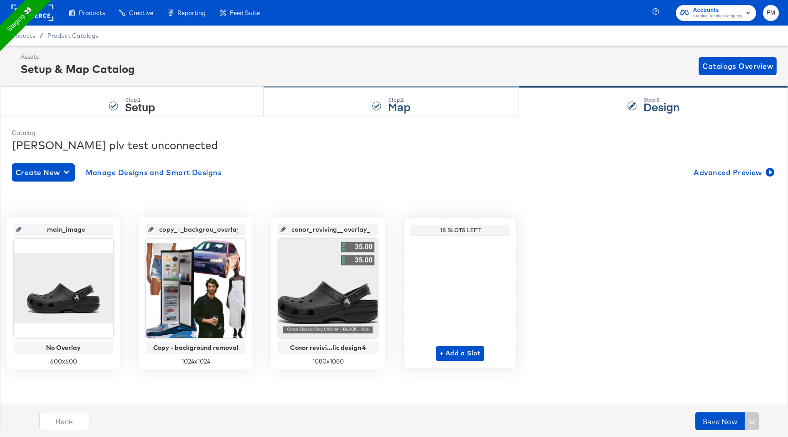
click at [442, 100] on div "Step: 2 Map" at bounding box center [391, 102] width 255 height 30
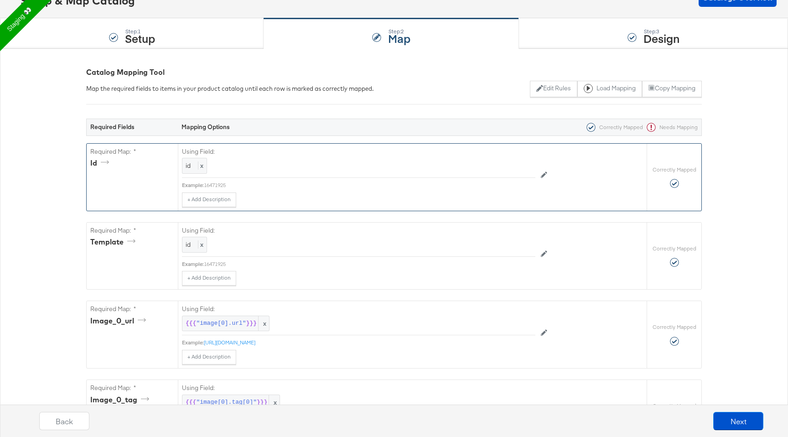
scroll to position [72, 0]
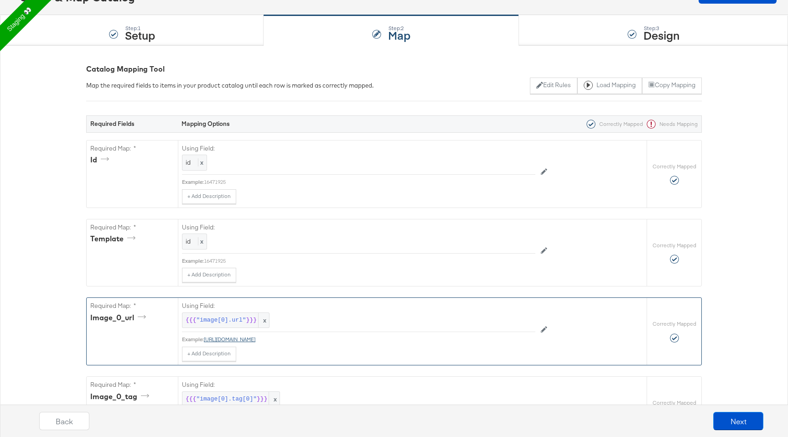
click at [255, 338] on link "[URL][DOMAIN_NAME]" at bounding box center [230, 339] width 52 height 7
click at [572, 40] on div "Step: 3 Design" at bounding box center [653, 31] width 269 height 30
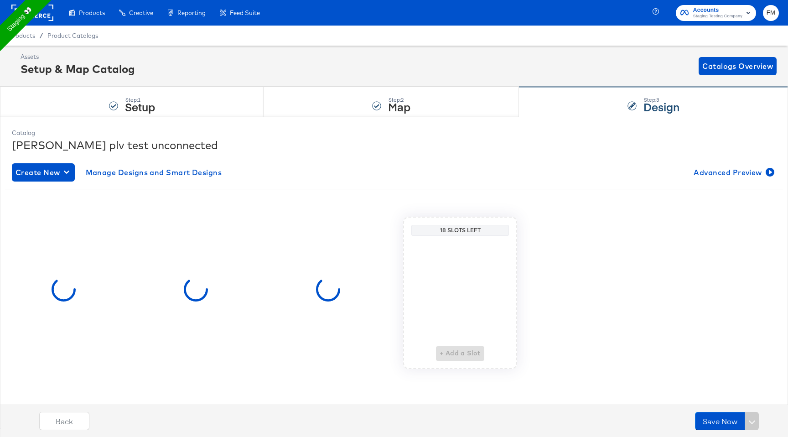
scroll to position [0, 0]
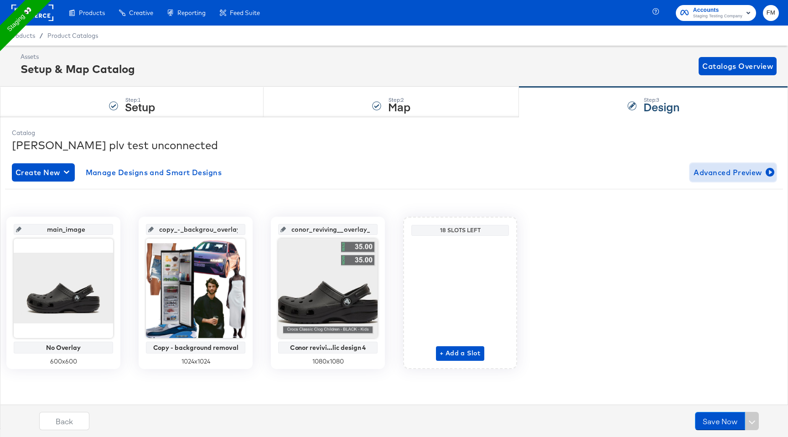
click at [726, 174] on span "Advanced Preview" at bounding box center [733, 172] width 79 height 13
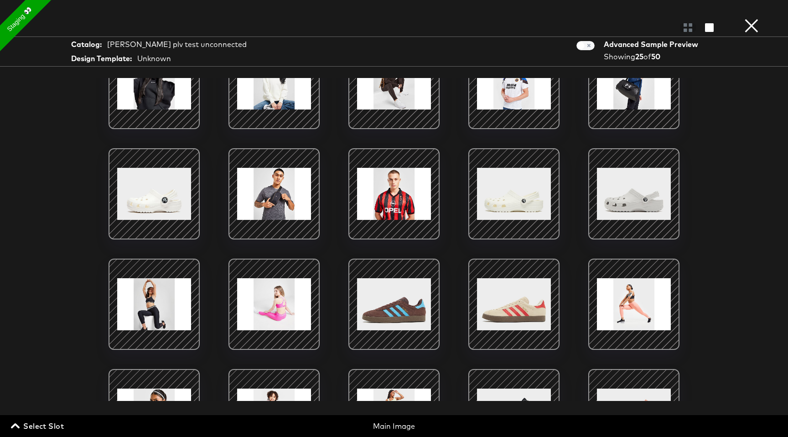
scroll to position [247, 0]
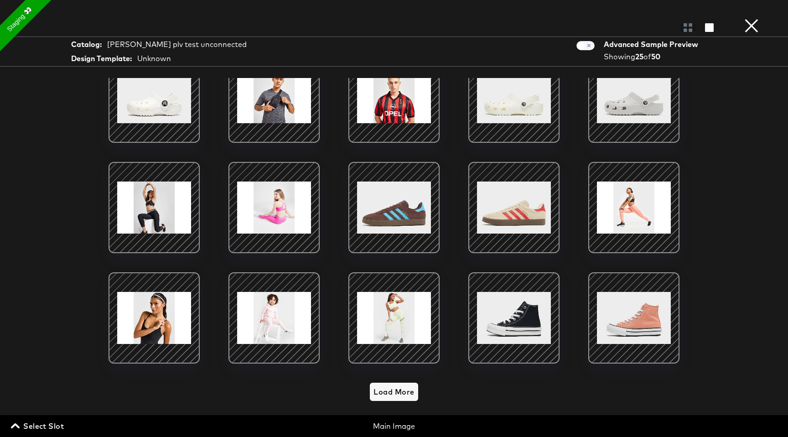
click at [751, 18] on button "×" at bounding box center [752, 9] width 18 height 18
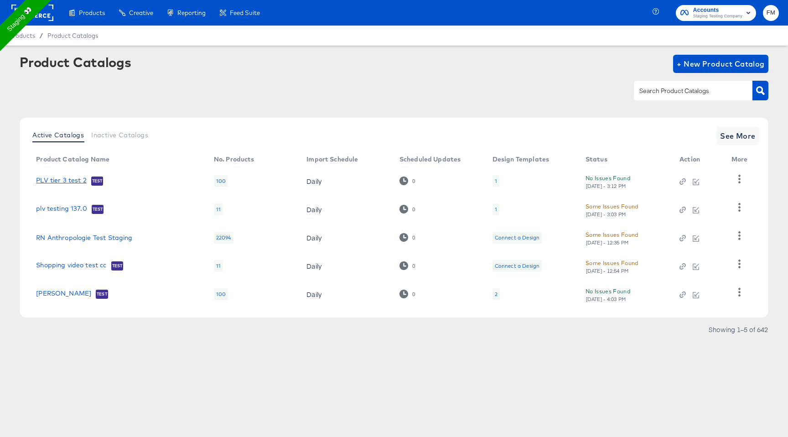
click at [58, 177] on link "PLV tier 3 test 2" at bounding box center [61, 181] width 51 height 9
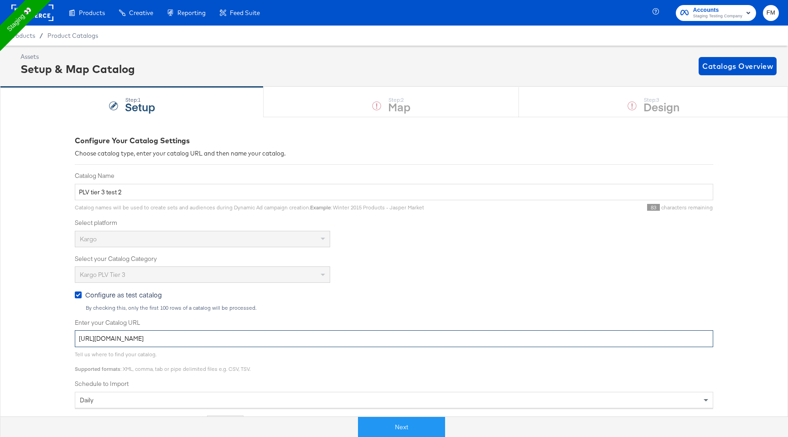
click at [137, 334] on input "[URL][DOMAIN_NAME]" at bounding box center [394, 338] width 639 height 17
click at [137, 334] on input "https://kc-qa-testing.s3.eu-west-1.amazonaws.com/shopping-basic-10k.tsv.gz" at bounding box center [394, 338] width 639 height 17
click at [341, 303] on div "Configure as test catalog By checking this, only the first 100 rows of a catalo…" at bounding box center [394, 300] width 639 height 21
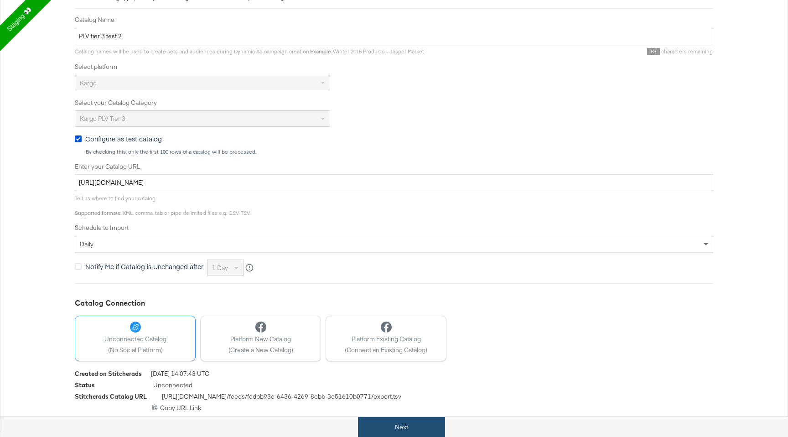
click at [378, 423] on button "Next" at bounding box center [401, 427] width 87 height 21
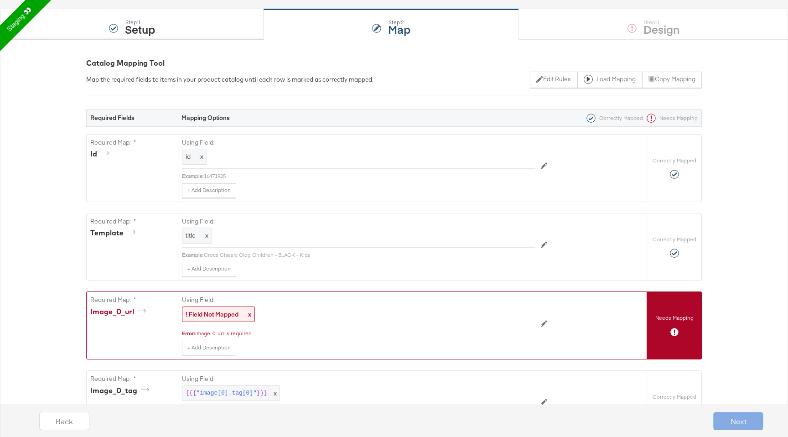
scroll to position [0, 0]
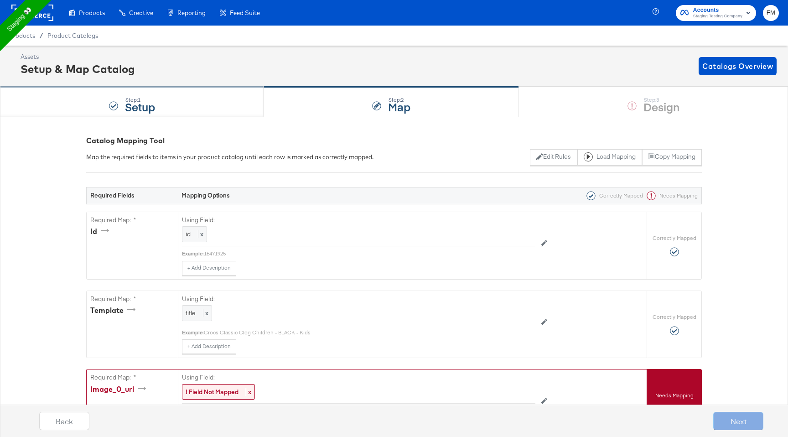
click at [216, 91] on div "Step: 1 Setup" at bounding box center [132, 102] width 264 height 30
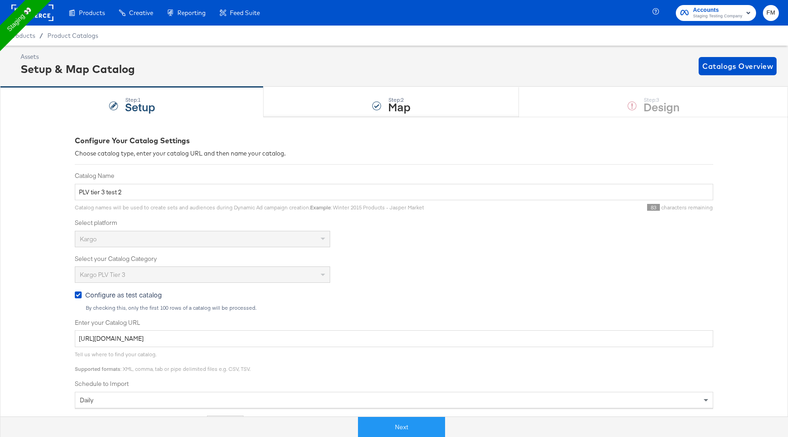
click at [187, 329] on div "Enter your Catalog URL https://kc-qa-testing.s3.eu-west-1.amazonaws.com/shoppin…" at bounding box center [394, 332] width 639 height 29
click at [187, 338] on input "https://kc-qa-testing.s3.eu-west-1.amazonaws.com/shopping-basic-10k.tsv.gz" at bounding box center [394, 338] width 639 height 17
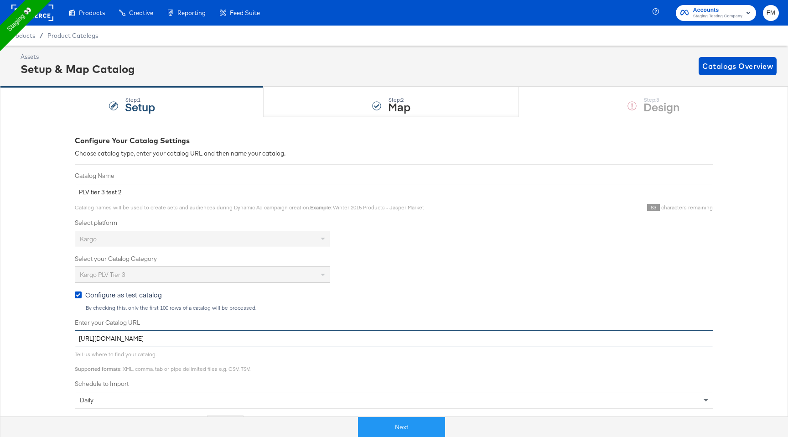
click at [187, 338] on input "[URL][DOMAIN_NAME]" at bounding box center [394, 338] width 639 height 17
click at [731, 72] on span "Catalogs Overview" at bounding box center [737, 66] width 71 height 13
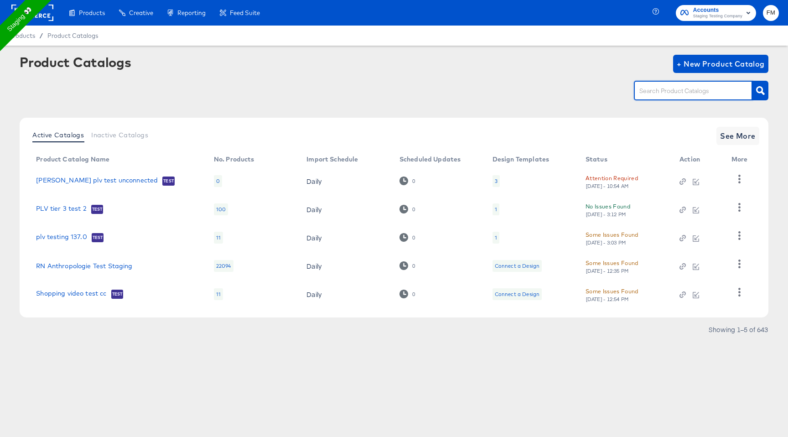
click at [710, 86] on input "text" at bounding box center [686, 91] width 97 height 10
type input "plv"
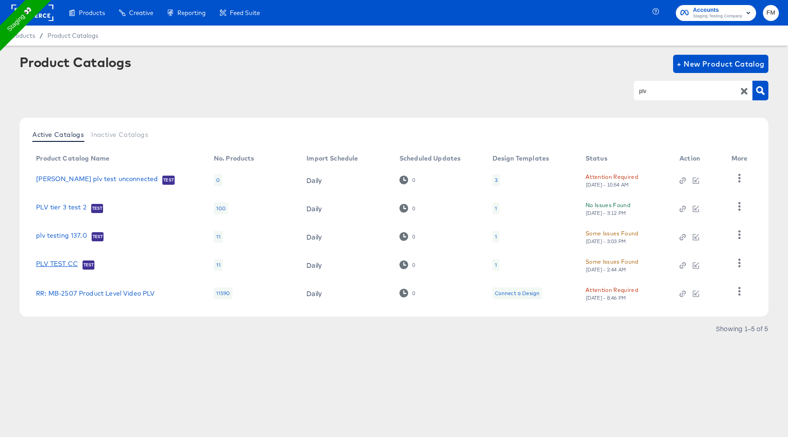
click at [52, 265] on link "PLV TEST CC" at bounding box center [57, 264] width 42 height 9
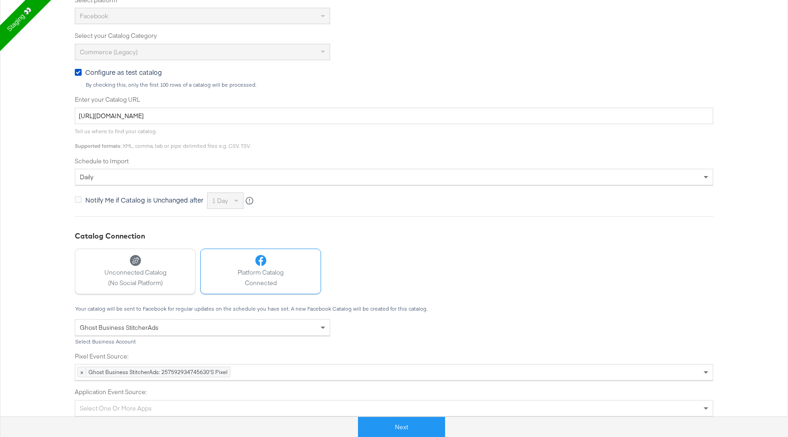
scroll to position [246, 0]
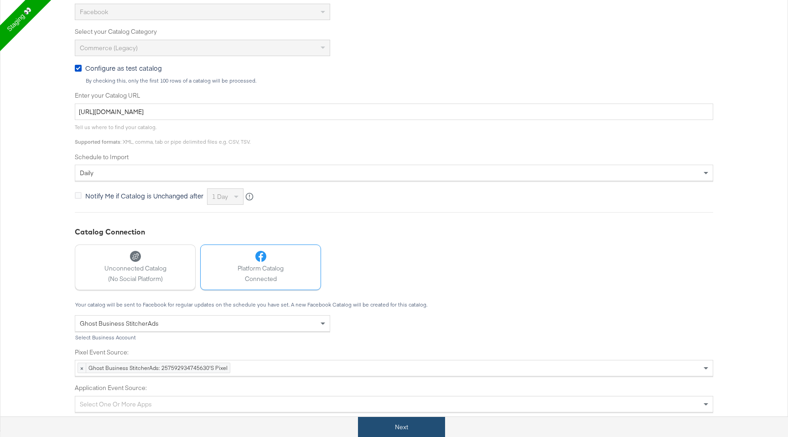
click at [399, 427] on button "Next" at bounding box center [401, 427] width 87 height 21
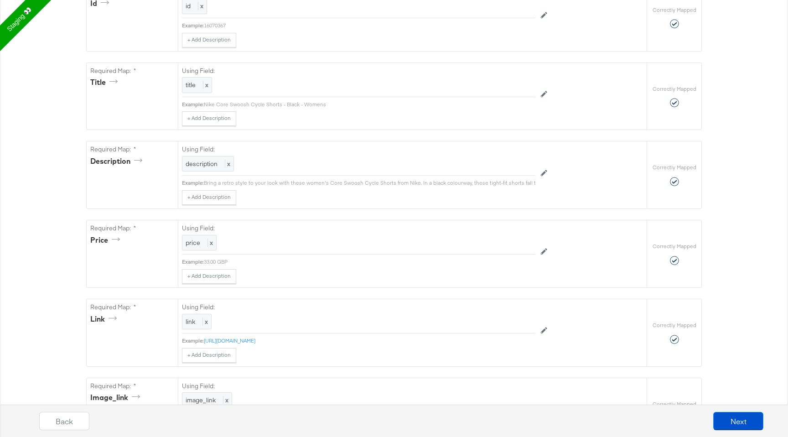
scroll to position [230, 0]
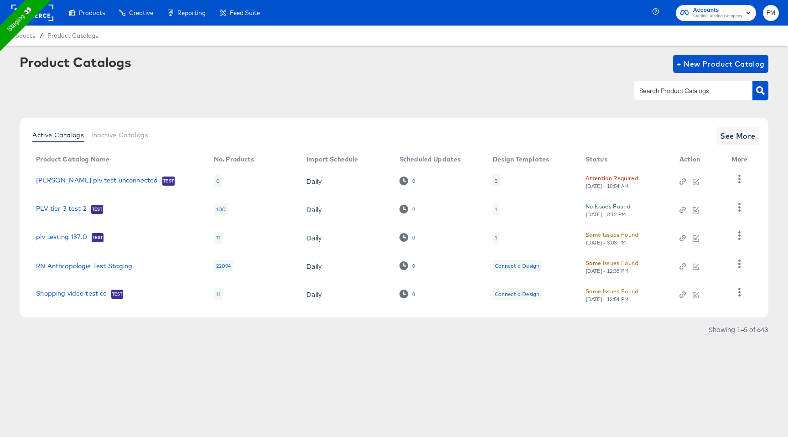
click at [723, 84] on div at bounding box center [693, 90] width 119 height 19
type input "plv"
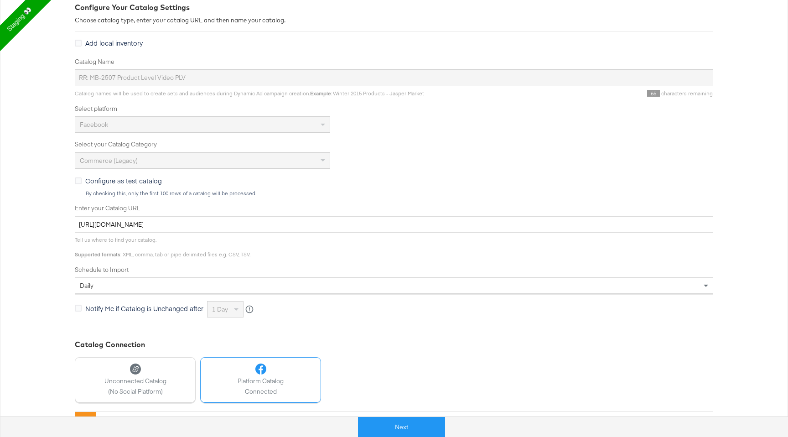
scroll to position [150, 0]
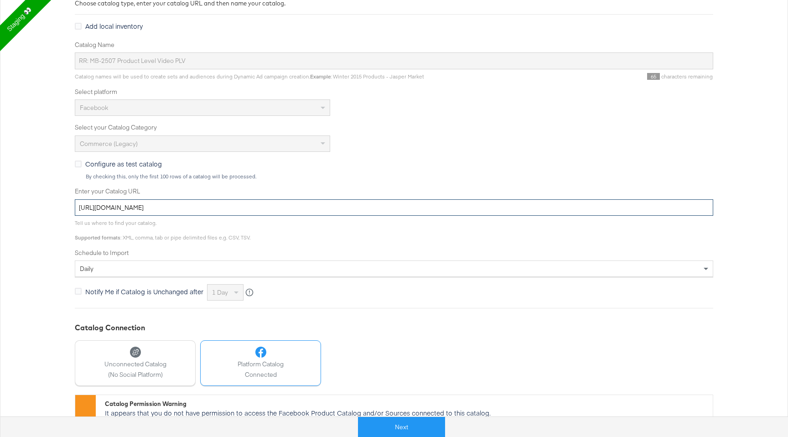
click at [256, 210] on input "[URL][DOMAIN_NAME]" at bounding box center [394, 207] width 639 height 17
click at [256, 210] on input "http://files.intelligentreach.com/feedexports/9c5cf6f7-3142-4f9f-be57-2fce9c67a…" at bounding box center [394, 207] width 639 height 17
click at [394, 435] on button "Next" at bounding box center [401, 427] width 87 height 21
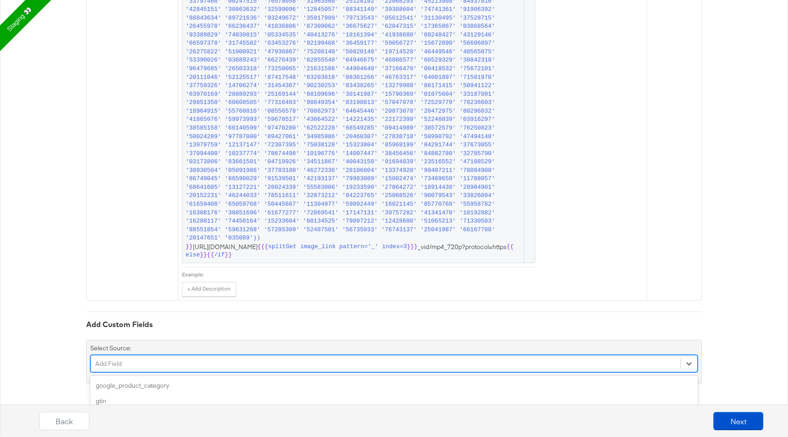
scroll to position [4409, 0]
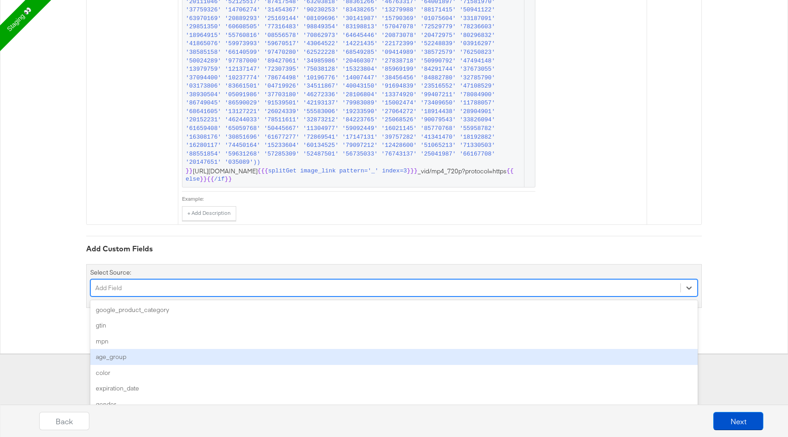
click at [207, 296] on div "option age_group focused, 4 of 49. 49 results available. Use Up and Down to cho…" at bounding box center [394, 287] width 608 height 17
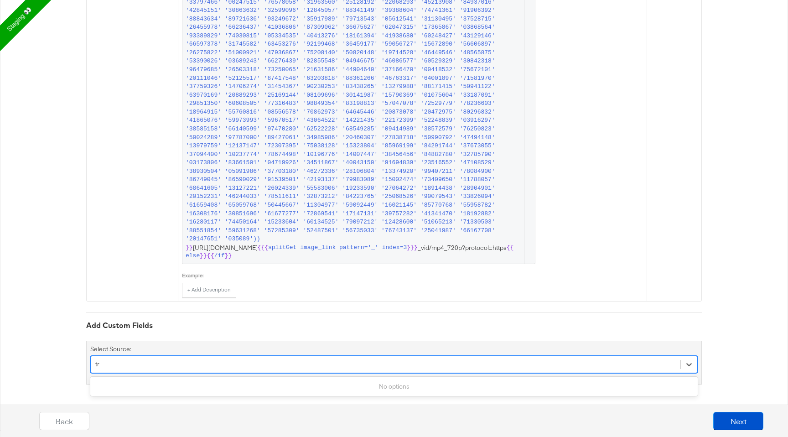
type input "t"
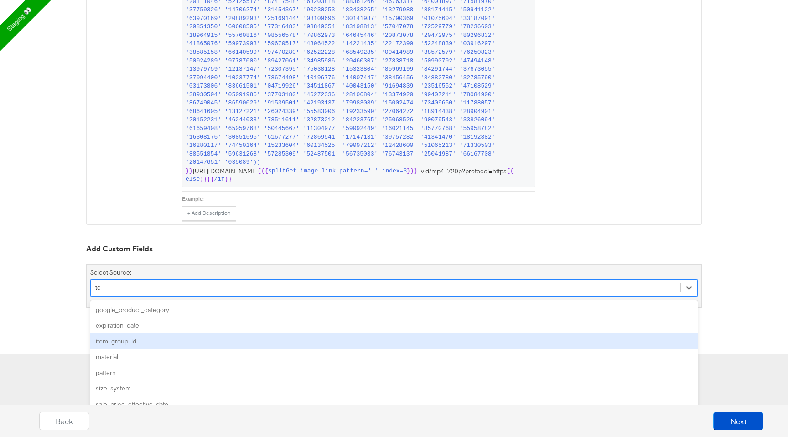
type input "t"
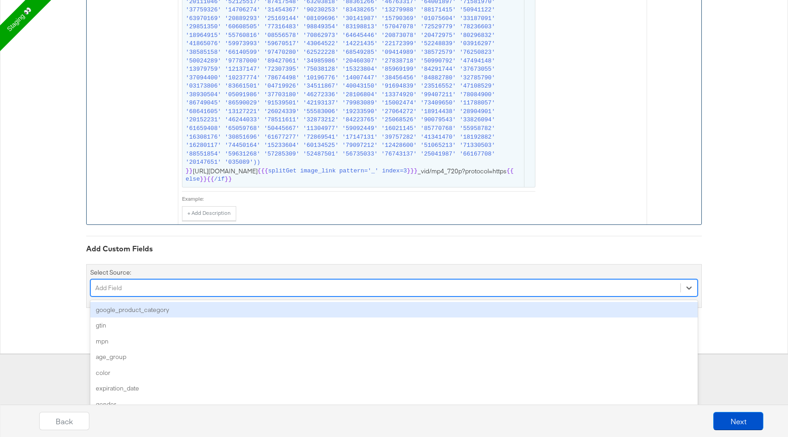
scroll to position [4332, 0]
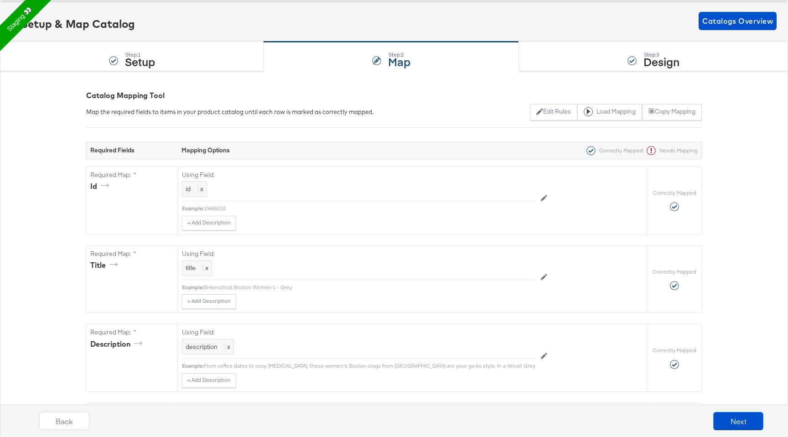
scroll to position [0, 0]
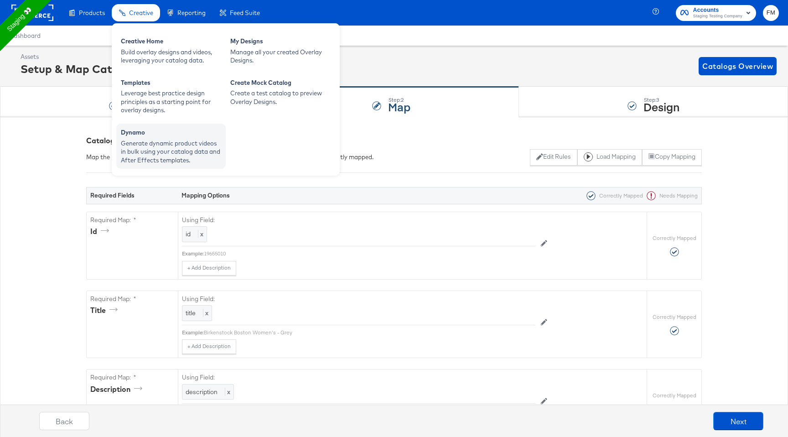
click at [166, 149] on div "Generate dynamic product videos in bulk using your catalog data and After Effec…" at bounding box center [171, 152] width 100 height 26
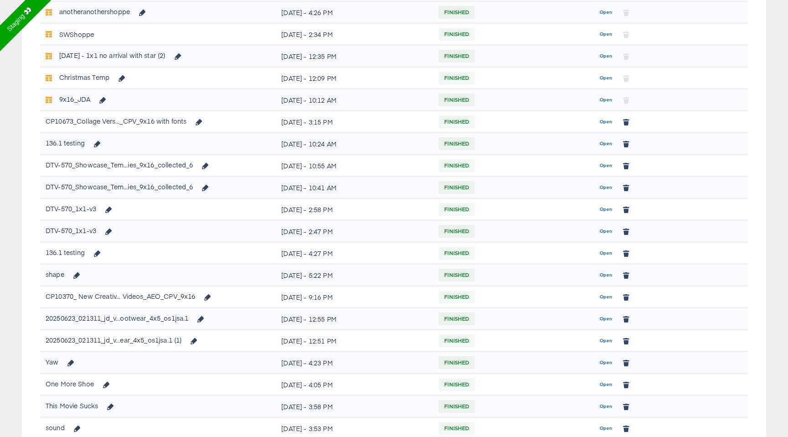
scroll to position [425, 0]
click at [603, 121] on span "Open" at bounding box center [606, 120] width 12 height 8
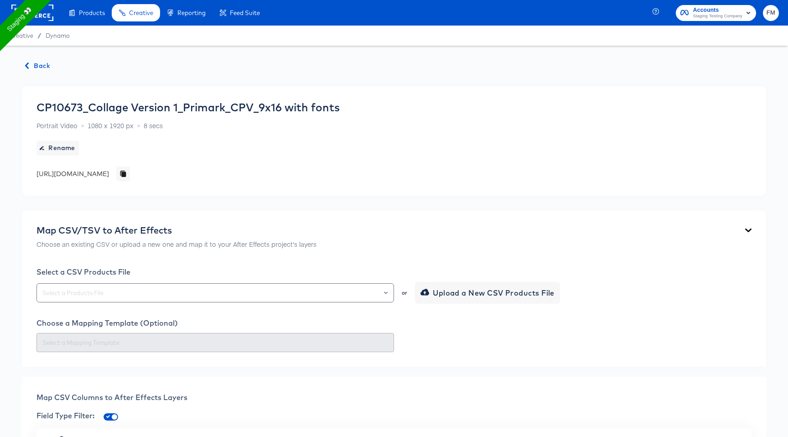
click at [45, 68] on span "Back" at bounding box center [38, 65] width 25 height 11
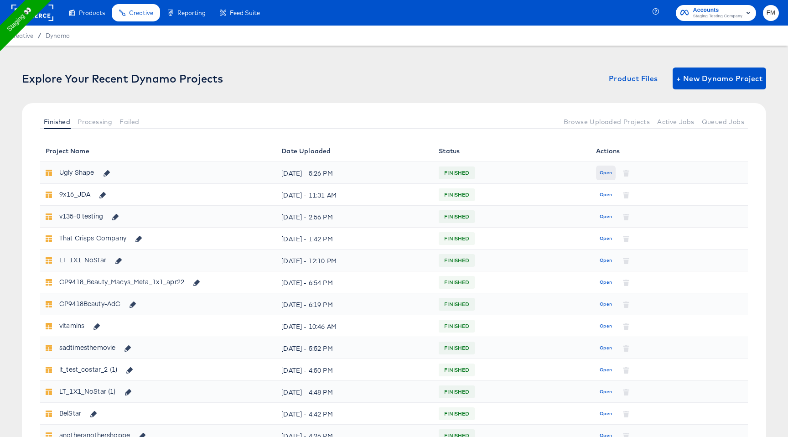
click at [609, 168] on button "Open" at bounding box center [606, 173] width 20 height 15
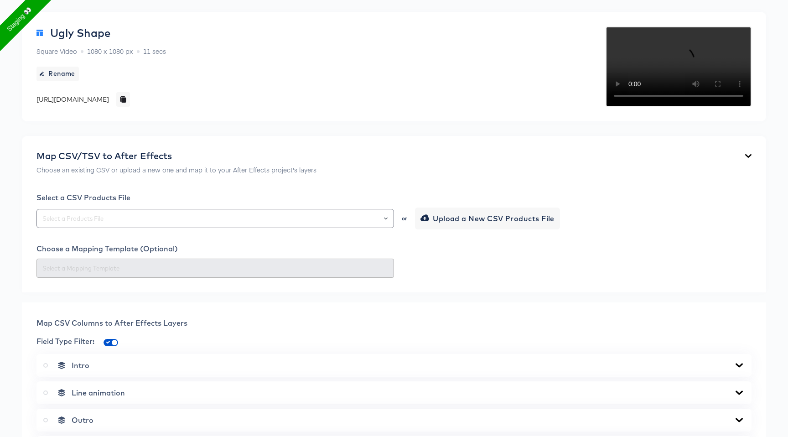
scroll to position [77, 0]
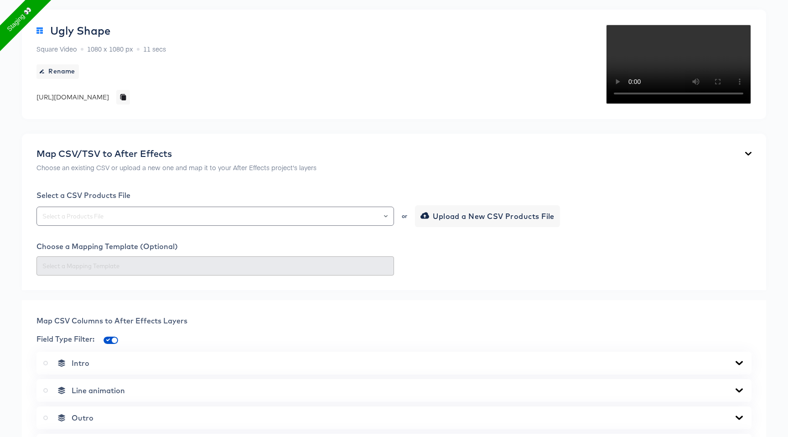
click at [109, 100] on div "https://dynamo-video-projects.s3.eu-west-1.amazonaws.com/staging/projects/templ…" at bounding box center [72, 97] width 73 height 9
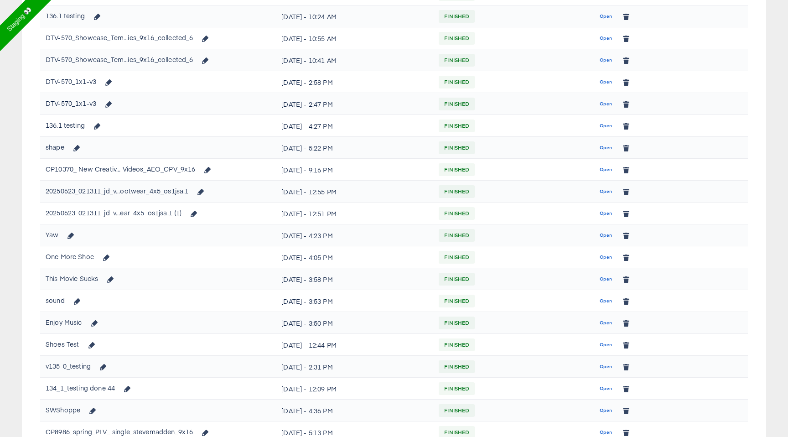
scroll to position [556, 0]
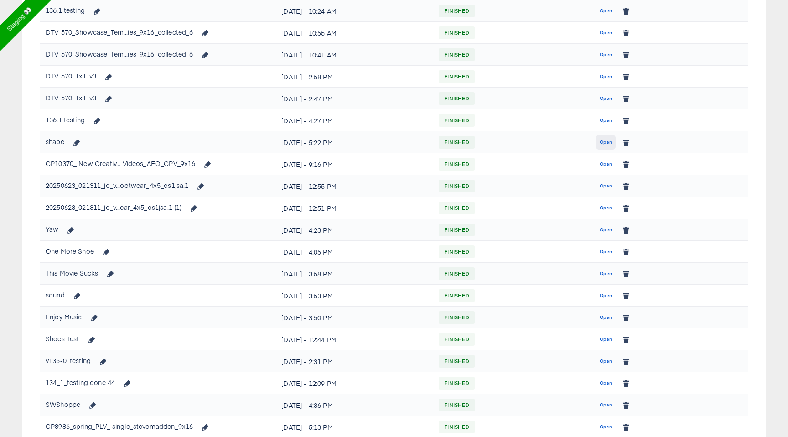
click at [611, 142] on span "Open" at bounding box center [606, 142] width 12 height 8
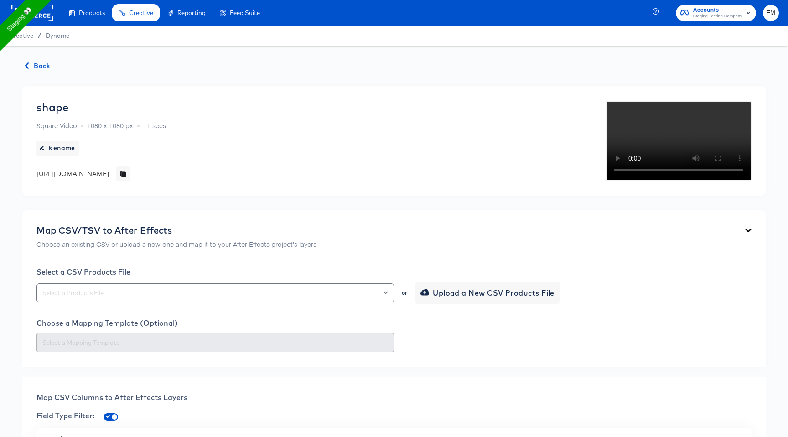
drag, startPoint x: 30, startPoint y: 172, endPoint x: 430, endPoint y: 170, distance: 399.6
click at [430, 170] on div "shape Square Video 1080 x 1080 px 11 secs Rename https://dynamo-video-projects.…" at bounding box center [394, 140] width 744 height 109
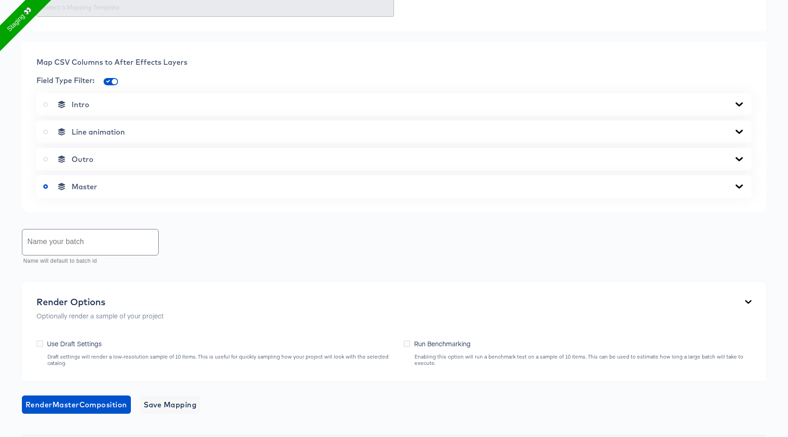
scroll to position [486, 0]
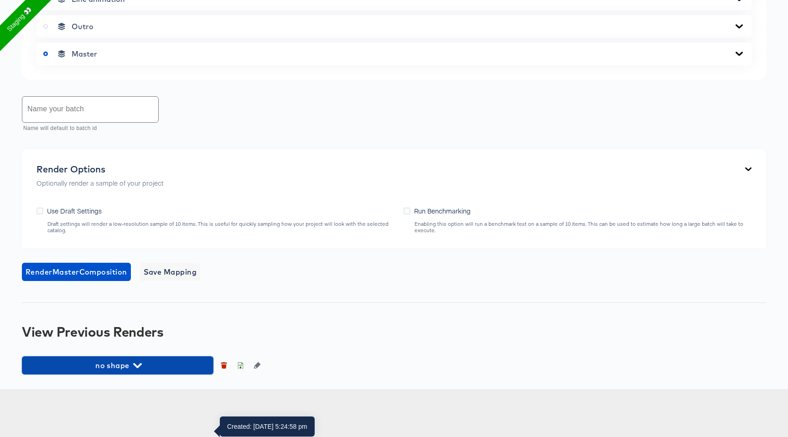
click at [144, 372] on span "no shape" at bounding box center [117, 365] width 182 height 13
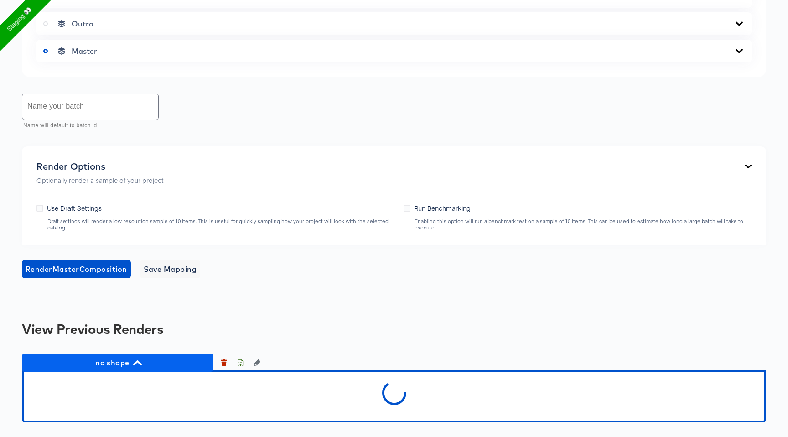
scroll to position [663, 0]
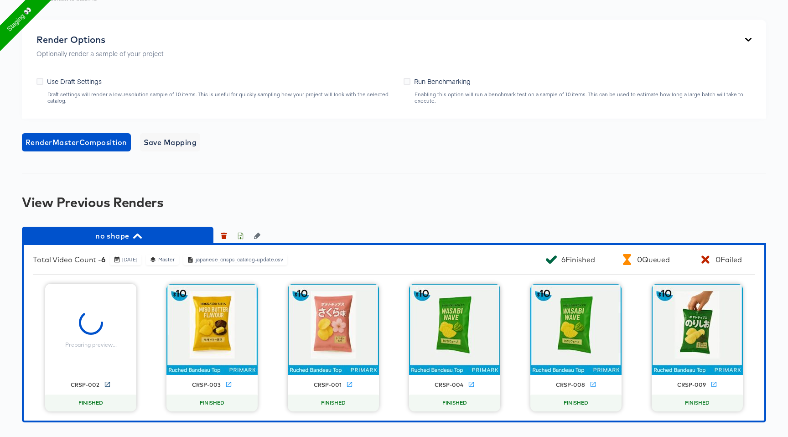
click at [108, 382] on icon at bounding box center [107, 384] width 7 height 7
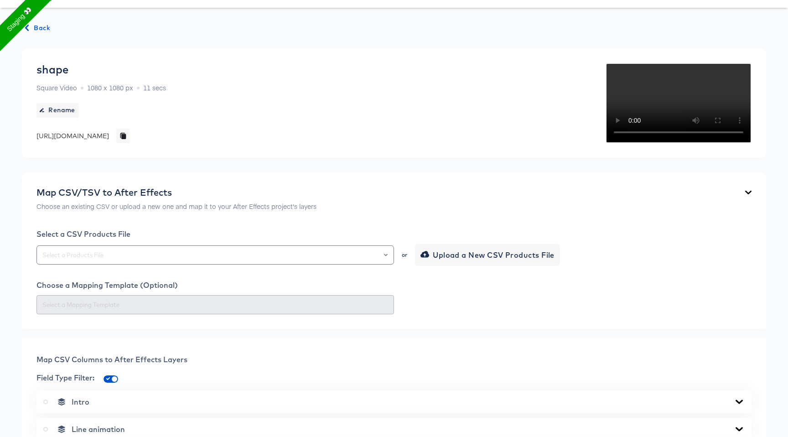
scroll to position [0, 0]
